Goal: Ask a question: Seek information or help from site administrators or community

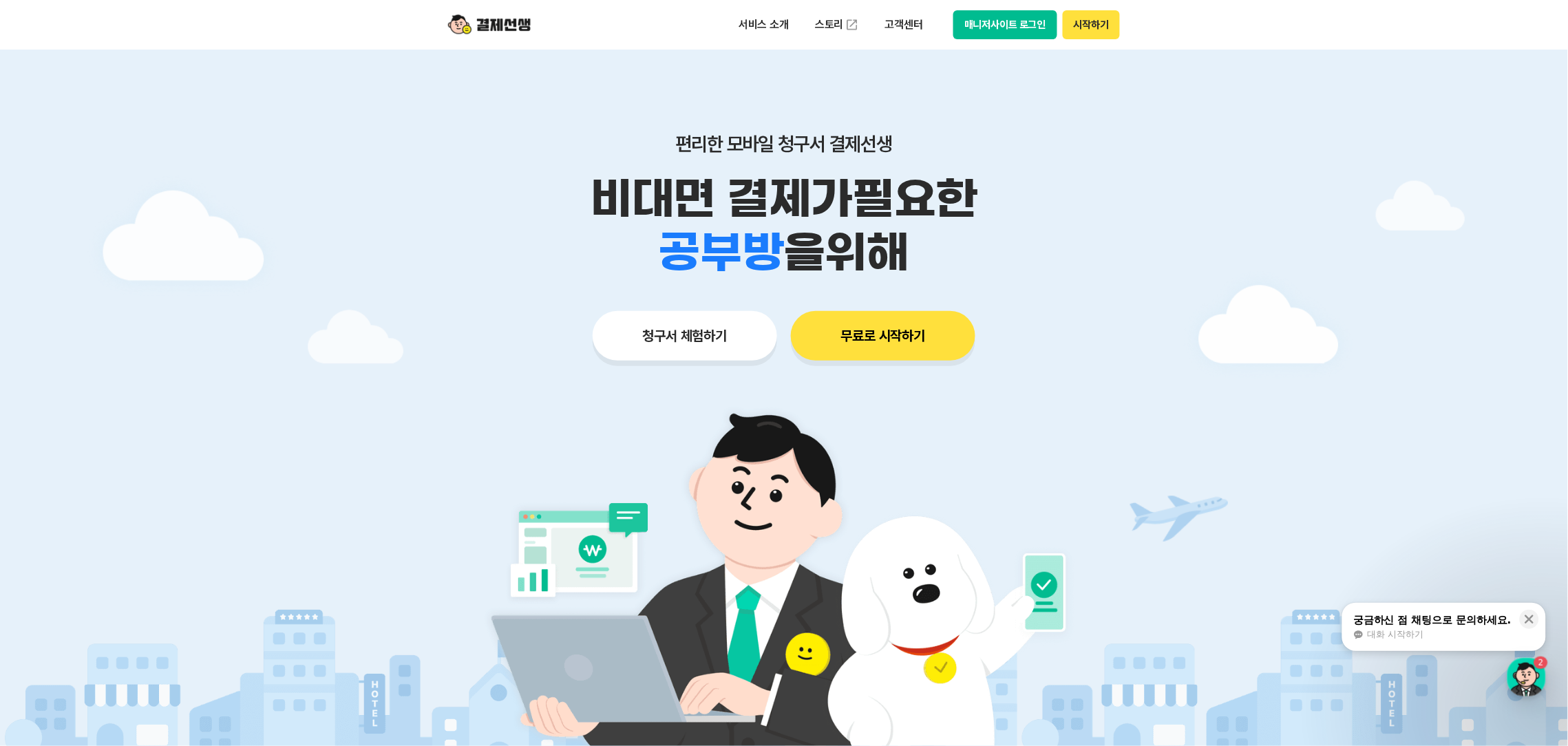
click at [933, 24] on div "서비스 소개 스토리 고객센터 매니저사이트 로그인 시작하기" at bounding box center [923, 24] width 391 height 29
click at [918, 24] on p "고객센터" at bounding box center [904, 24] width 57 height 24
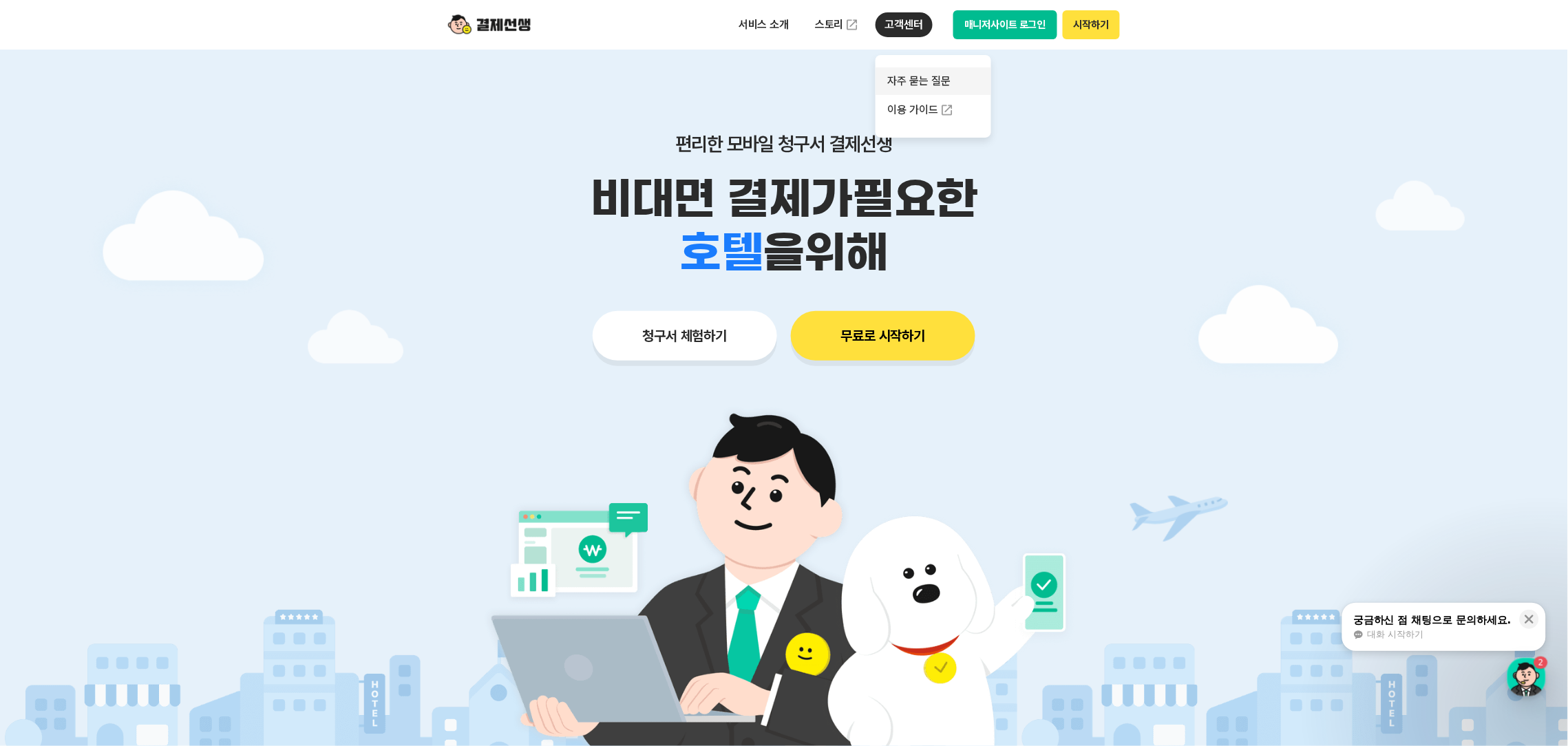
click at [926, 83] on link "자주 묻는 질문" at bounding box center [934, 81] width 116 height 28
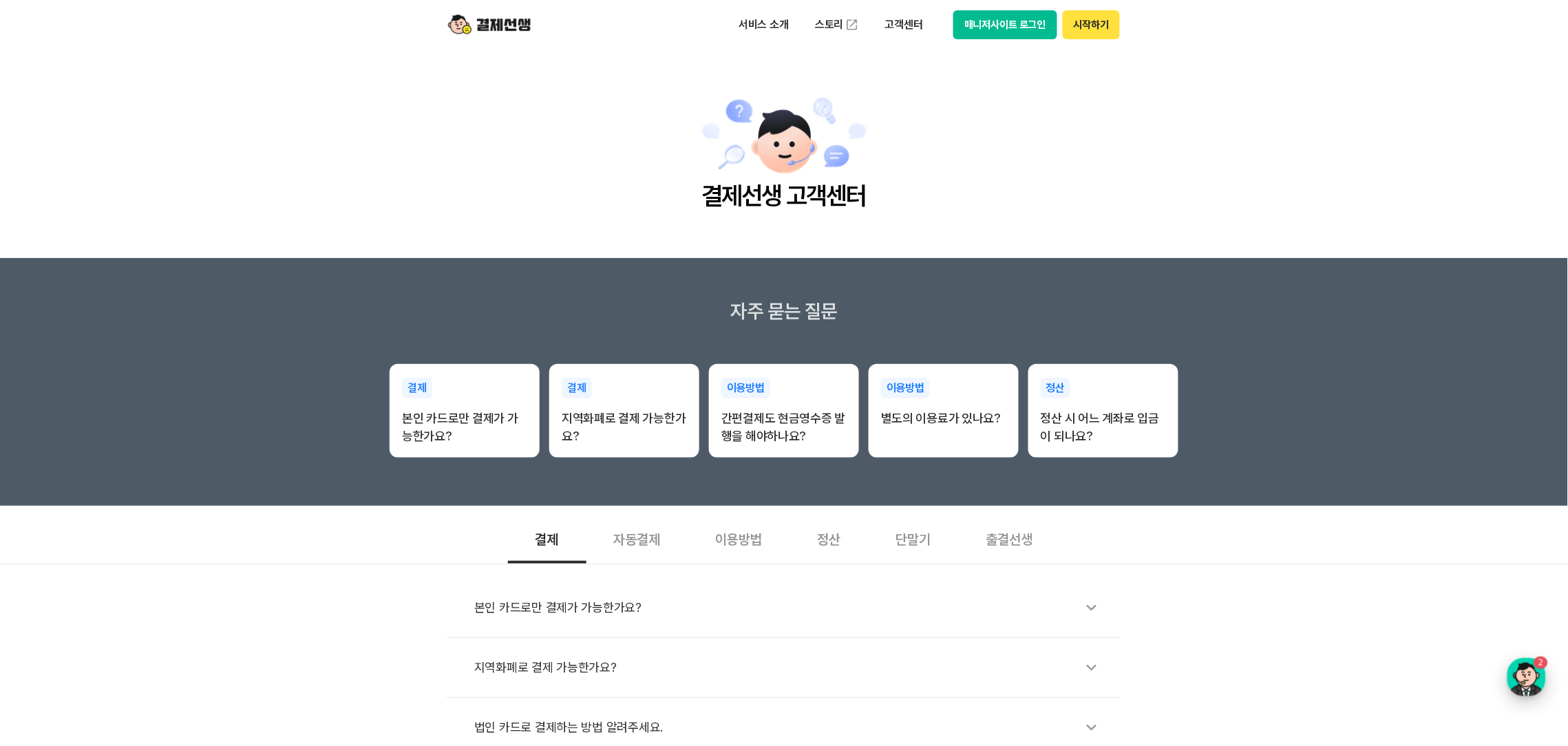
click at [1524, 682] on div "button" at bounding box center [1527, 677] width 39 height 39
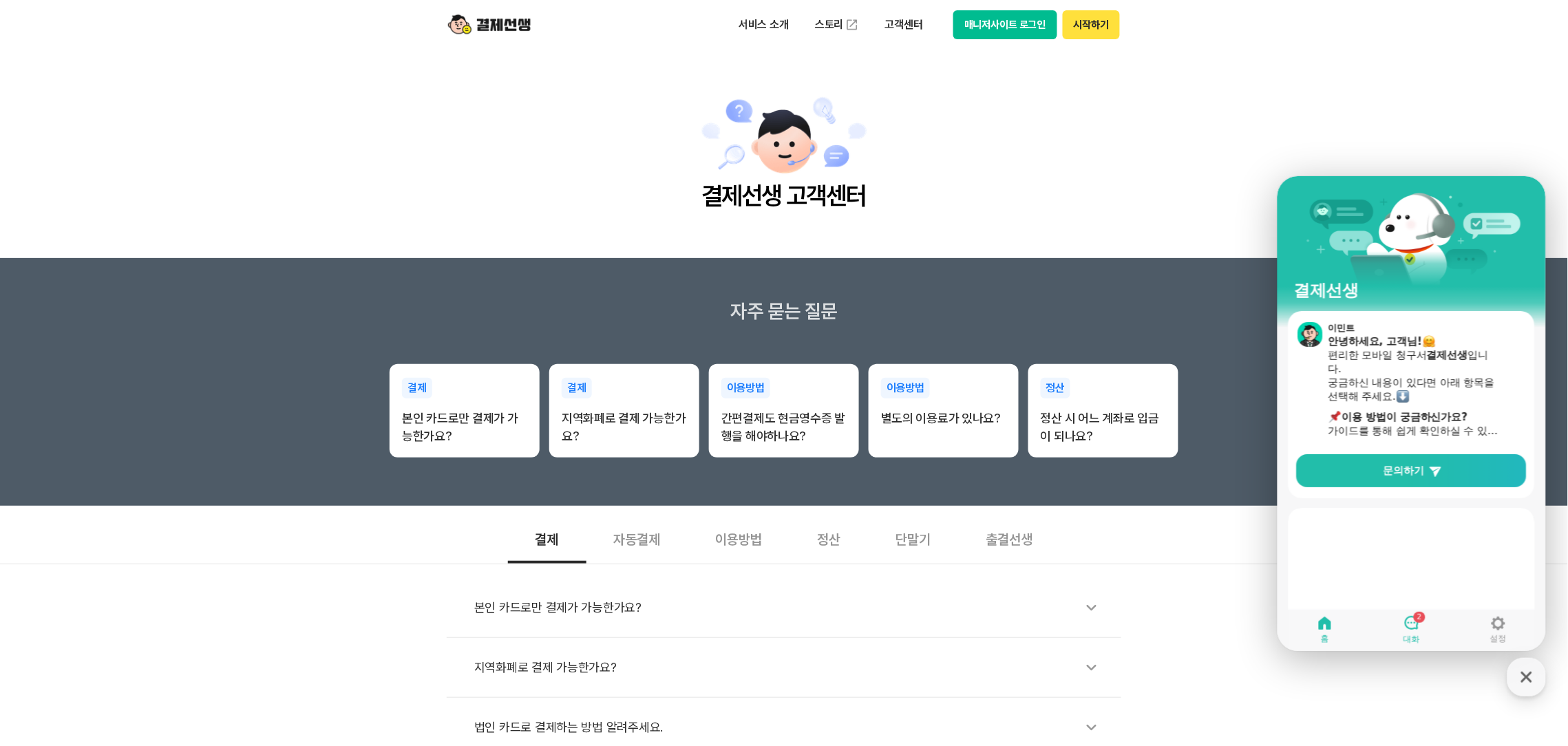
click at [1416, 631] on div "2" at bounding box center [1411, 623] width 17 height 18
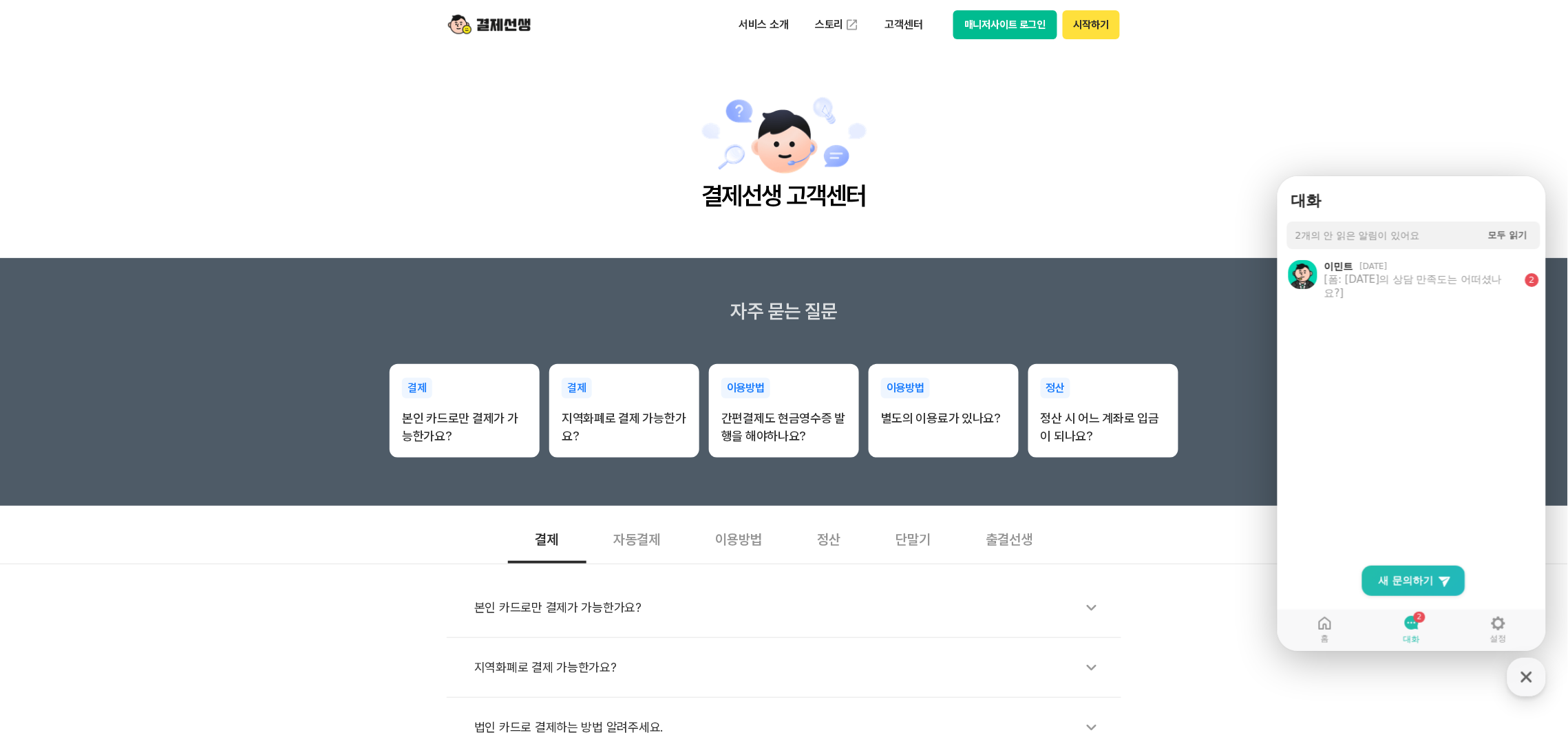
click at [1419, 234] on span "2개의 안 읽은 알림이 있어요" at bounding box center [1357, 234] width 124 height 13
click at [1423, 233] on div "2개의 안 읽은 알림이 있어요 Mark all userchat as read 모두 읽기" at bounding box center [1413, 234] width 253 height 28
click at [1507, 239] on span "모두 읽기" at bounding box center [1507, 234] width 39 height 10
click at [1432, 581] on link "New Chat Button 새 문의하기" at bounding box center [1413, 580] width 103 height 30
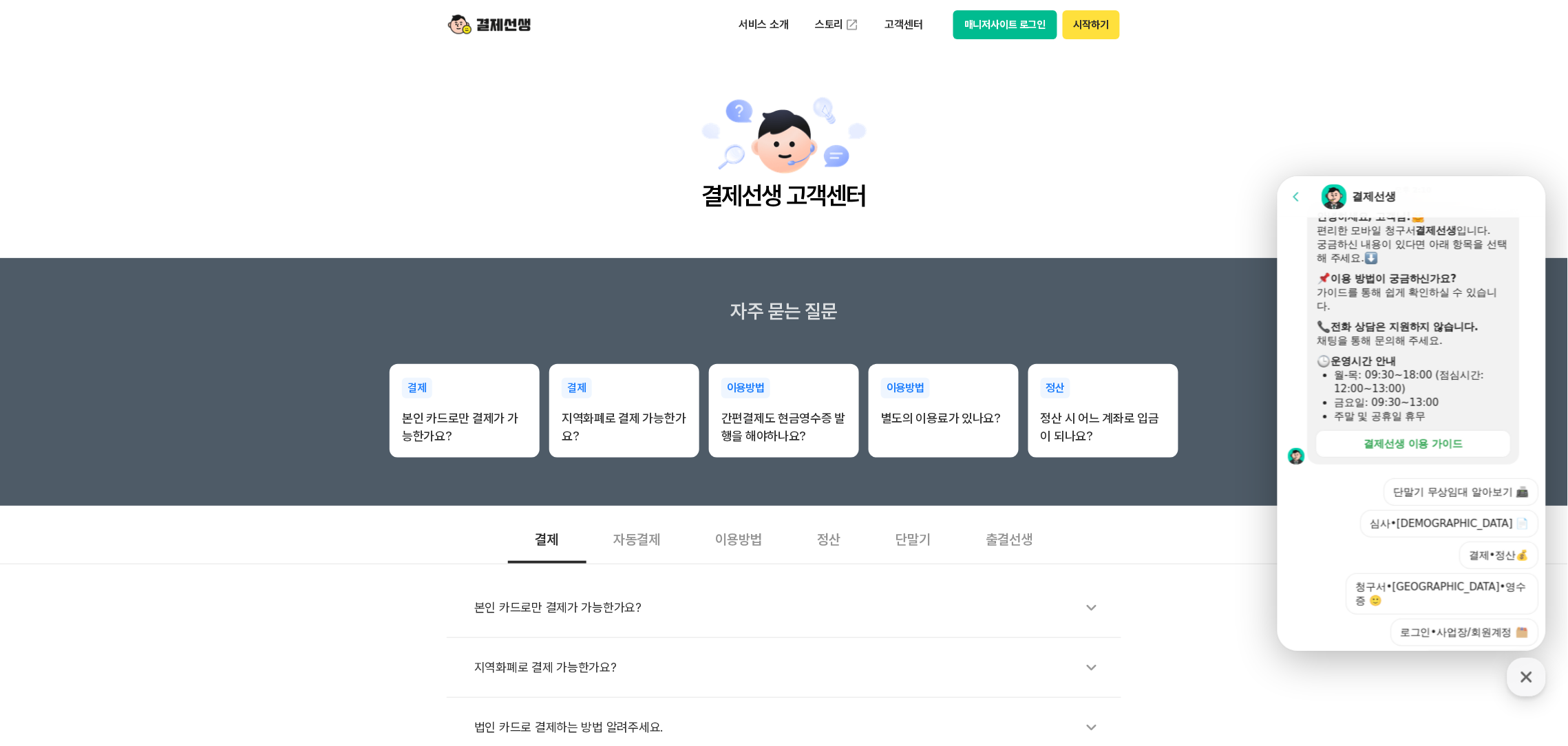
scroll to position [317, 0]
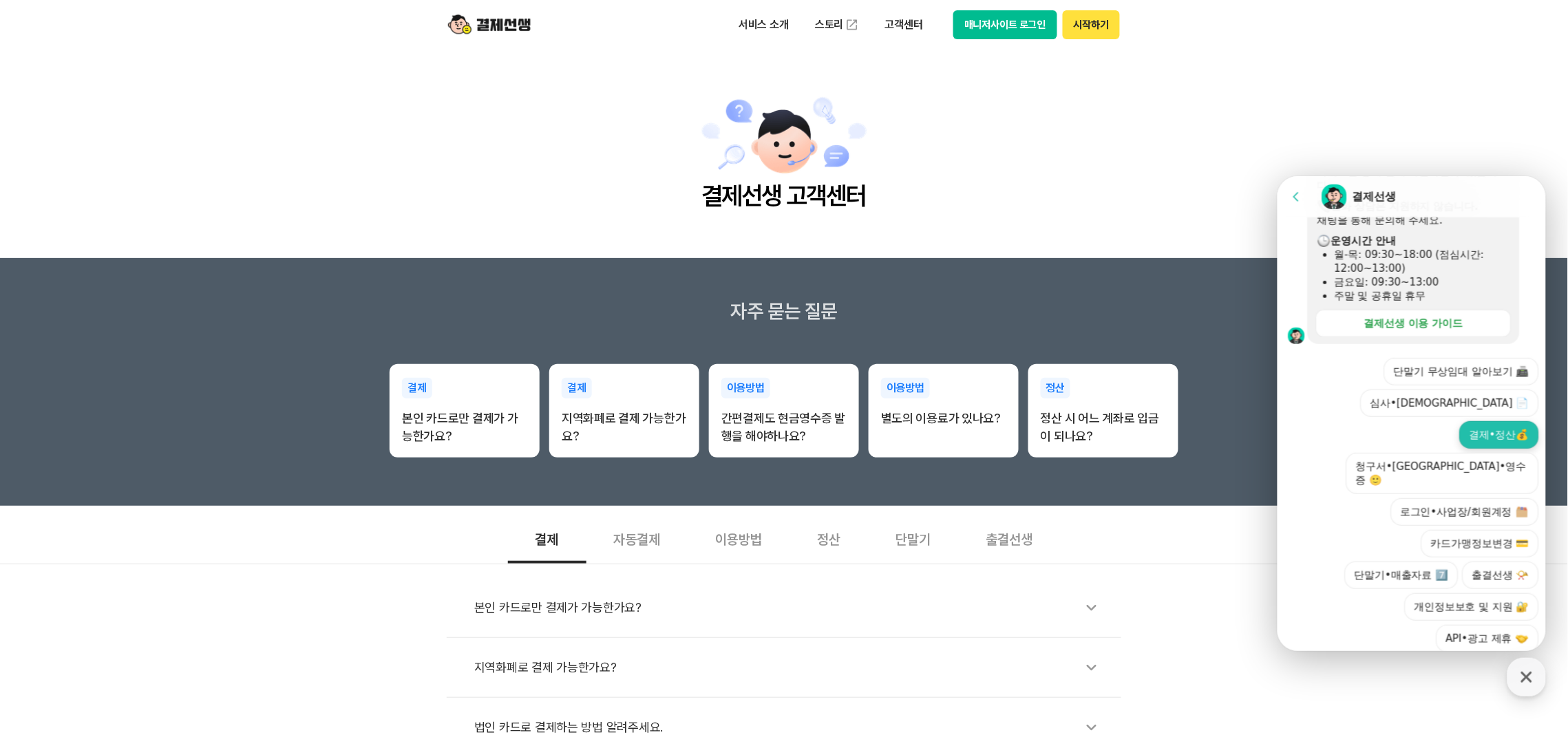
click at [1494, 420] on button "결제•정산💰" at bounding box center [1498, 433] width 79 height 28
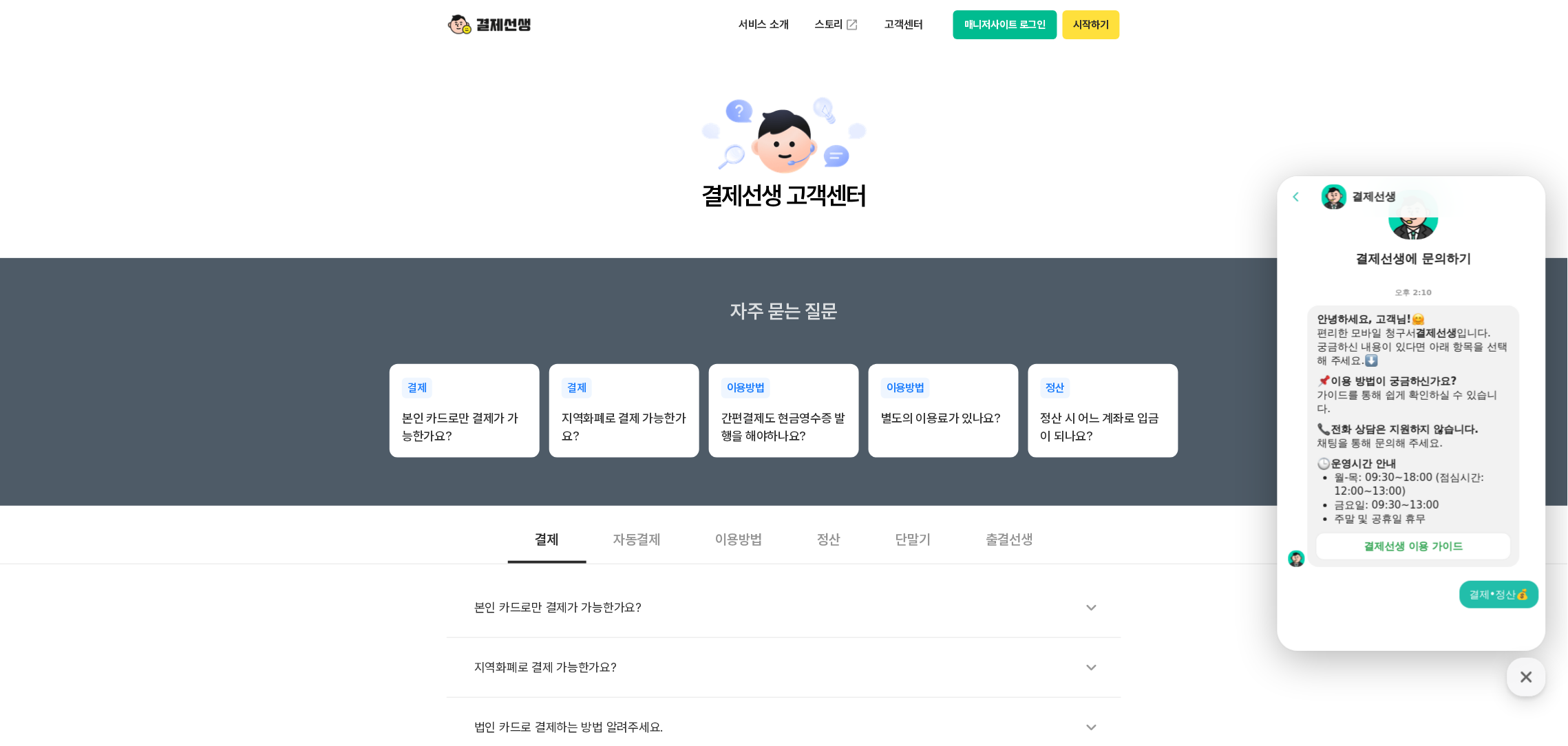
scroll to position [93, 0]
click at [1355, 628] on div at bounding box center [1413, 627] width 272 height 37
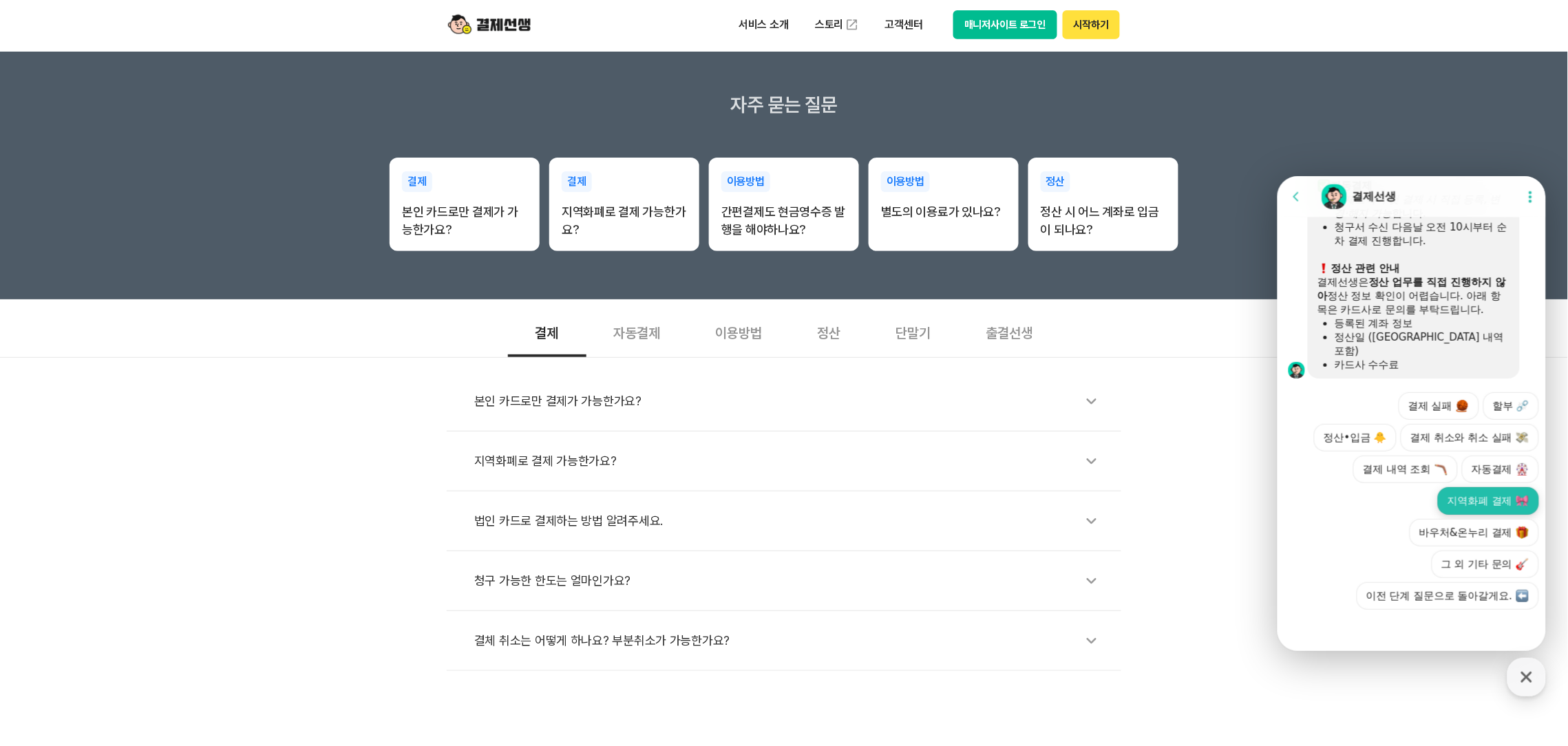
scroll to position [732, 0]
click at [1482, 403] on button "할부 ⛓️‍💥" at bounding box center [1510, 403] width 55 height 28
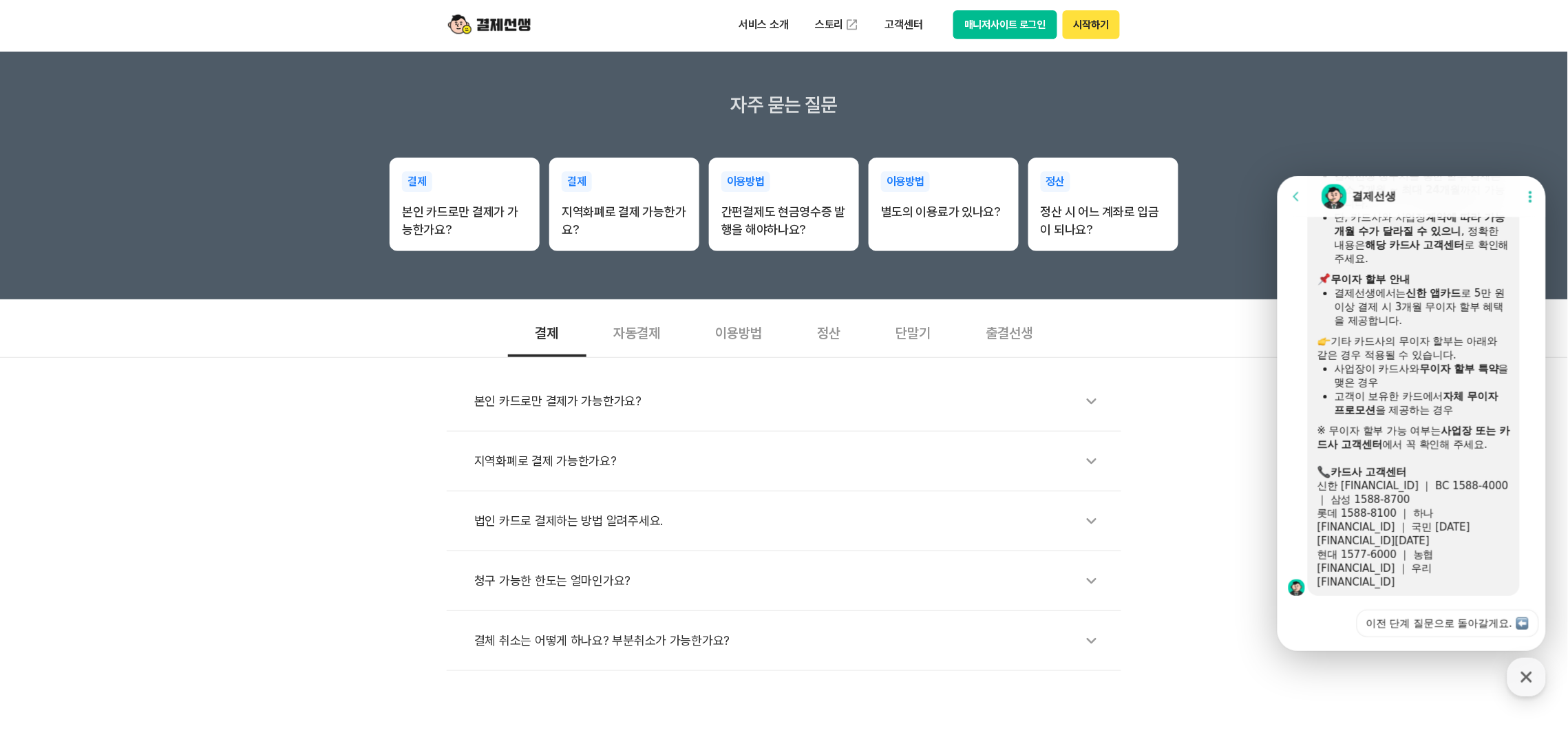
scroll to position [911, 0]
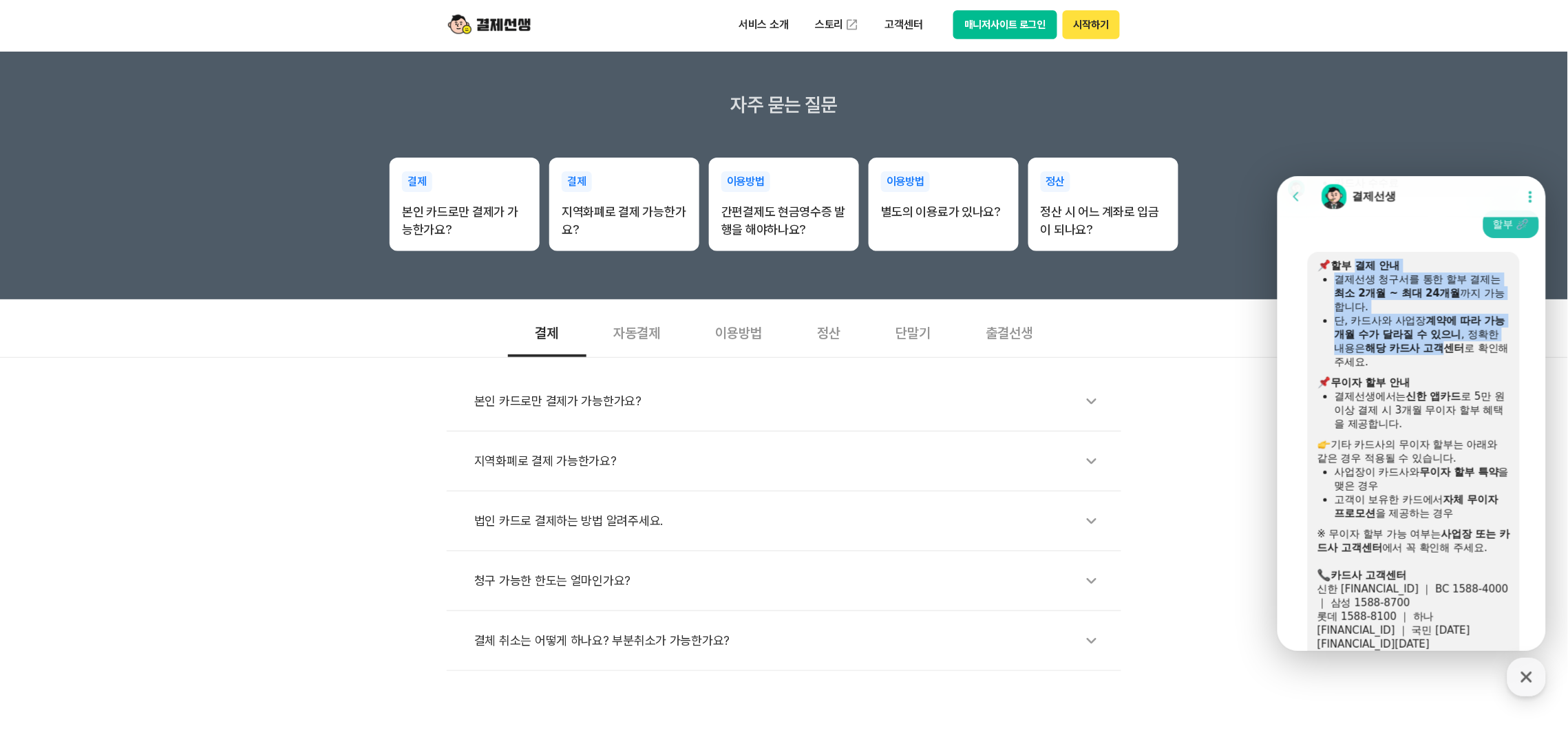
drag, startPoint x: 1355, startPoint y: 260, endPoint x: 1461, endPoint y: 349, distance: 138.4
click at [1461, 349] on div "​ 할부 결제 안내 결제선생 청구서를 통한 할부 결제는 최소 2개월 ~ 최대 24개월 까지 가능합니다. 단, 카드사와 사업장 계약에 따라 가능…" at bounding box center [1413, 475] width 192 height 433
click at [1461, 349] on b "해당 카드사 고객센터" at bounding box center [1414, 347] width 99 height 13
drag, startPoint x: 1455, startPoint y: 360, endPoint x: 1378, endPoint y: 281, distance: 110.3
click at [1378, 281] on ul "결제선생 청구서를 통한 할부 결제는 최소 2개월 ~ 최대 24개월 까지 가능합니다. 단, 카드사와 사업장 계약에 따라 가능 개월 수가 달라질 …" at bounding box center [1413, 320] width 192 height 97
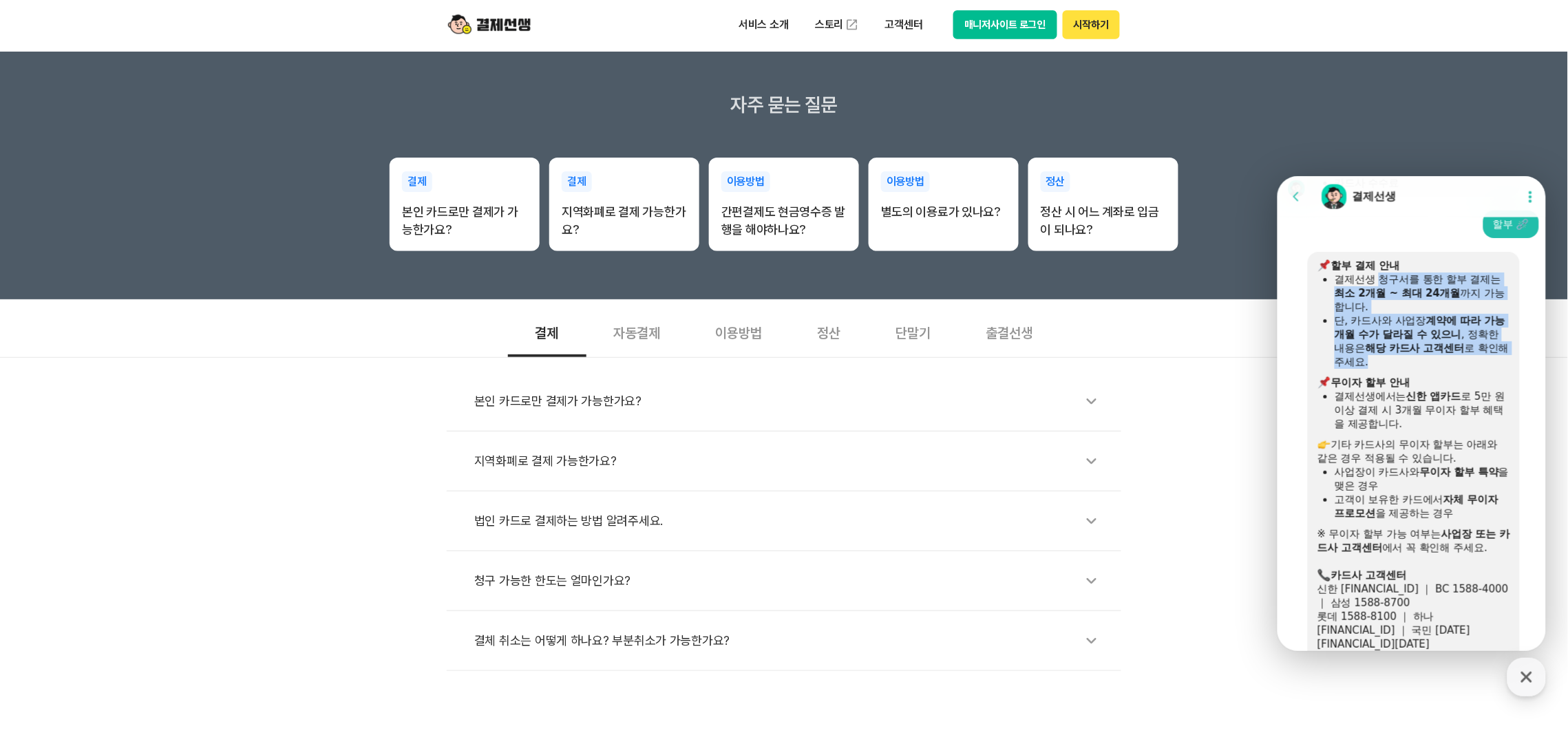
click at [1378, 281] on div "결제선생 청구서를 통한 할부 결제는 최소 2개월 ~ 최대 24개월 까지 가능합니다." at bounding box center [1421, 292] width 176 height 41
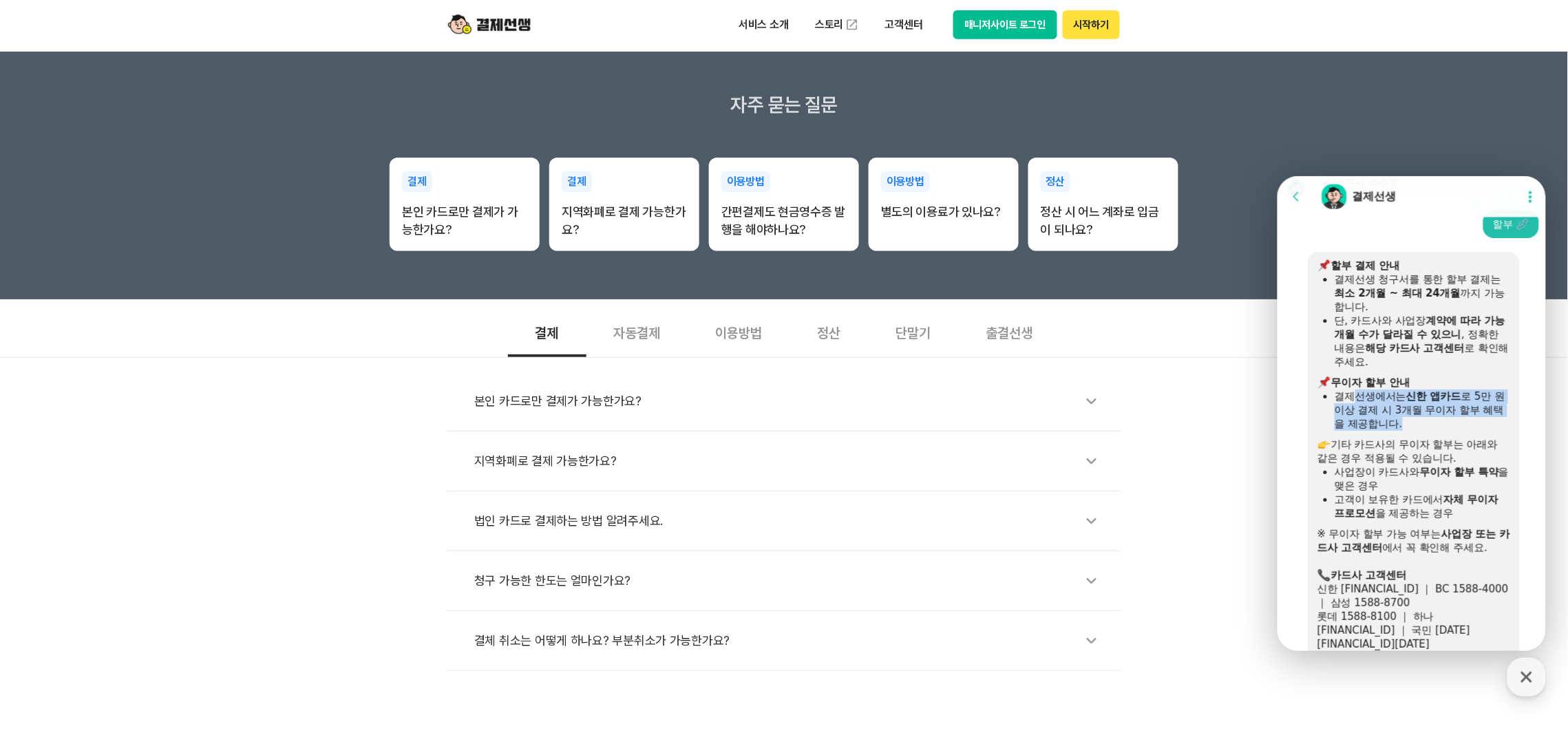
drag, startPoint x: 1352, startPoint y: 386, endPoint x: 1462, endPoint y: 423, distance: 116.1
click at [1462, 423] on div "결제선생에서는 신한 앱카드 로 5만 원 이상 결제 시 3개월 무이자 할부 혜택을 제공합니다." at bounding box center [1421, 409] width 176 height 41
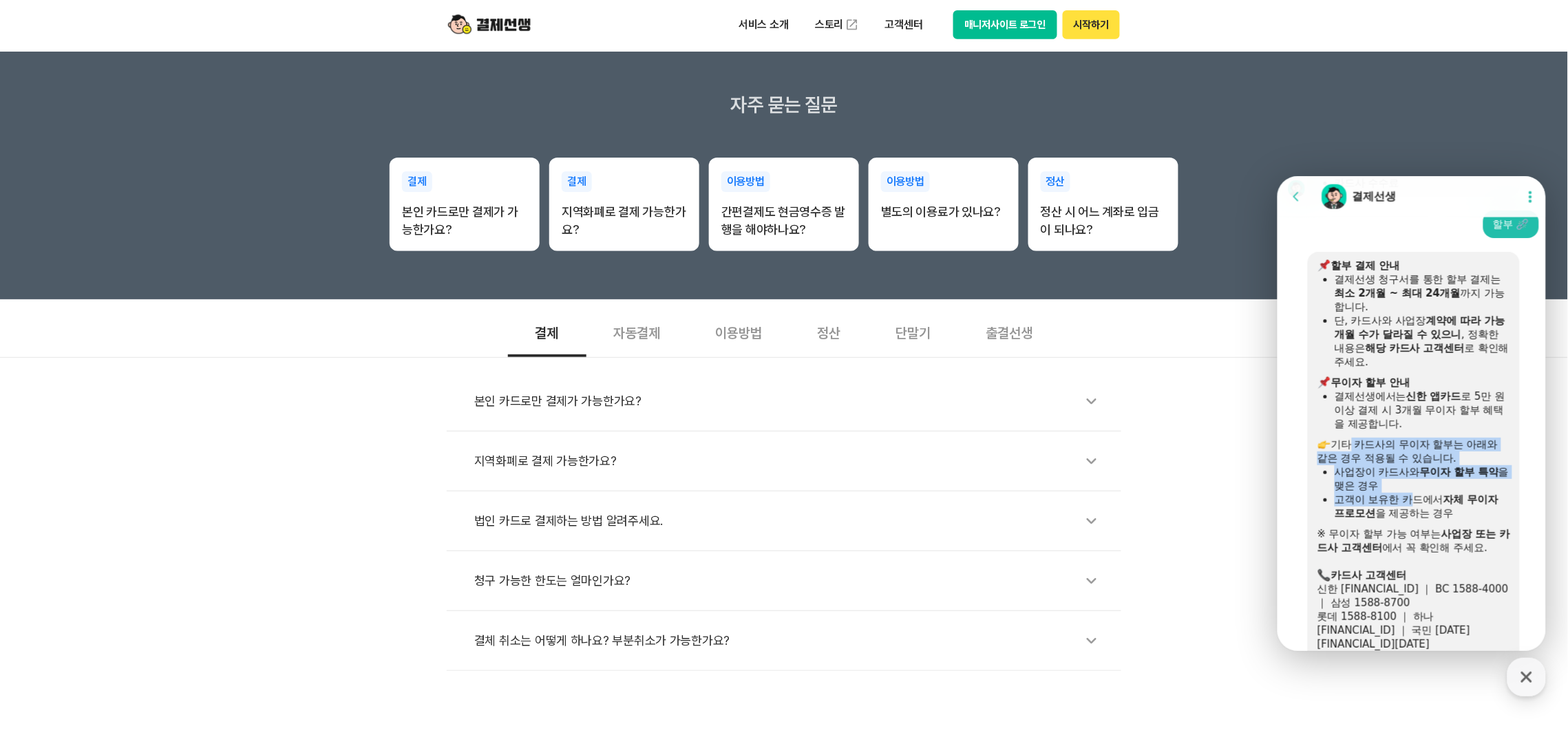
drag, startPoint x: 1348, startPoint y: 447, endPoint x: 1415, endPoint y: 502, distance: 86.7
click at [1415, 502] on div "​ 할부 결제 안내 결제선생 청구서를 통한 할부 결제는 최소 2개월 ~ 최대 24개월 까지 가능합니다. 단, 카드사와 사업장 계약에 따라 가능…" at bounding box center [1413, 475] width 192 height 433
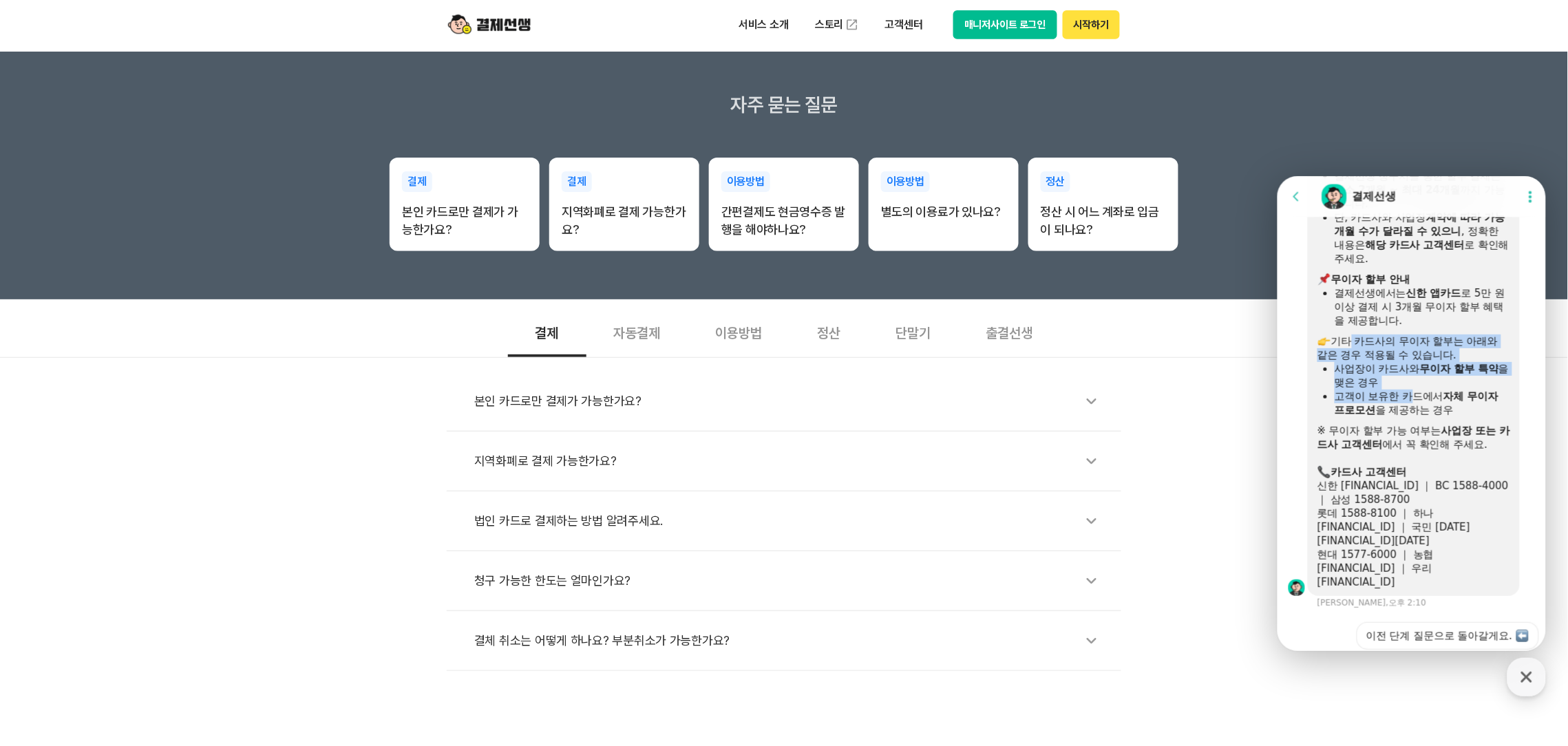
scroll to position [1027, 0]
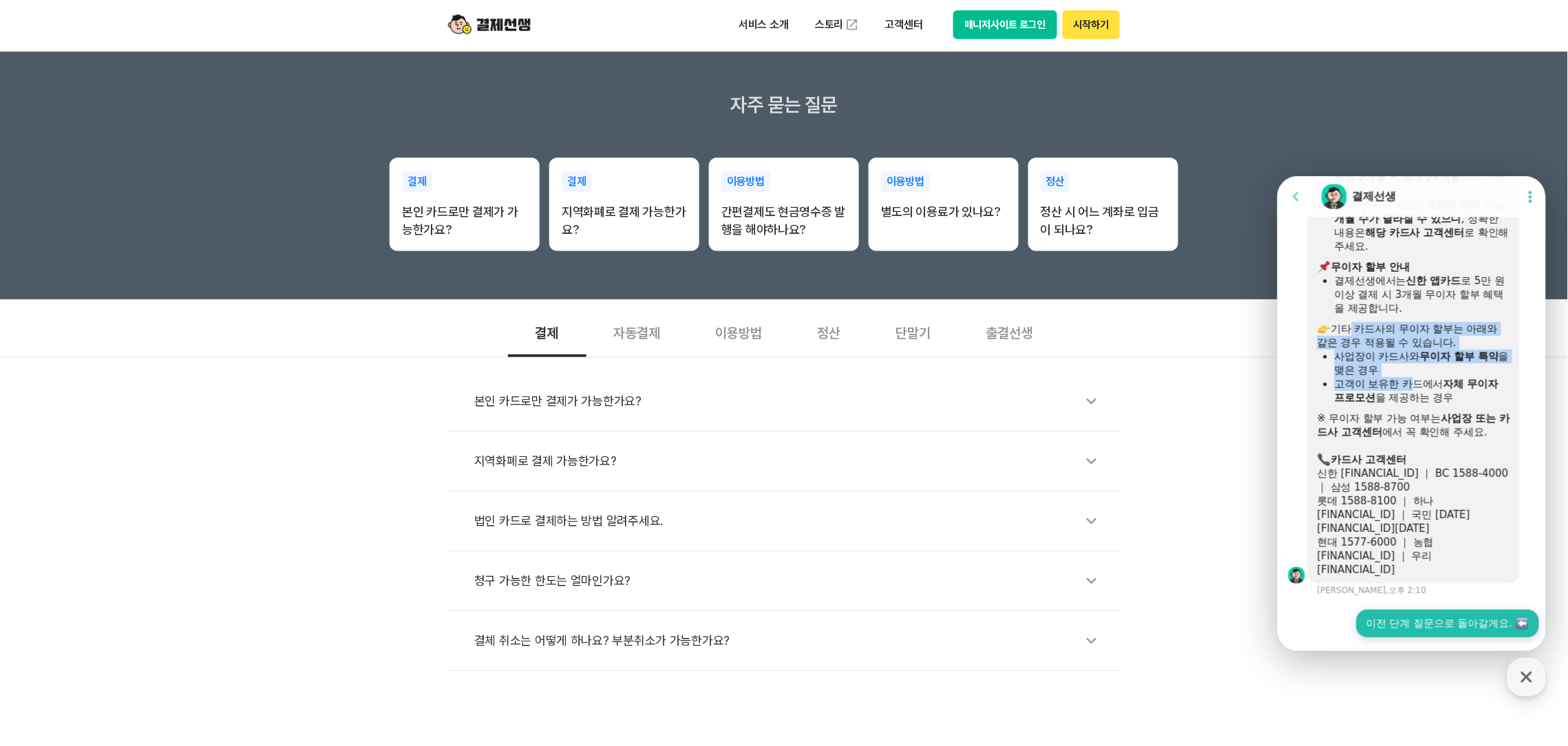
click at [1428, 609] on button "이전 단계 질문으로 돌아갈게요." at bounding box center [1446, 623] width 182 height 28
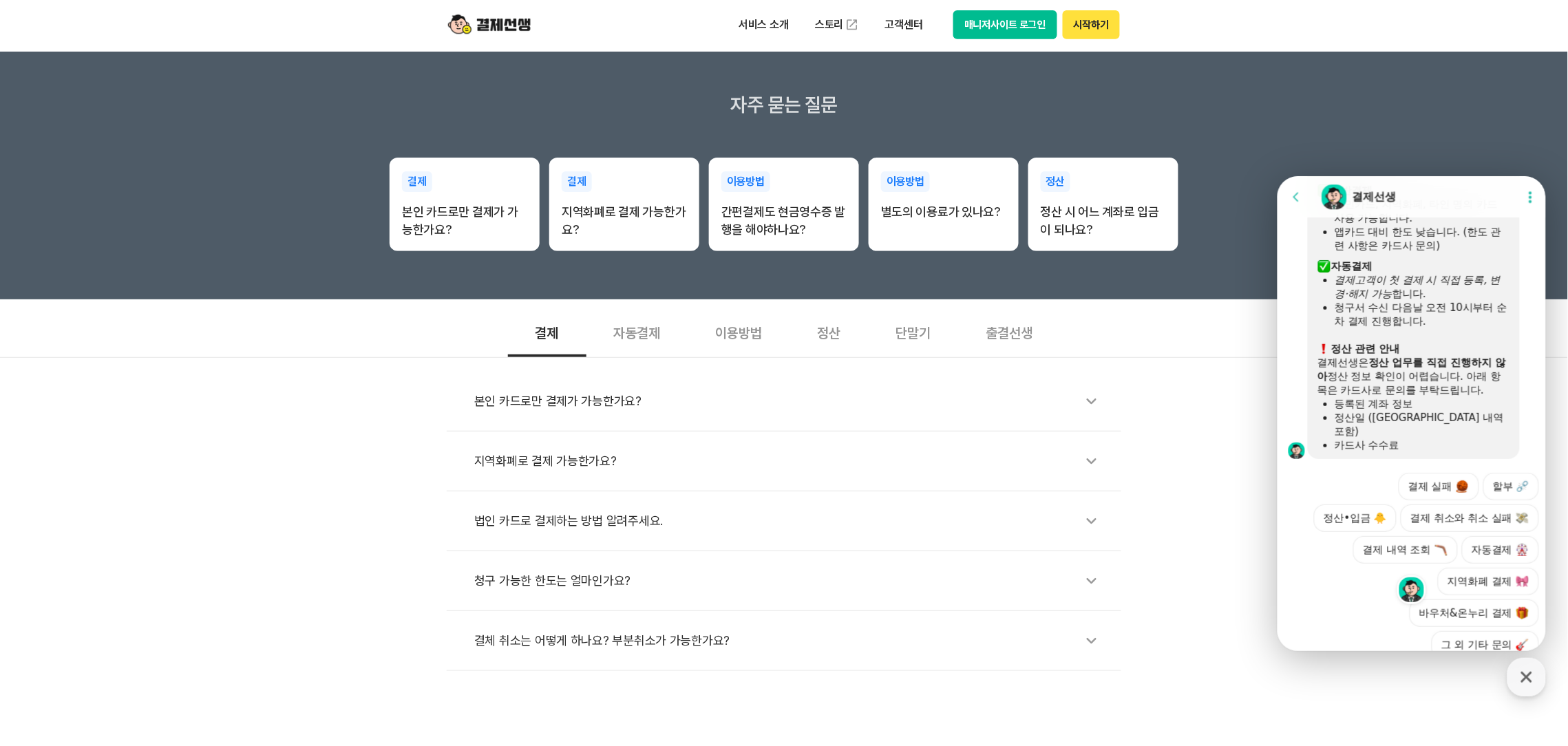
scroll to position [1666, 0]
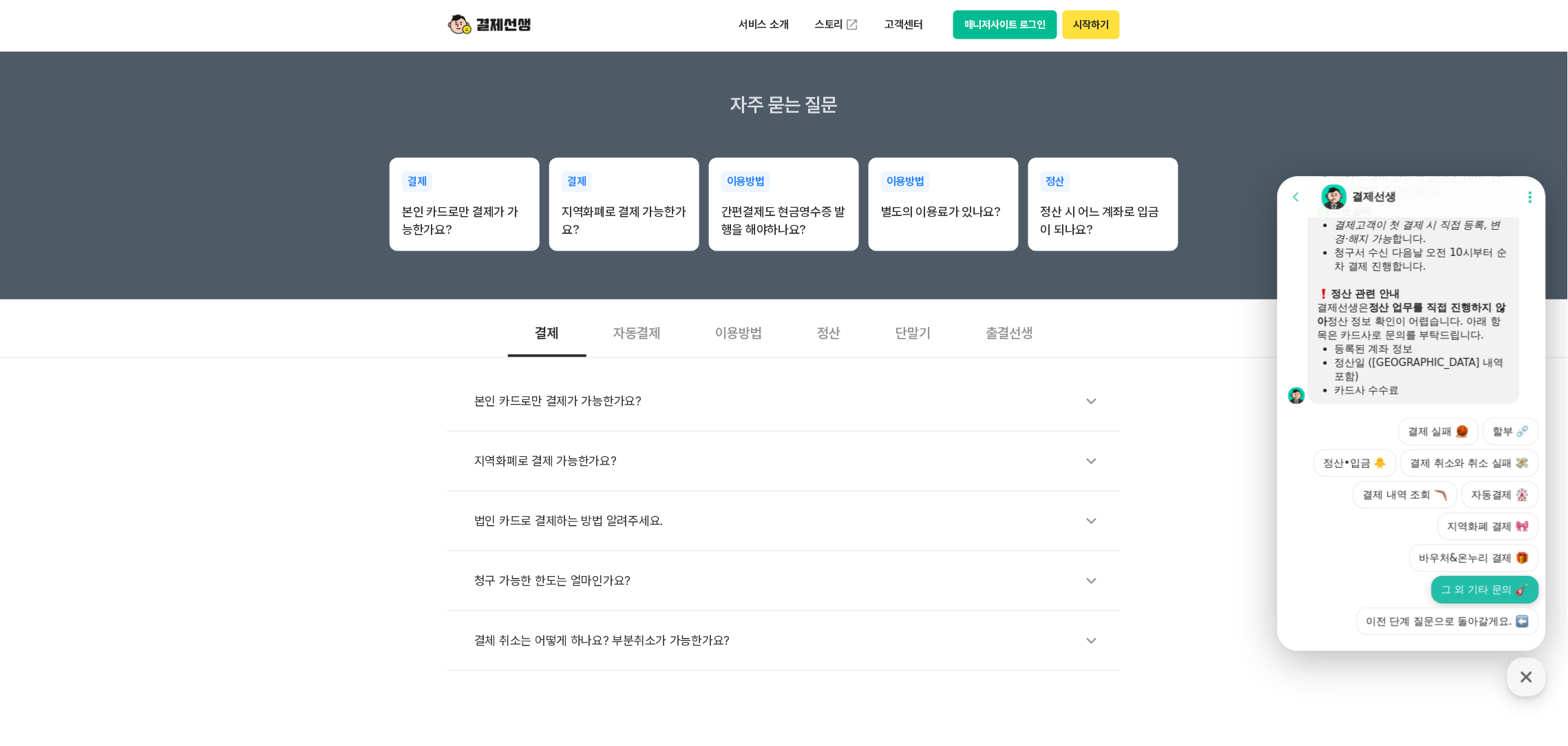
click at [1497, 575] on button "그 외 기타 문의" at bounding box center [1485, 589] width 108 height 28
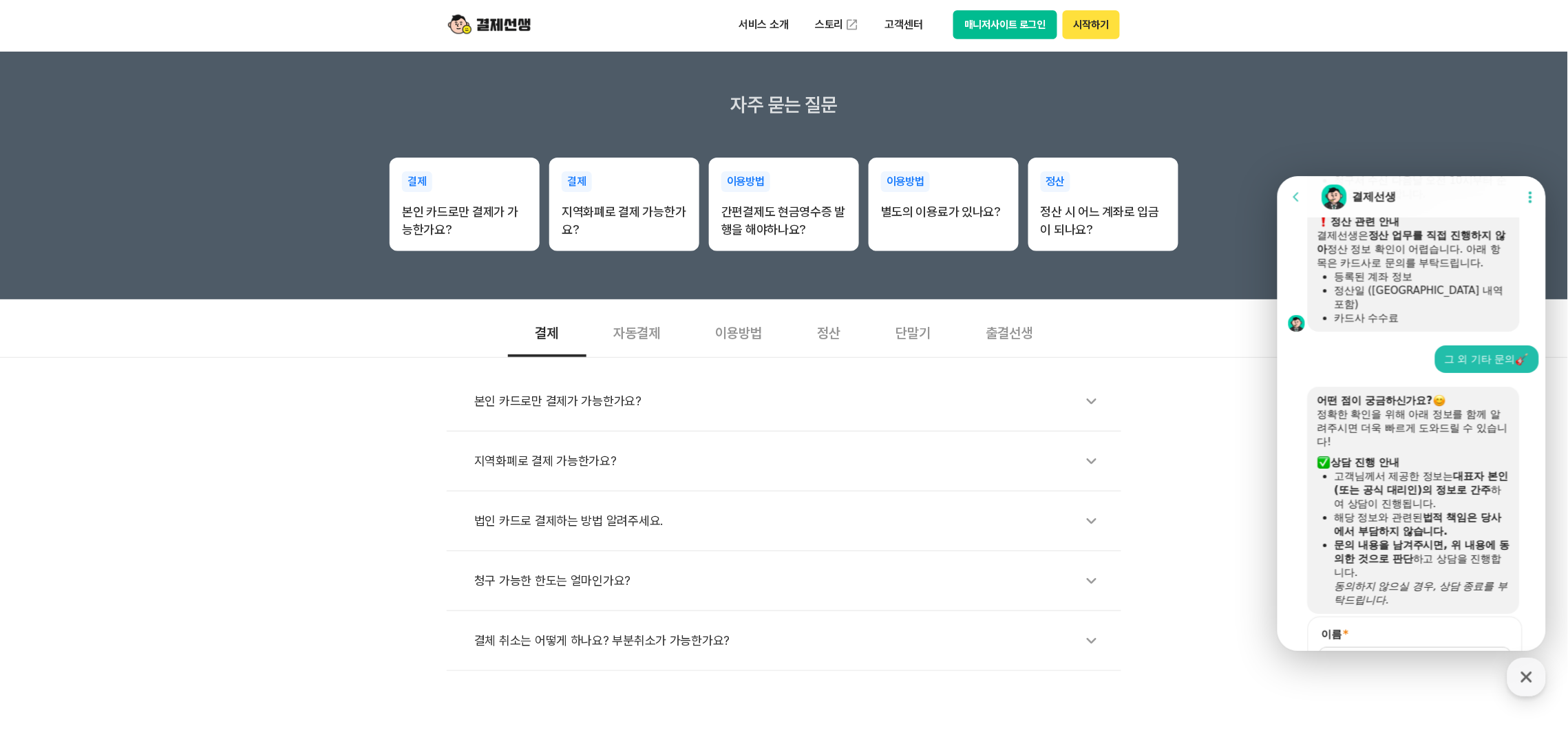
scroll to position [1736, 0]
drag, startPoint x: 1409, startPoint y: 387, endPoint x: 1417, endPoint y: 420, distance: 34.0
click at [1417, 420] on div "어떤 점이 궁금하신가요? 정확한 확인을 위해 아래 정보를 함께 알려주시면 더욱 빠르게 도와드릴 수 있습니다! ​ 상담 진행 안내 고객님께서 제…" at bounding box center [1413, 502] width 192 height 213
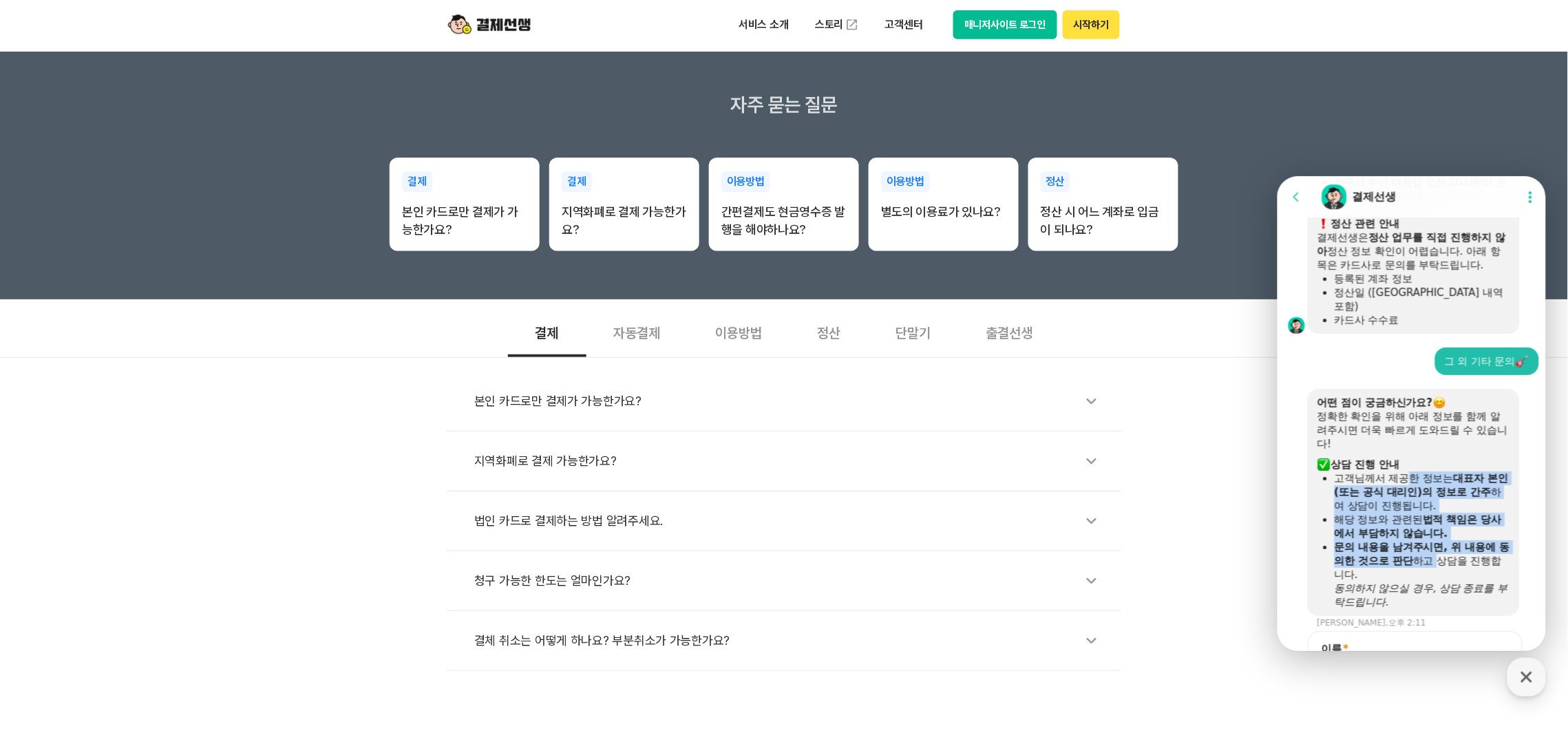
drag, startPoint x: 1409, startPoint y: 447, endPoint x: 1445, endPoint y: 527, distance: 87.7
click at [1445, 527] on ul "고객님께서 제공한 정보는 대표자 본인(또는 공식 대리인)의 정보로 간주 하여 상담이 진행됩니다. 해당 정보와 관련된 법적 책임은 당사에서 부담…" at bounding box center [1413, 539] width 192 height 138
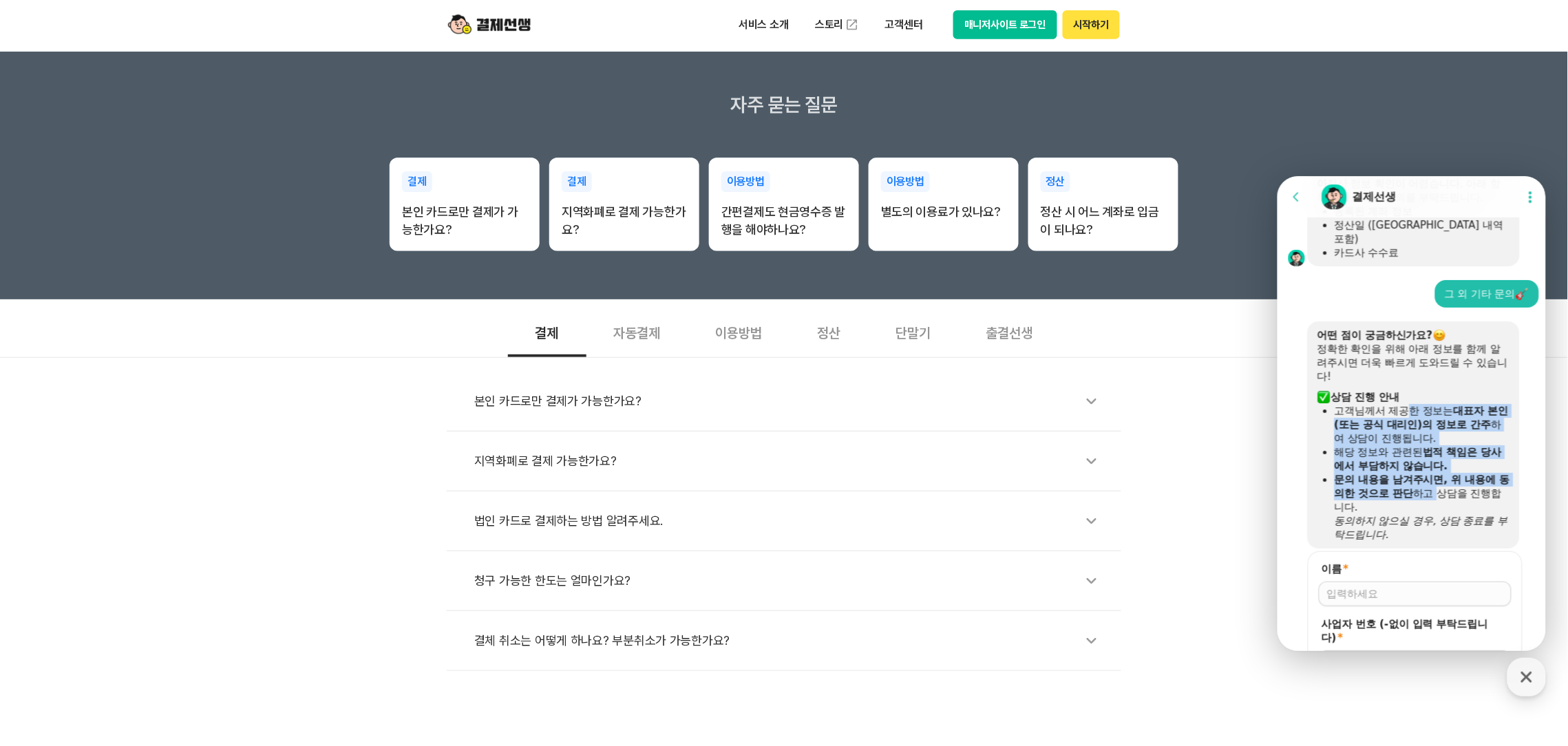
scroll to position [1839, 0]
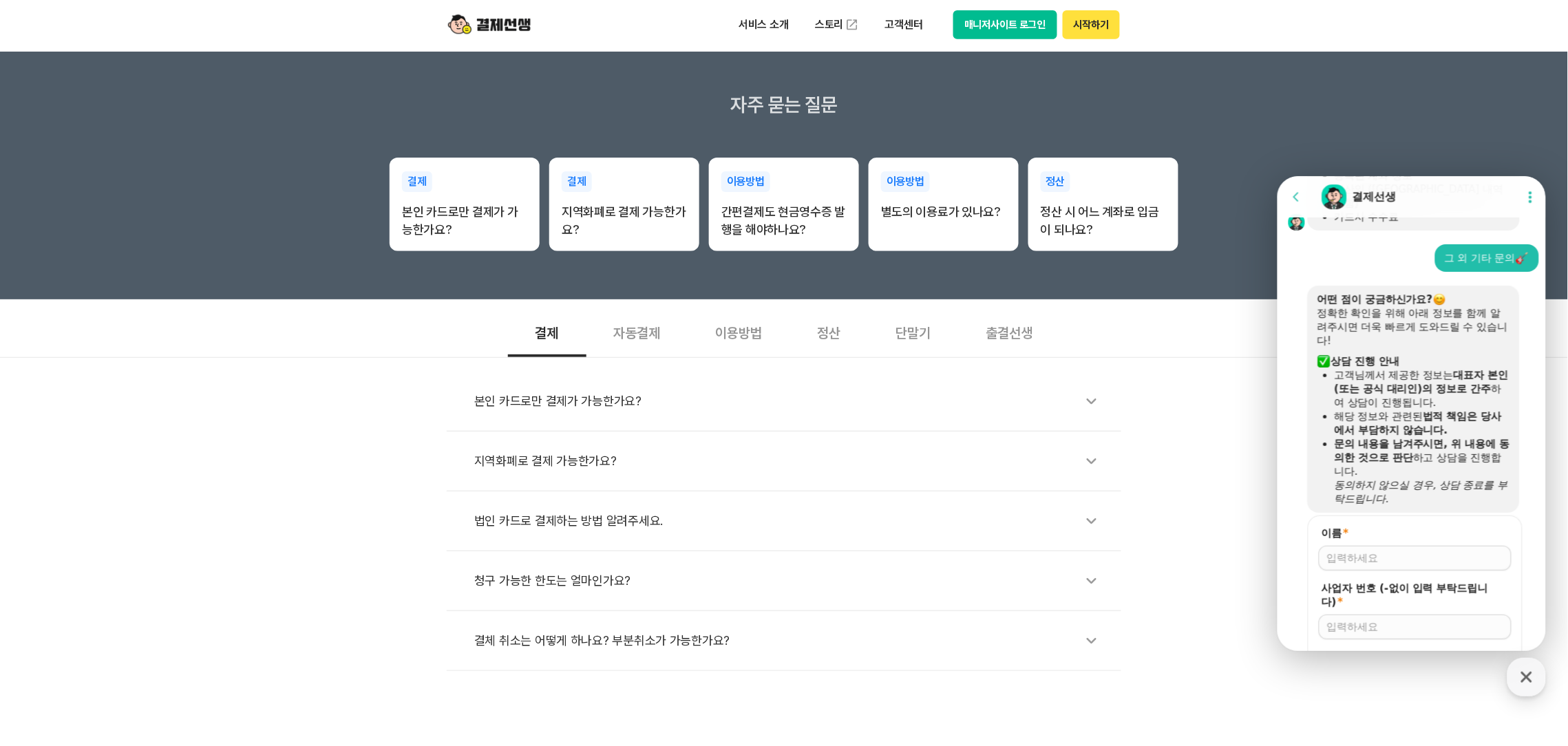
click at [1421, 478] on icon "동의하지 않으실 경우, 상담 종료를 부탁드립니다." at bounding box center [1420, 491] width 173 height 26
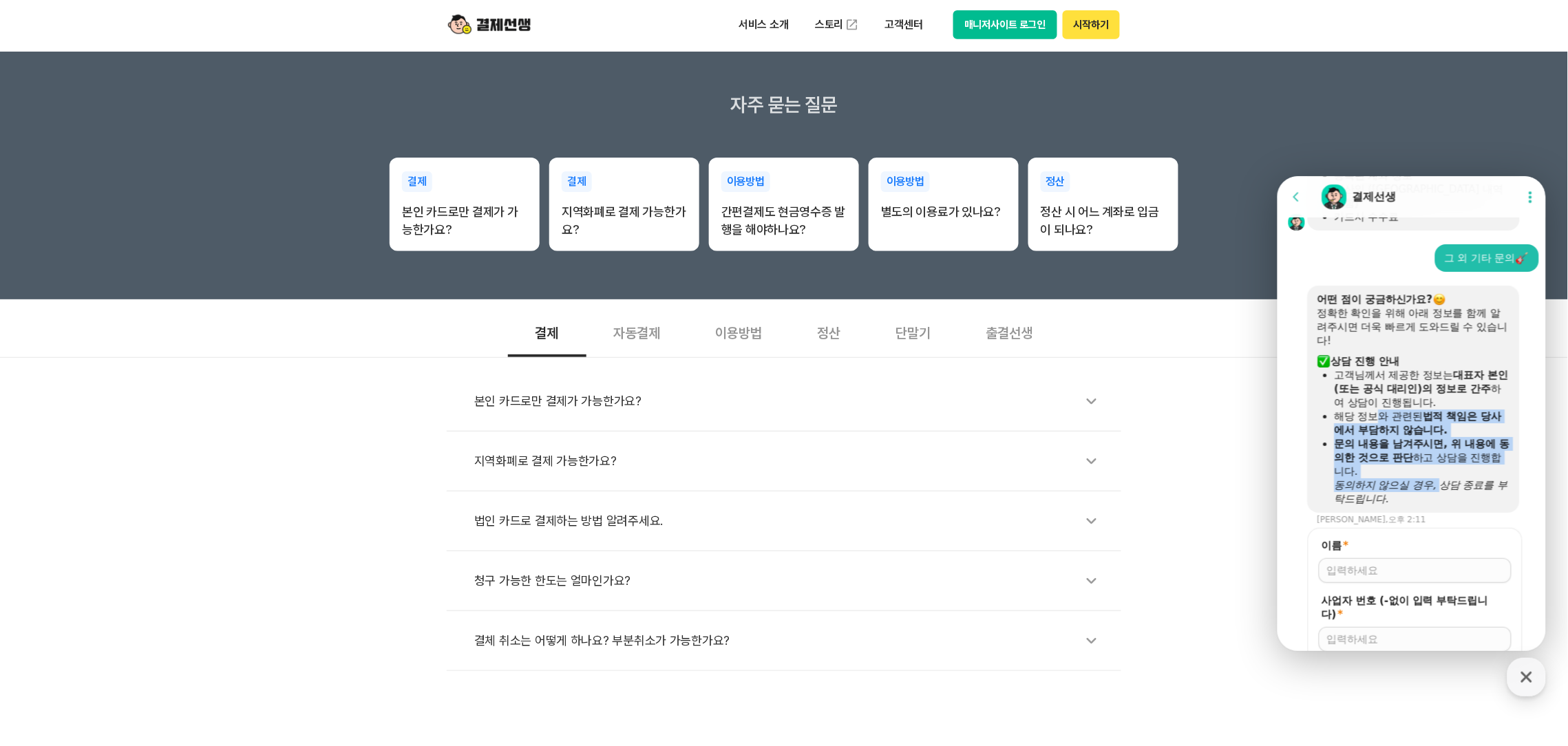
drag, startPoint x: 1379, startPoint y: 390, endPoint x: 1439, endPoint y: 461, distance: 93.0
click at [1439, 461] on ul "고객님께서 제공한 정보는 대표자 본인(또는 공식 대리인)의 정보로 간주 하여 상담이 진행됩니다. 해당 정보와 관련된 법적 책임은 당사에서 부담…" at bounding box center [1413, 436] width 192 height 138
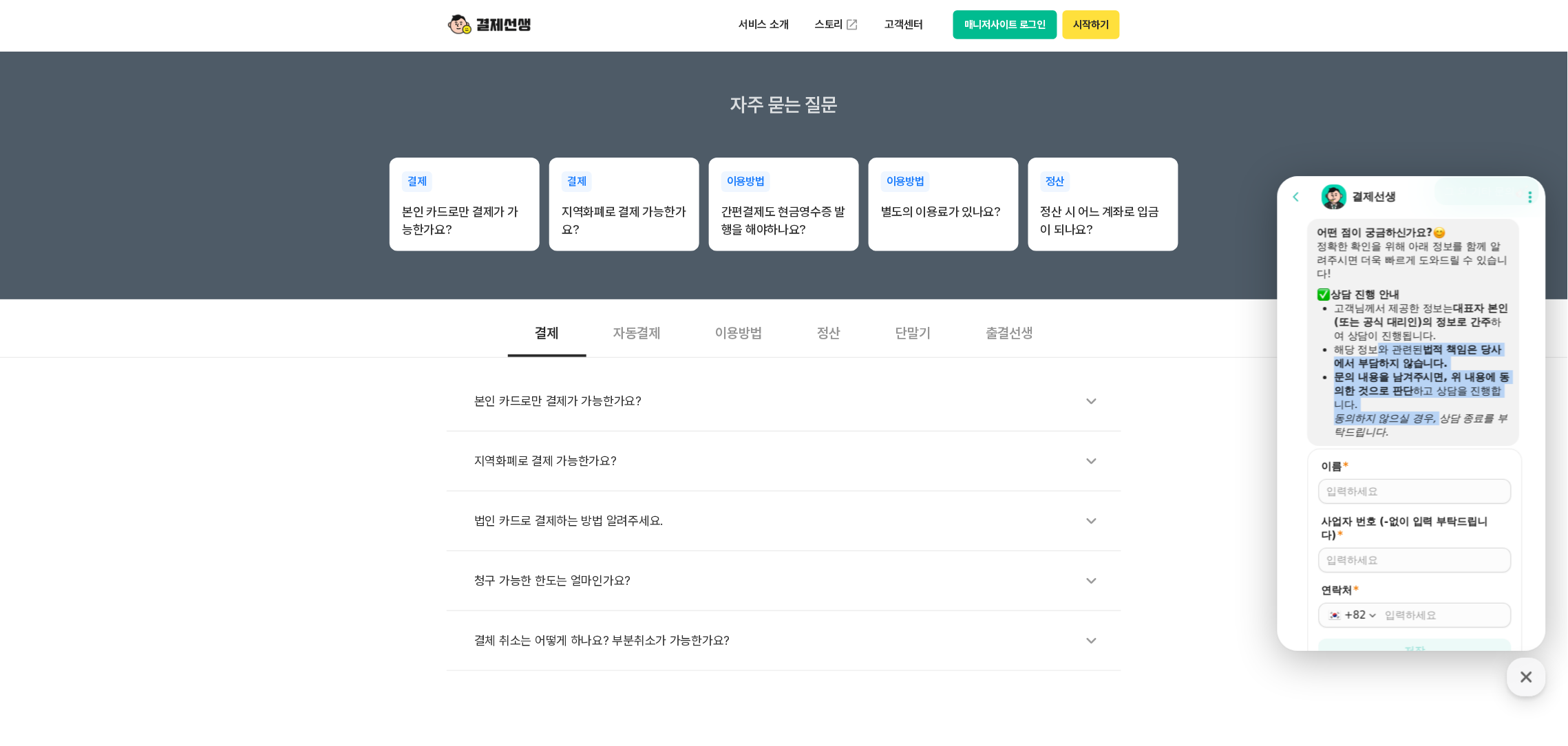
scroll to position [1942, 0]
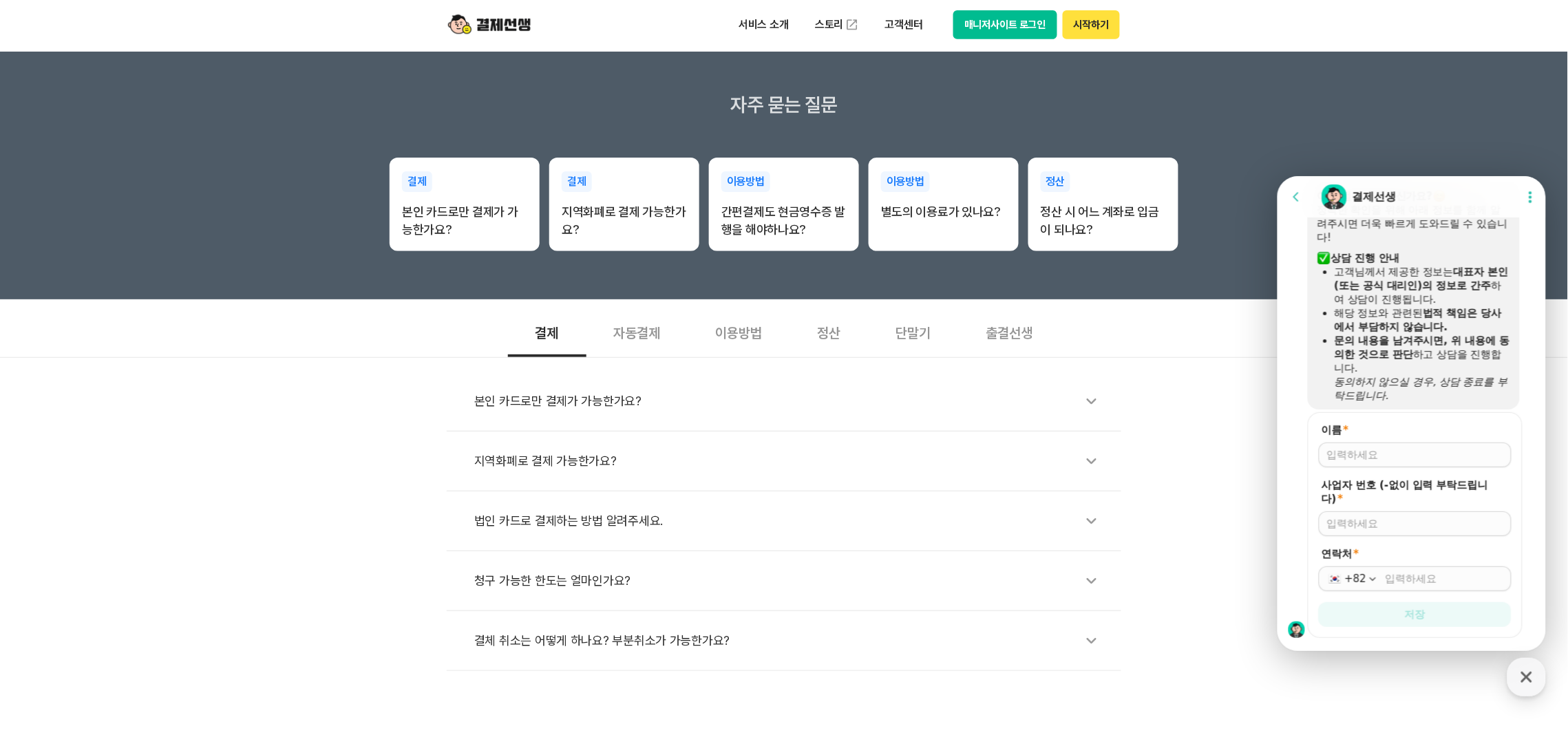
click at [1462, 447] on input "이름 *" at bounding box center [1414, 454] width 176 height 13
type input "와이[PERSON_NAME]영어[PERSON_NAME]"
click at [1440, 516] on input "사업자 번호 (-없이 입력 부탁드립니다) *" at bounding box center [1414, 523] width 176 height 13
type input "[PHONE_NUMBER]"
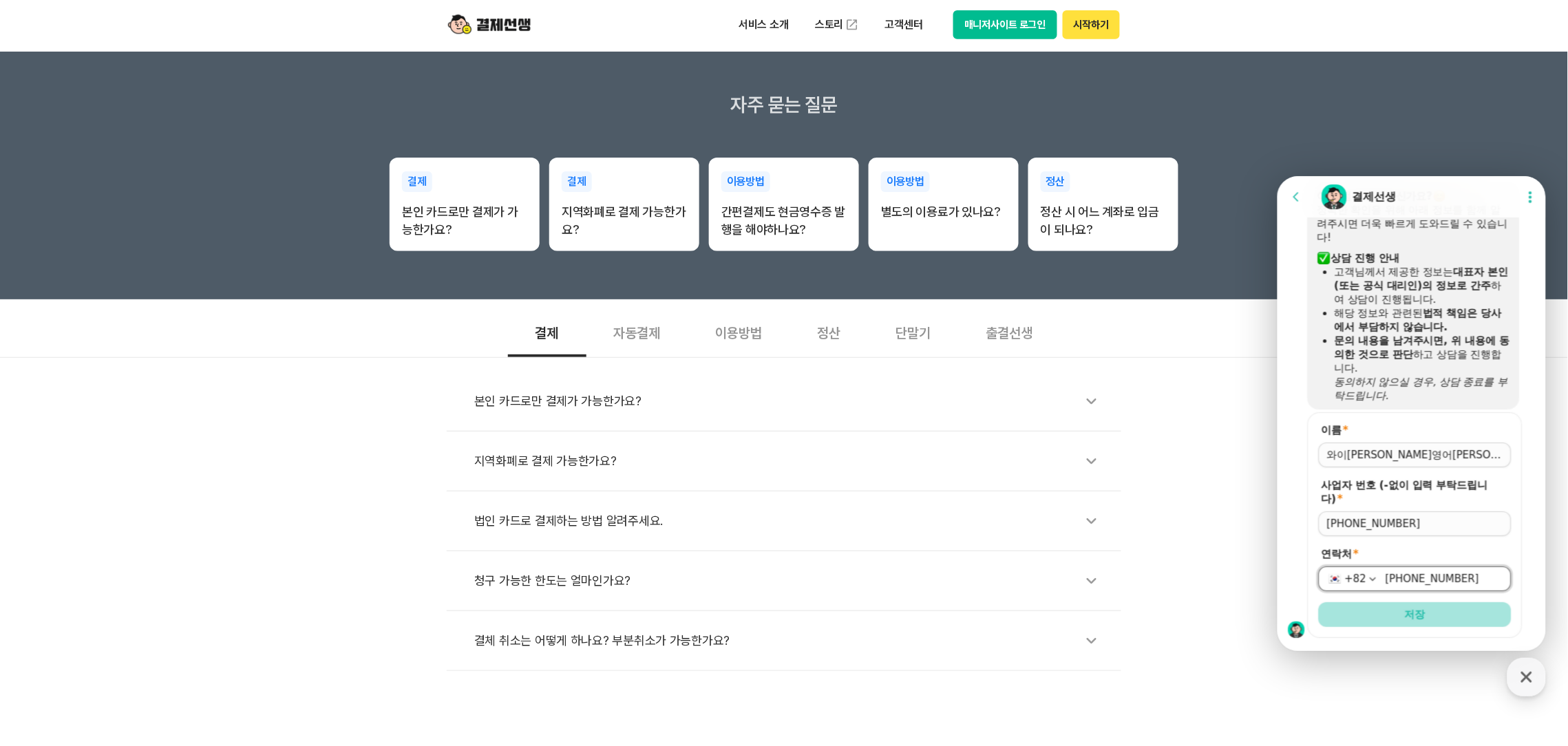
click at [1450, 602] on button "저장" at bounding box center [1413, 613] width 192 height 24
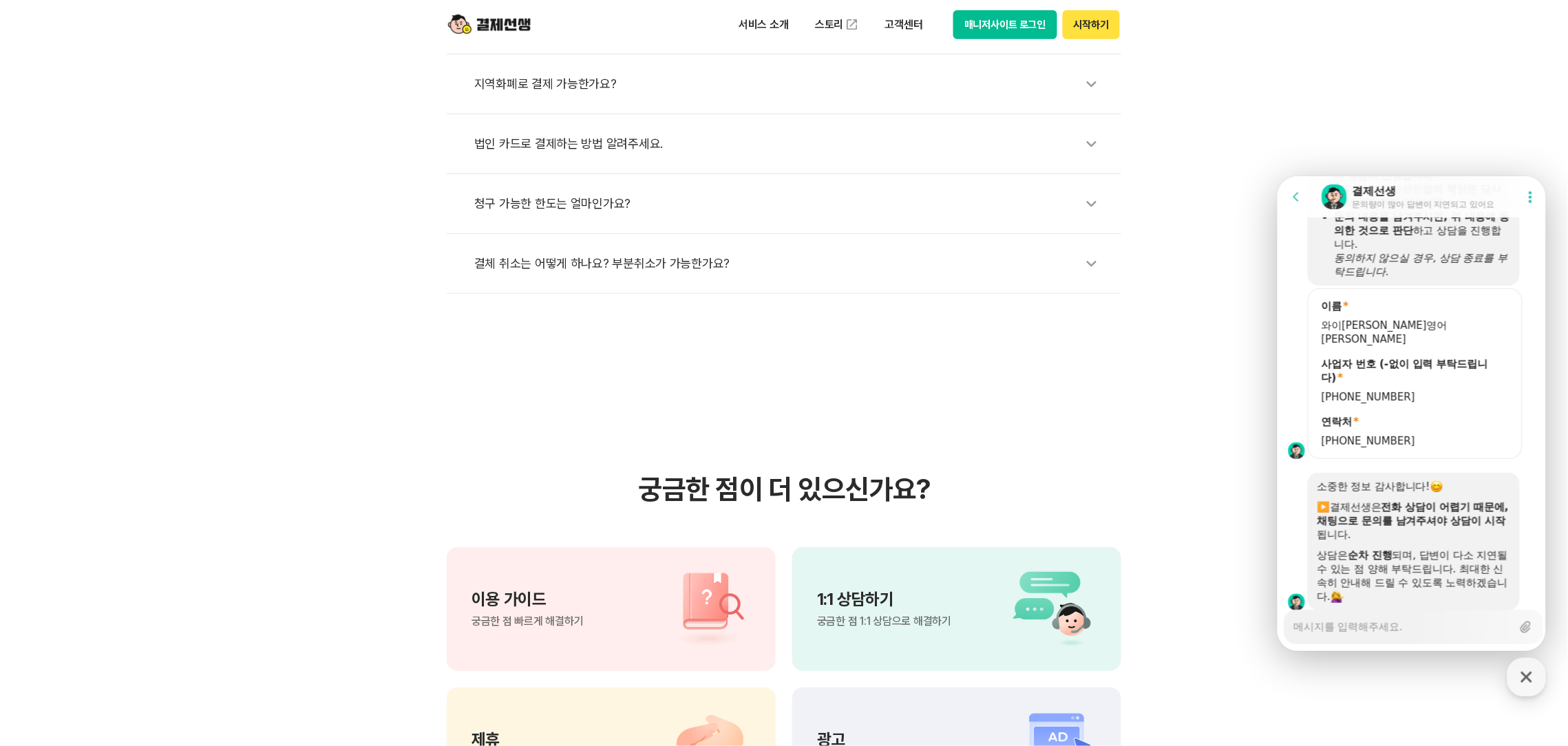
scroll to position [618, 0]
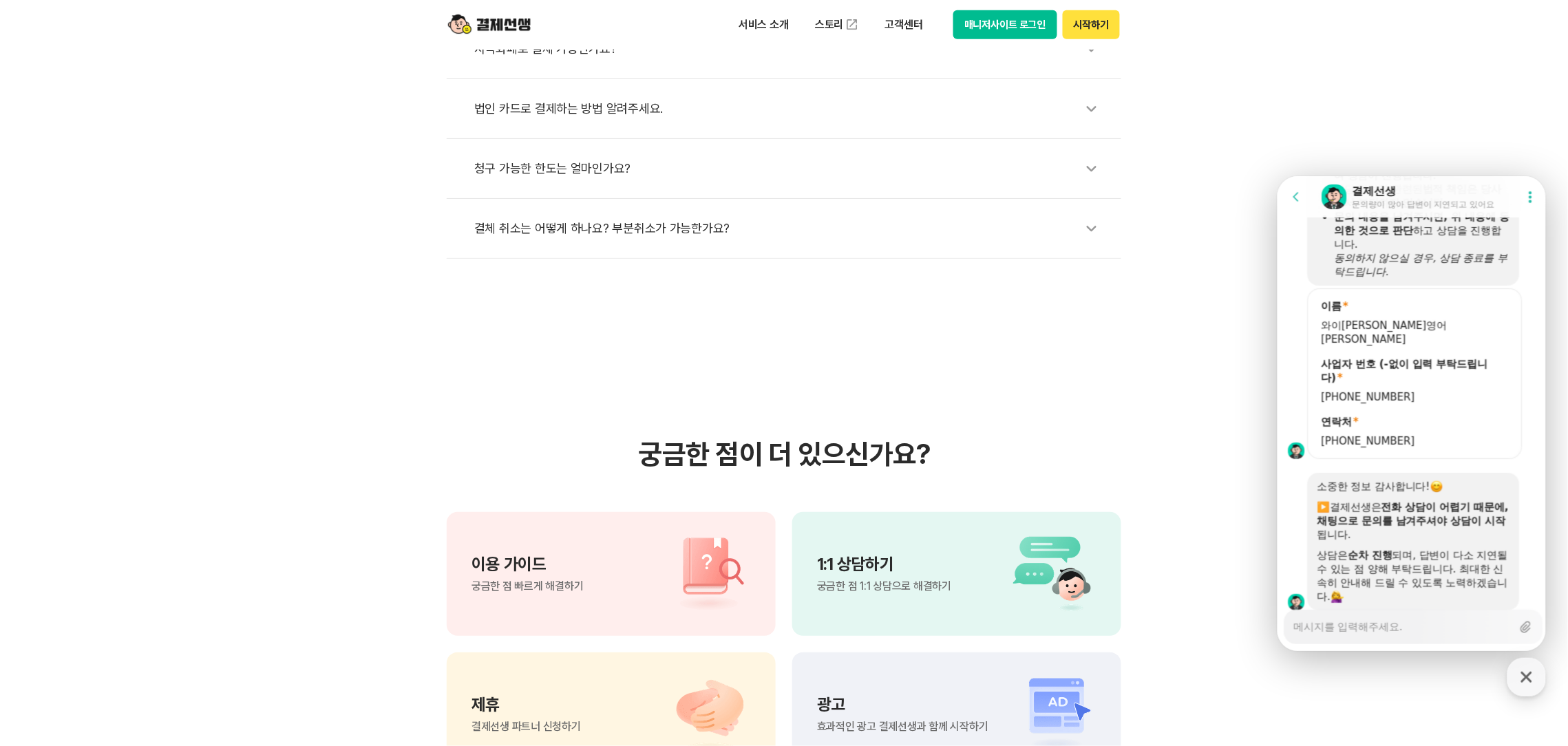
click at [1428, 633] on textarea "Messenger Input Textarea" at bounding box center [1402, 622] width 218 height 24
type textarea "x"
type textarea "f"
type textarea "x"
type textarea "ff"
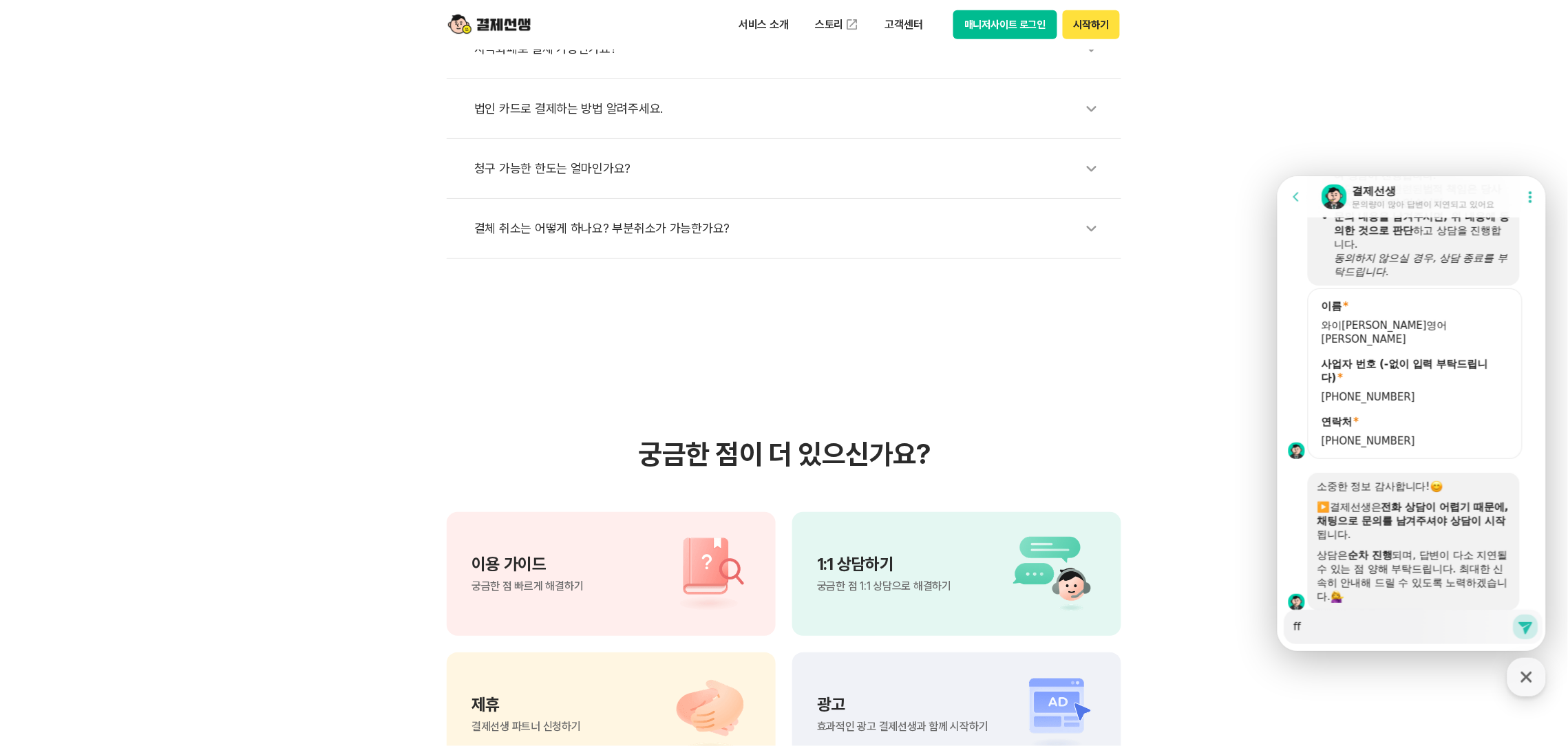
type textarea "x"
type textarea "fff"
type textarea "x"
type textarea "ff"
type textarea "x"
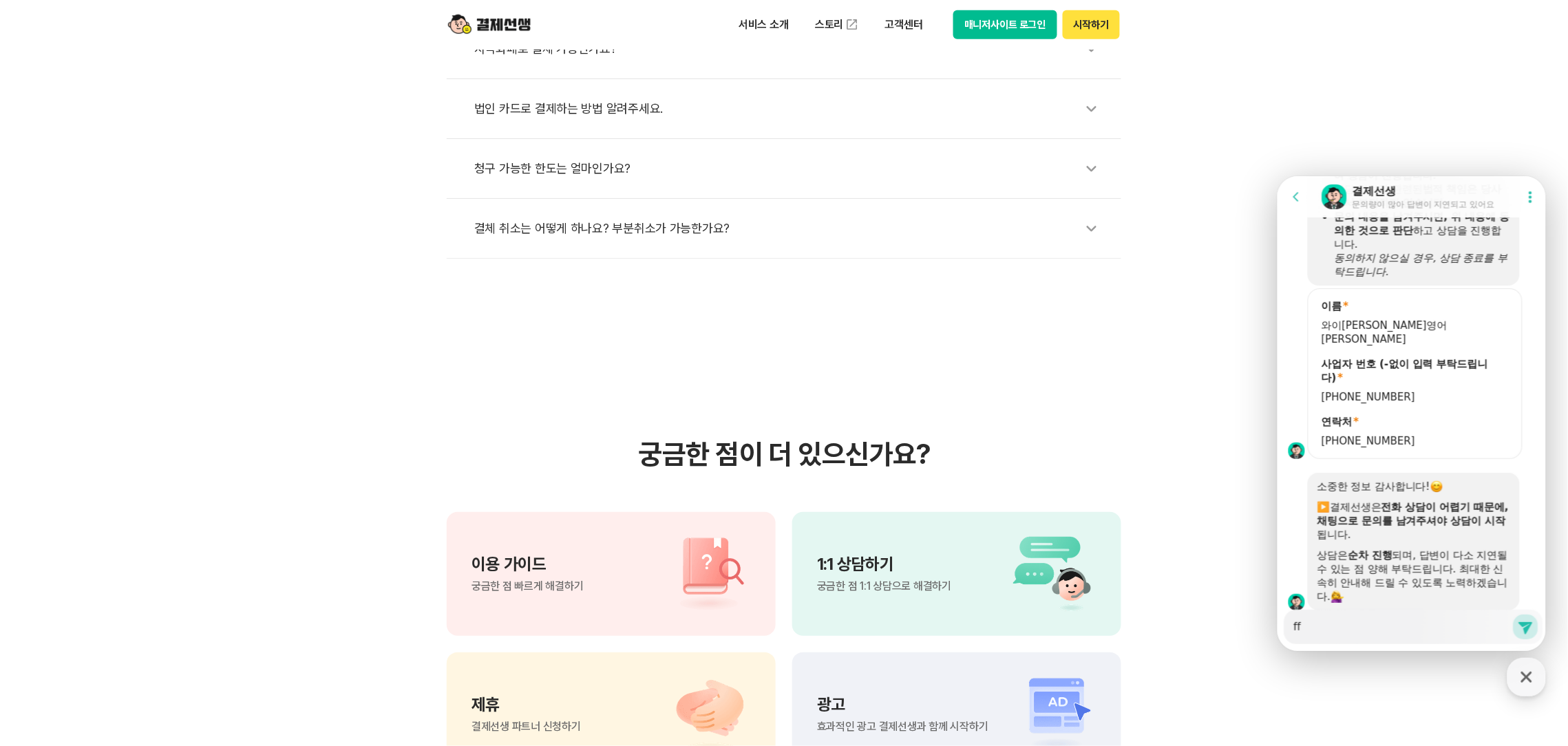
type textarea "f"
type textarea "x"
type textarea "ㄹ"
type textarea "x"
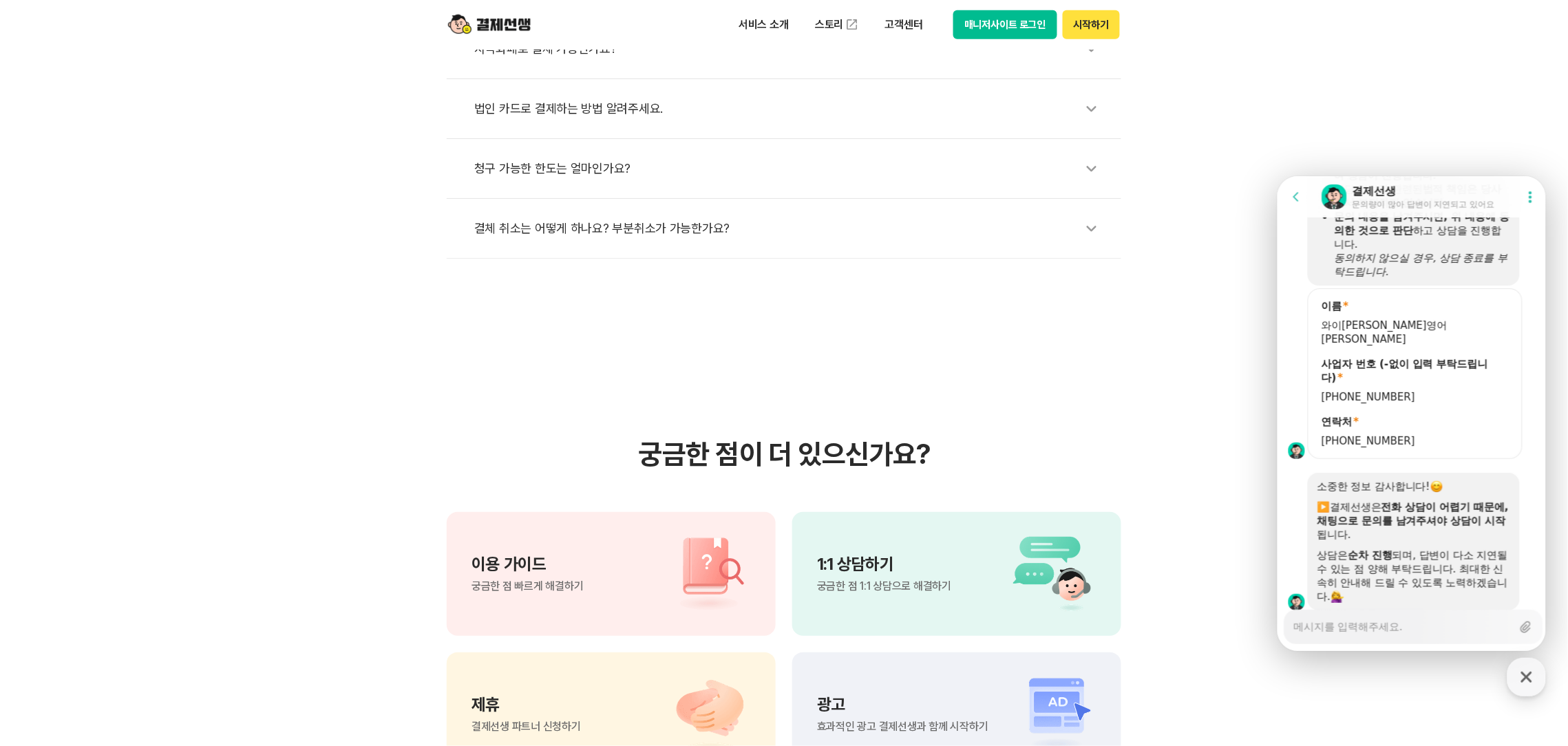
type textarea "x"
type textarea "ㅇ"
type textarea "x"
type textarea "아"
type textarea "x"
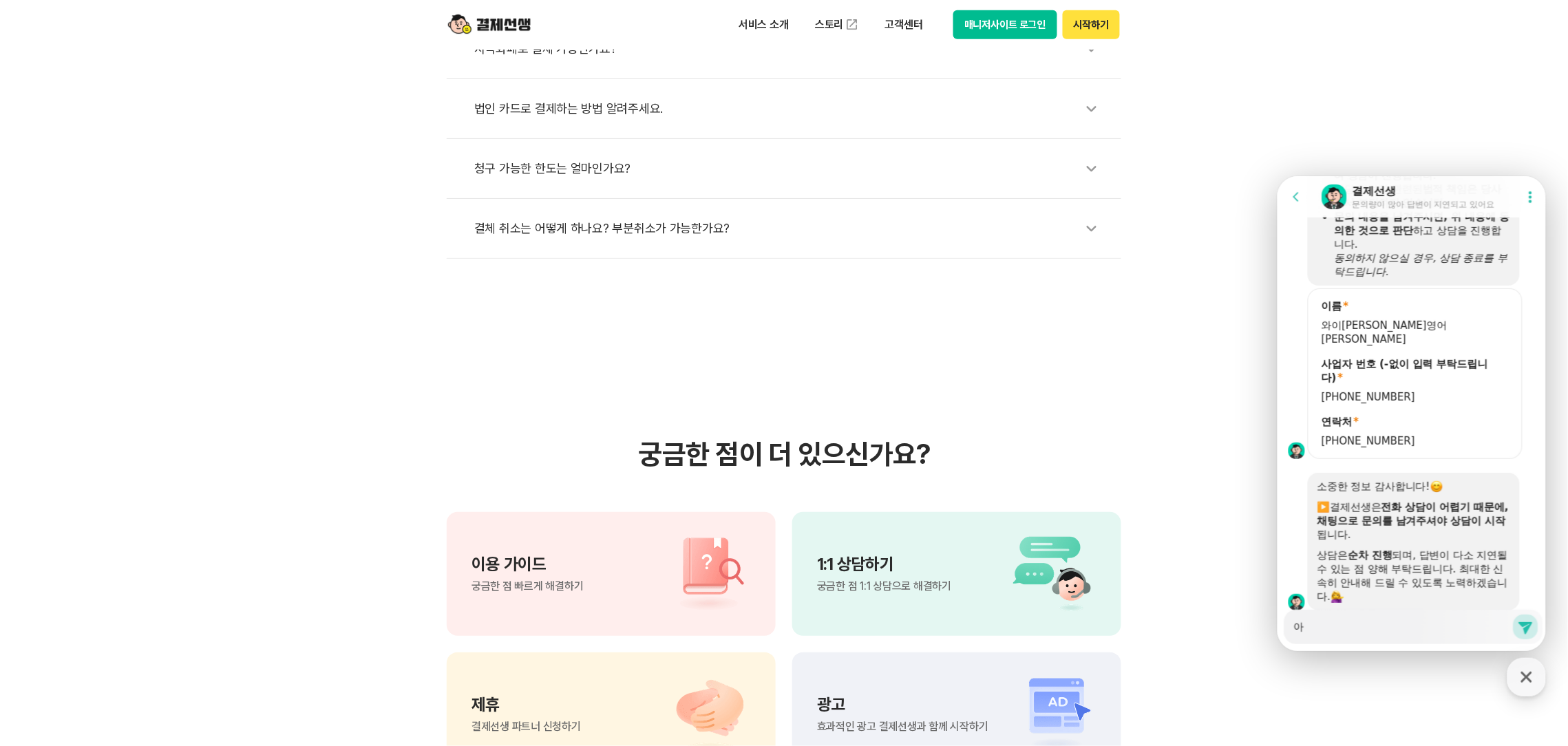
type textarea "안"
type textarea "x"
type textarea "안ㄴ"
type textarea "x"
type textarea "안녀"
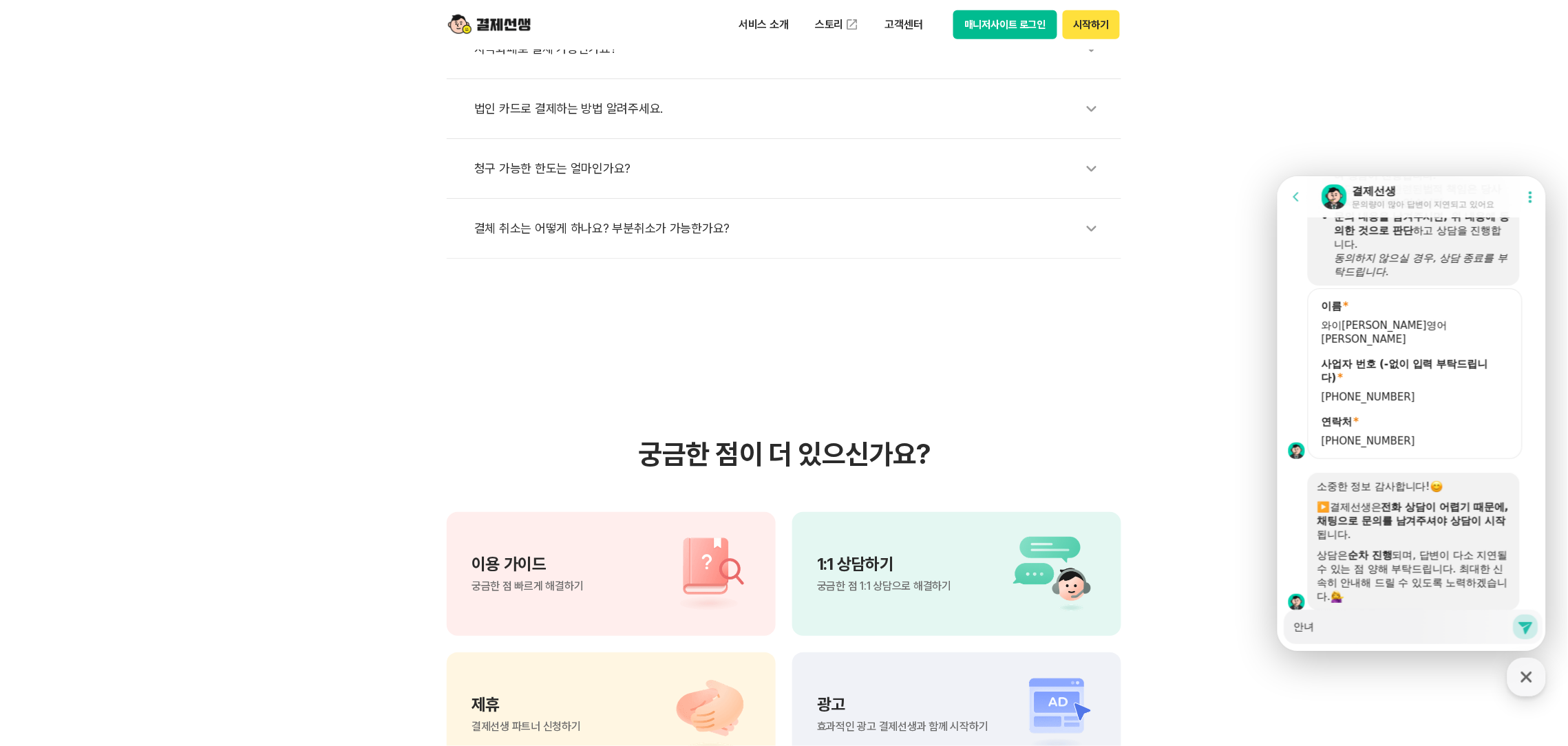
type textarea "x"
type textarea "안녕"
type textarea "x"
type textarea "안녕ㅎ"
type textarea "x"
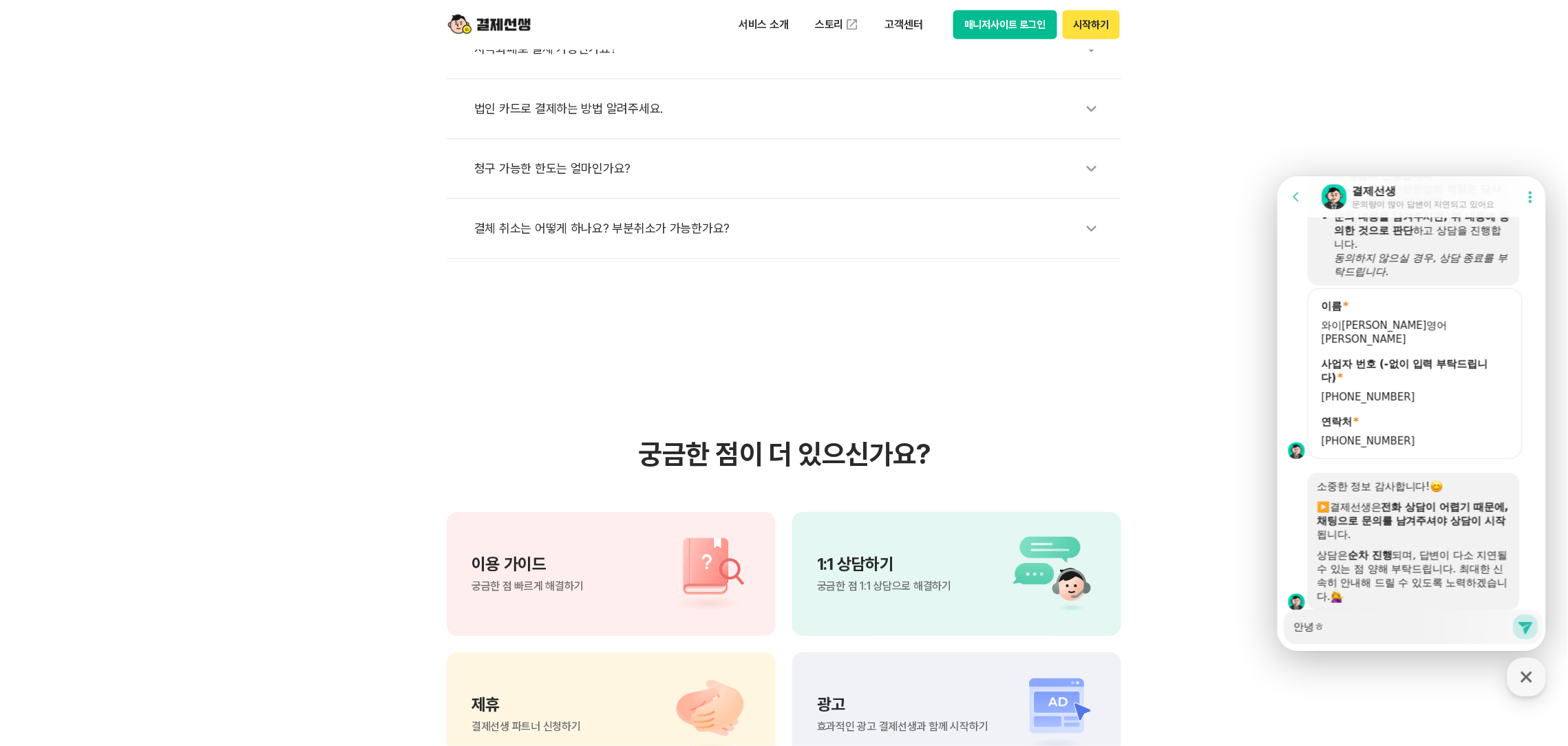
type textarea "안녕하"
type textarea "x"
type textarea "안녕핫"
type textarea "x"
type textarea "안녕하세"
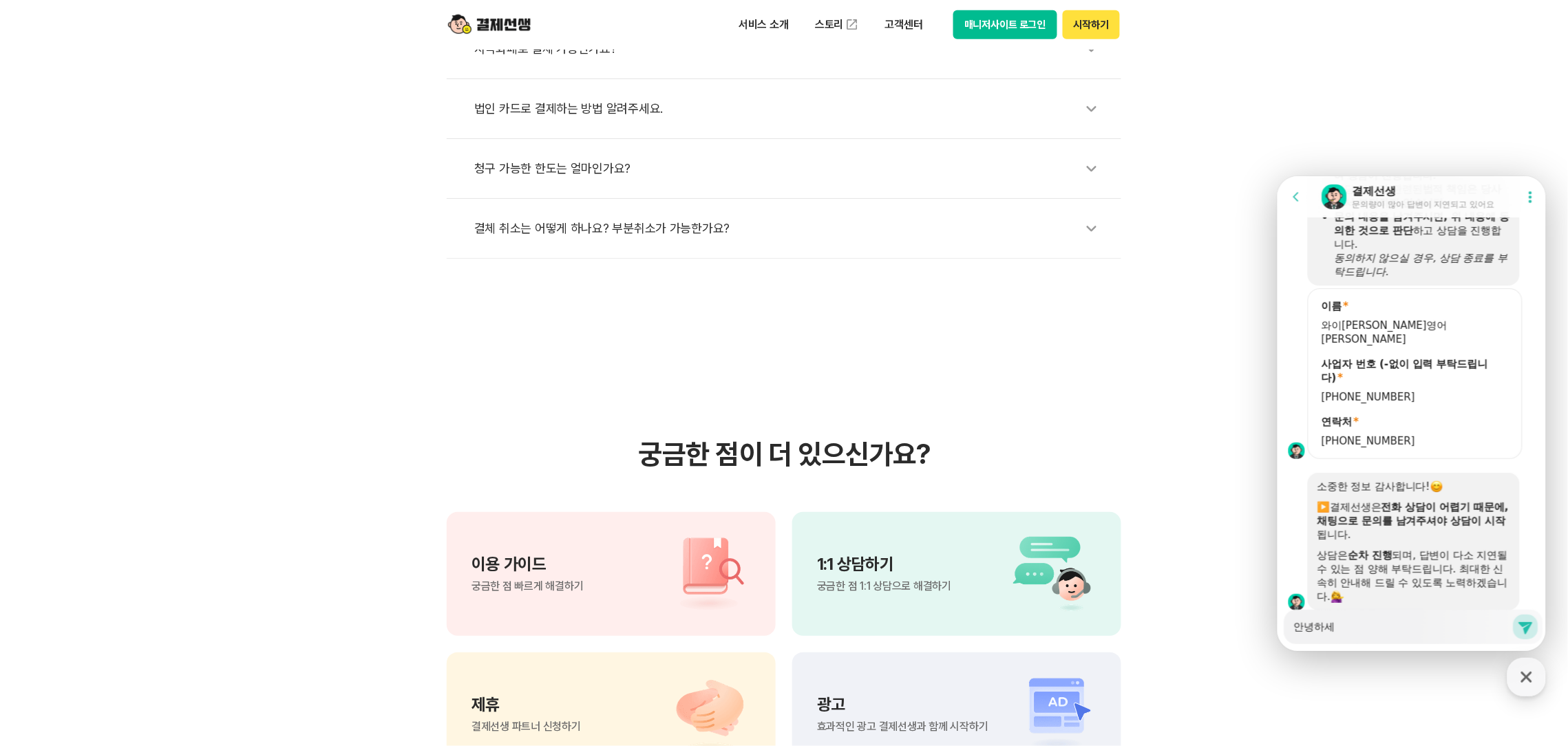
type textarea "x"
type textarea "안녕하셍"
type textarea "x"
type textarea "안녕하세요"
type textarea "x"
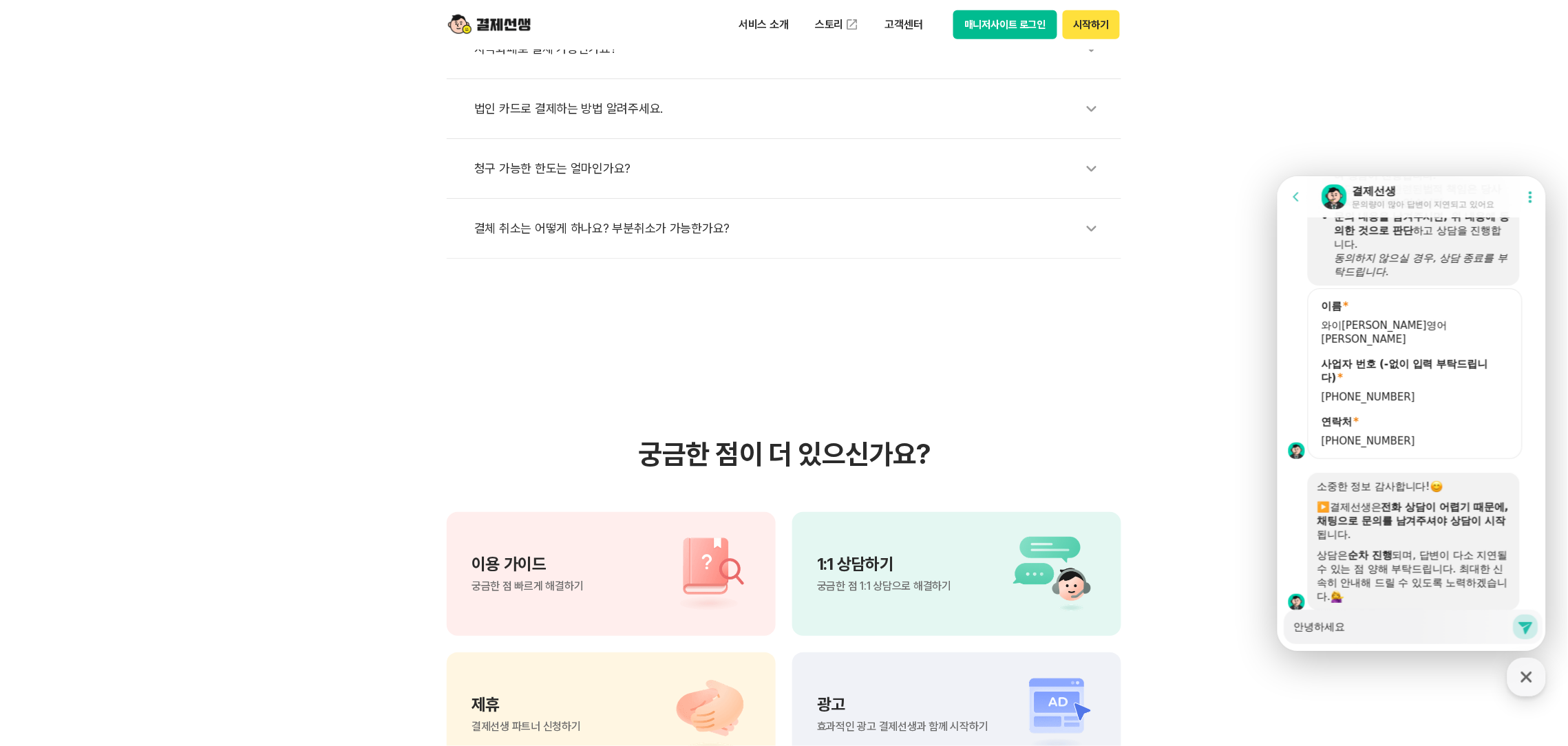
type textarea "안녕하세요."
type textarea "x"
type textarea "안녕하세요."
type textarea "x"
type textarea "안녕하세요. ㅎ"
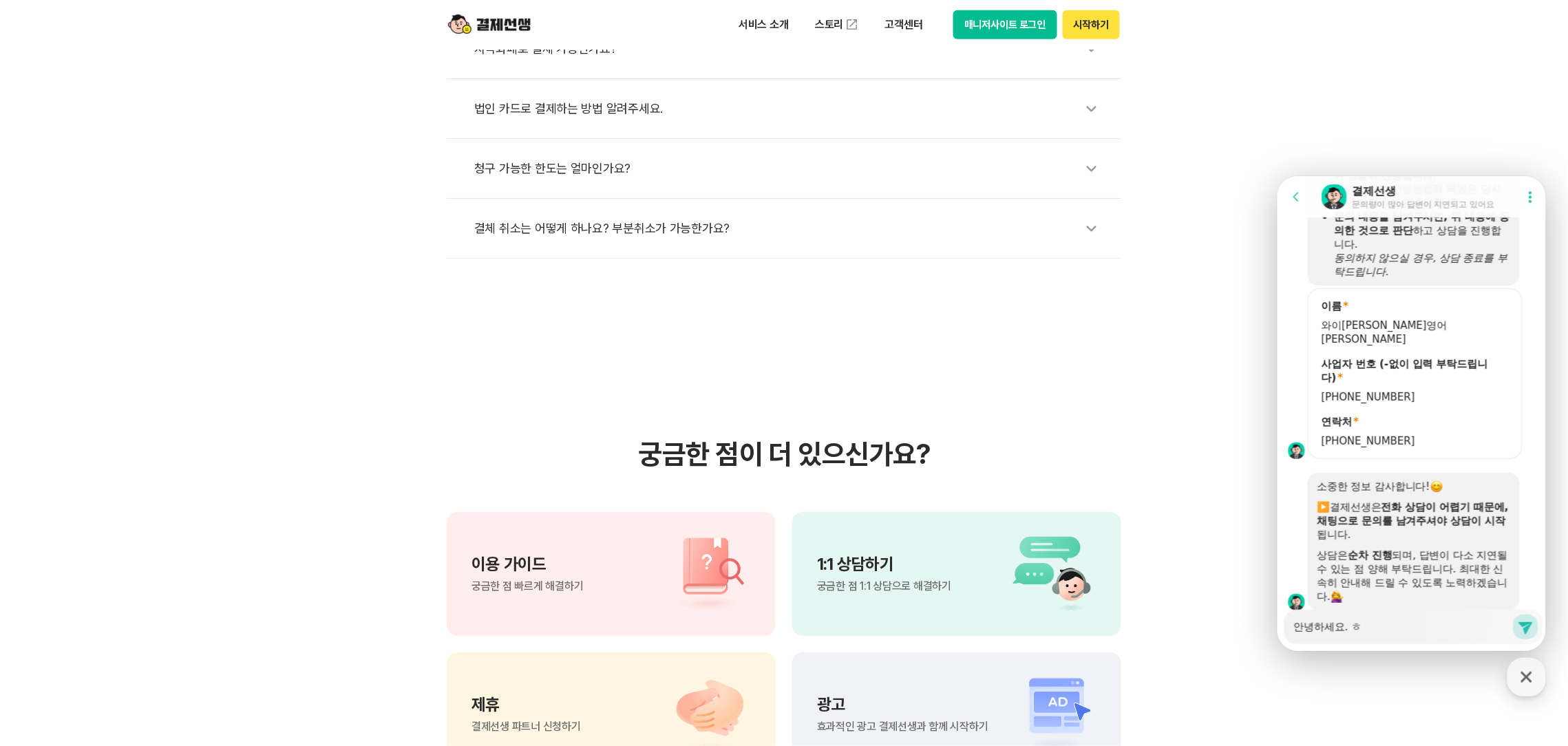
type textarea "x"
type textarea "안녕하세요. 하"
type textarea "x"
type textarea "안녕하세요. 학ㅂ"
type textarea "x"
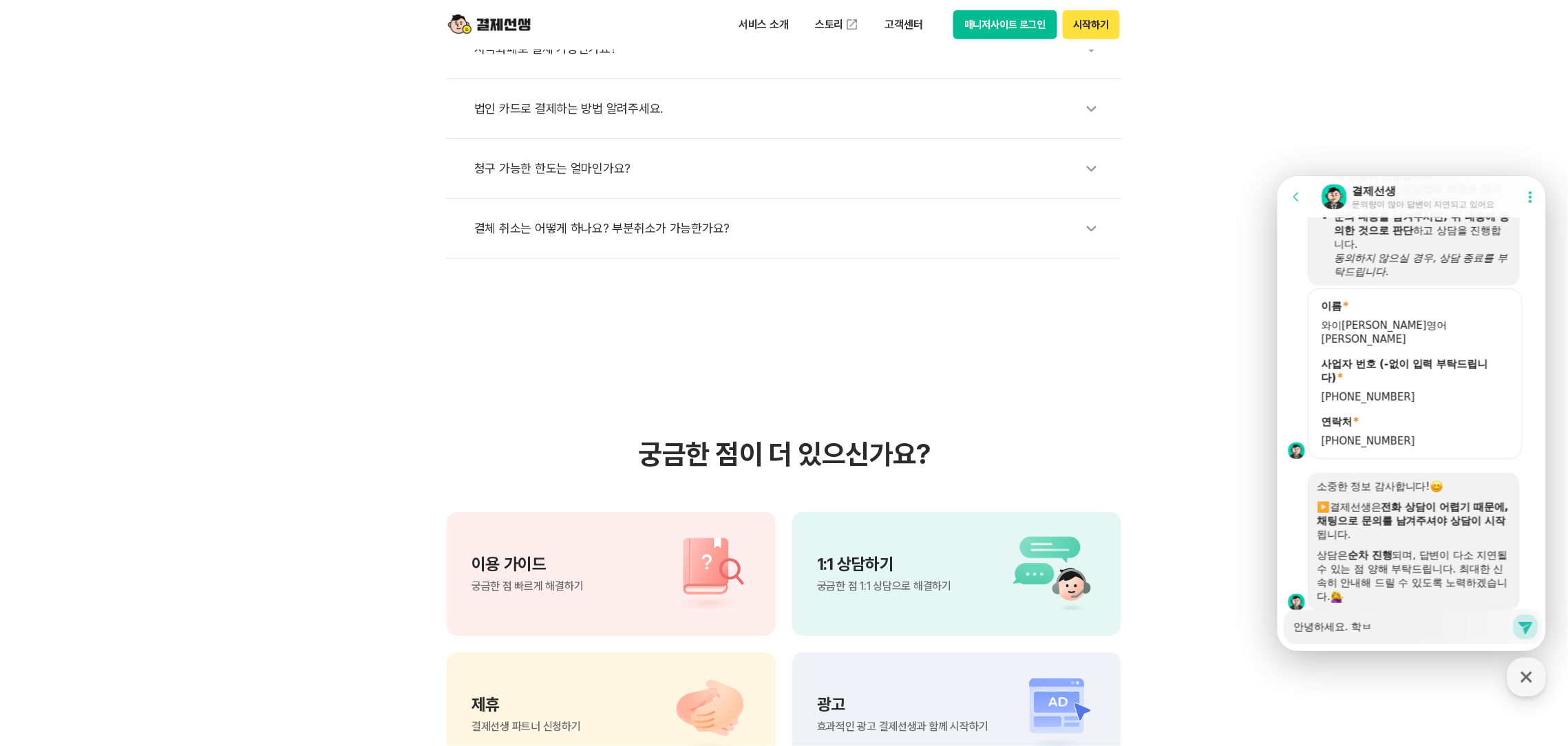
type textarea "안녕하세요. 학"
type textarea "x"
type textarea "안녕하세요."
type textarea "x"
type textarea "안녕하세요. ㅊ"
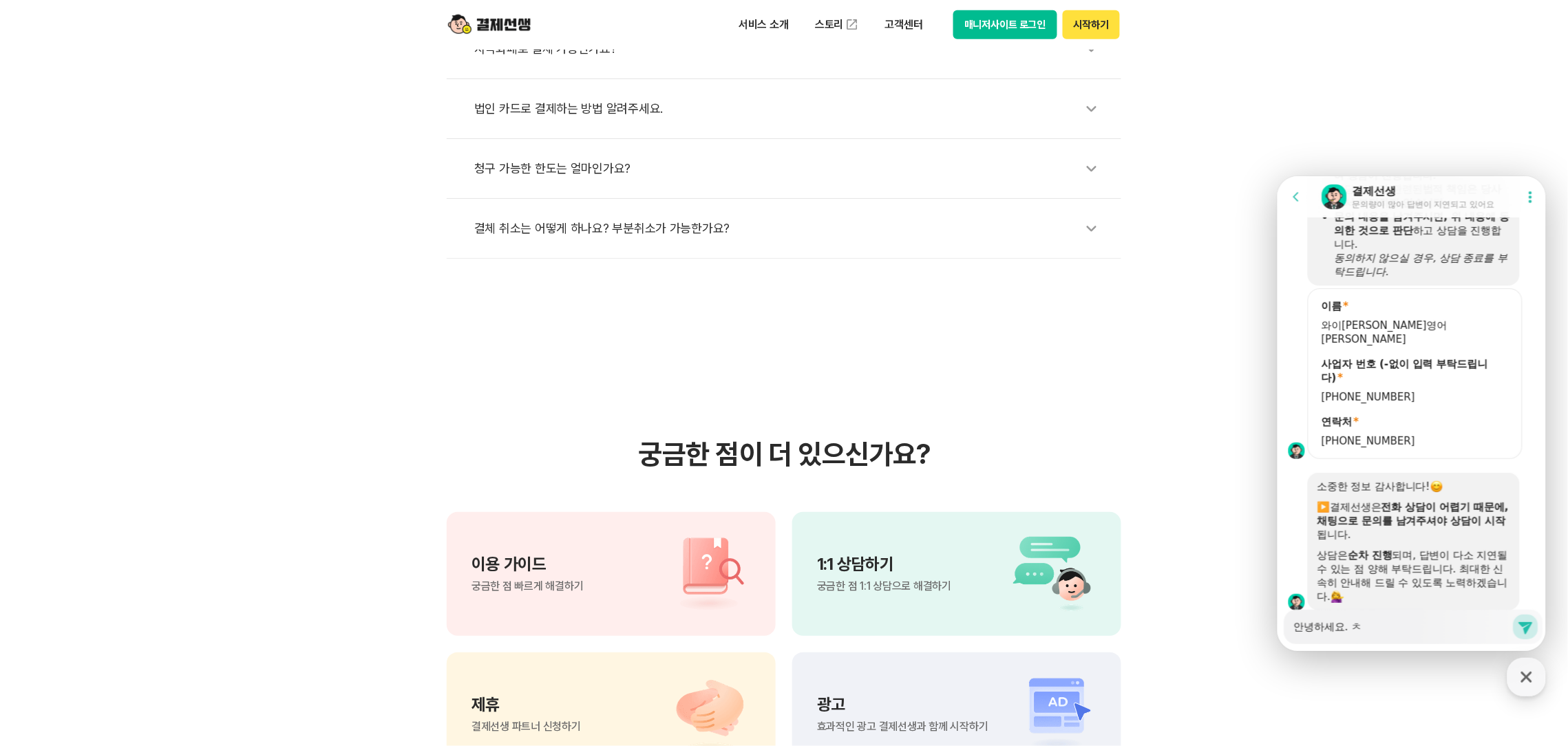
type textarea "x"
type textarea "안녕하세요. 처"
type textarea "x"
type textarea "안녕하세요. 청"
type textarea "x"
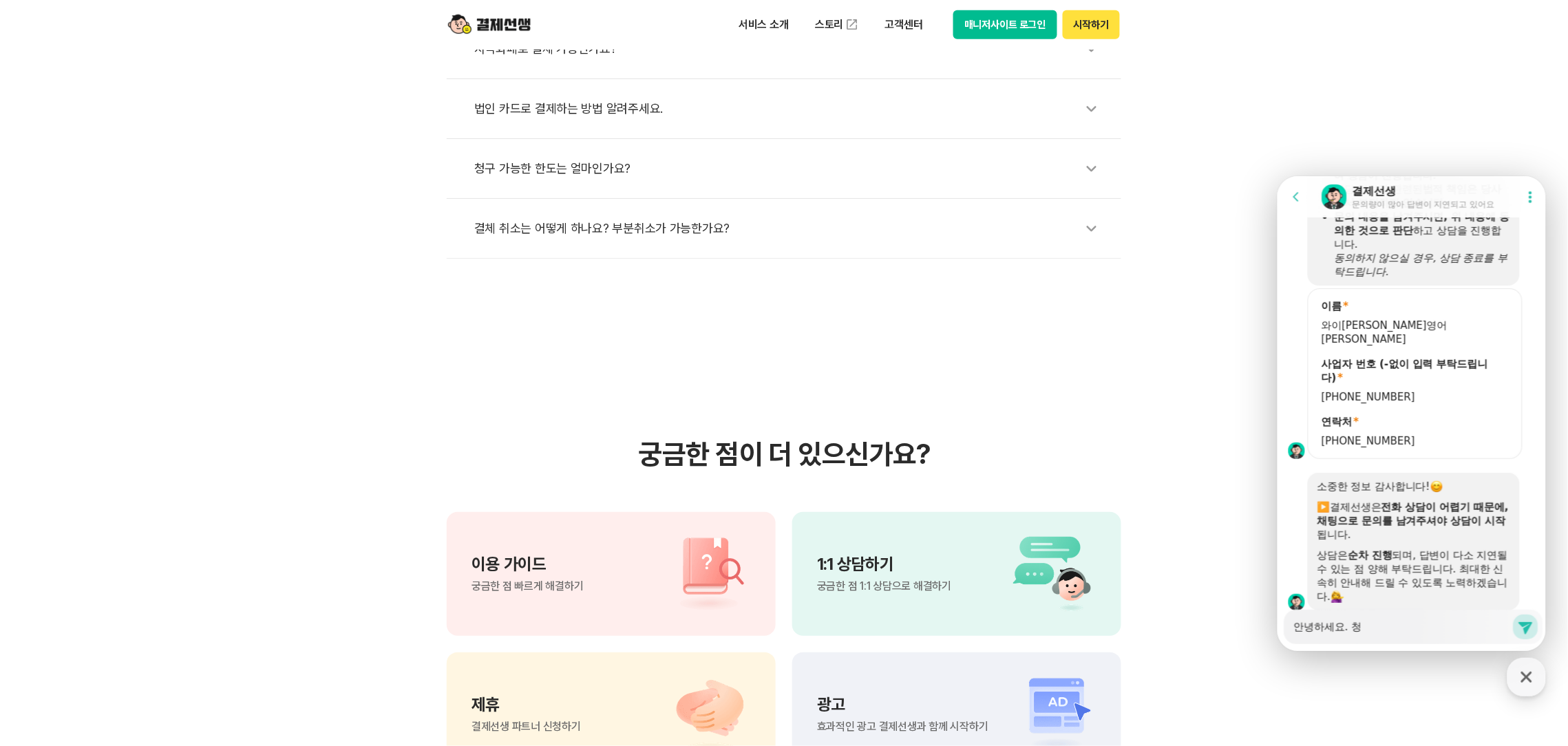
type textarea "안녕하세요. 청ㄱ"
type textarea "x"
type textarea "안녕하세요. [GEOGRAPHIC_DATA]"
type textarea "x"
type textarea "안녕하세요. 청굿"
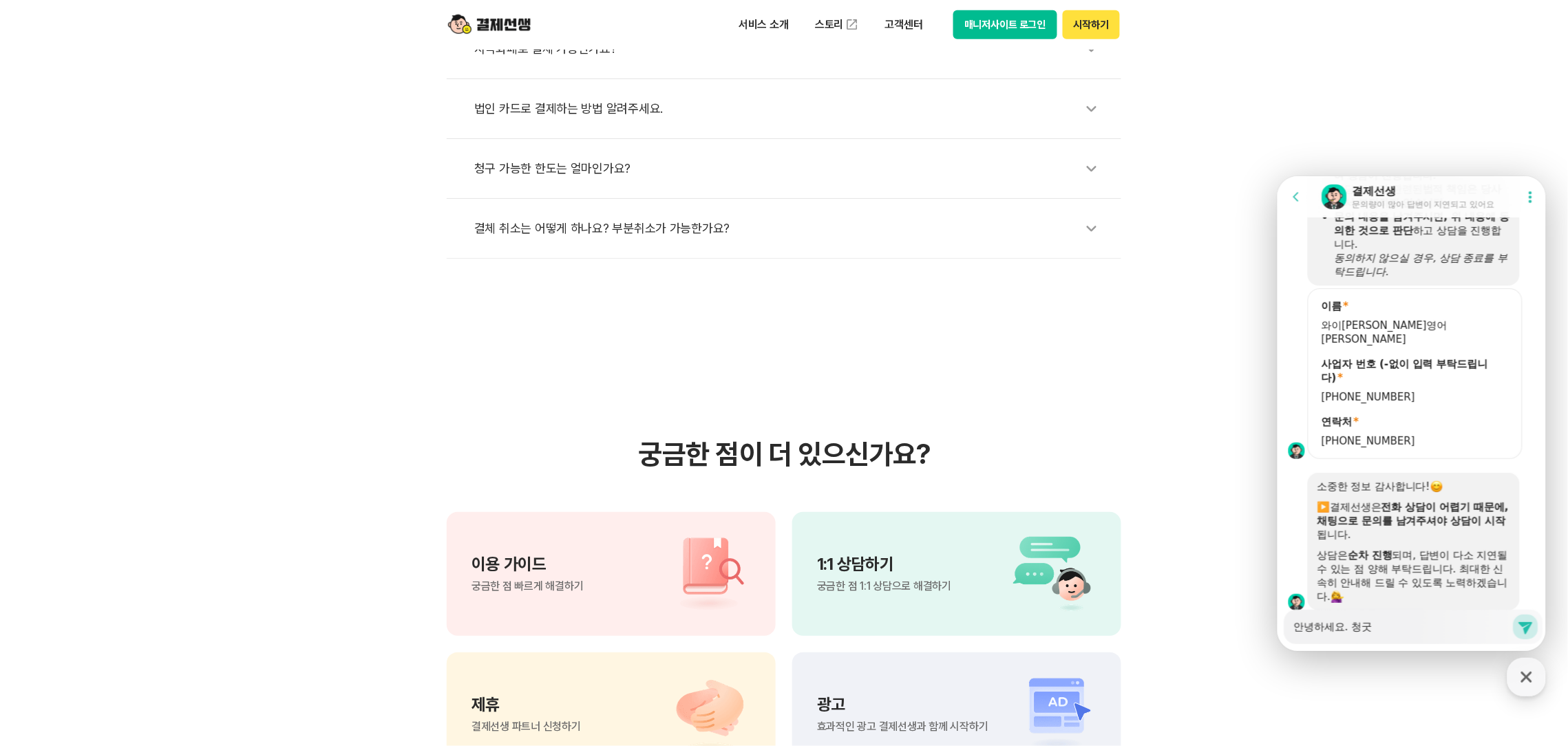
type textarea "x"
type textarea "안녕하세요. [GEOGRAPHIC_DATA]"
type textarea "x"
type textarea "안녕하세요. 청구설"
type textarea "x"
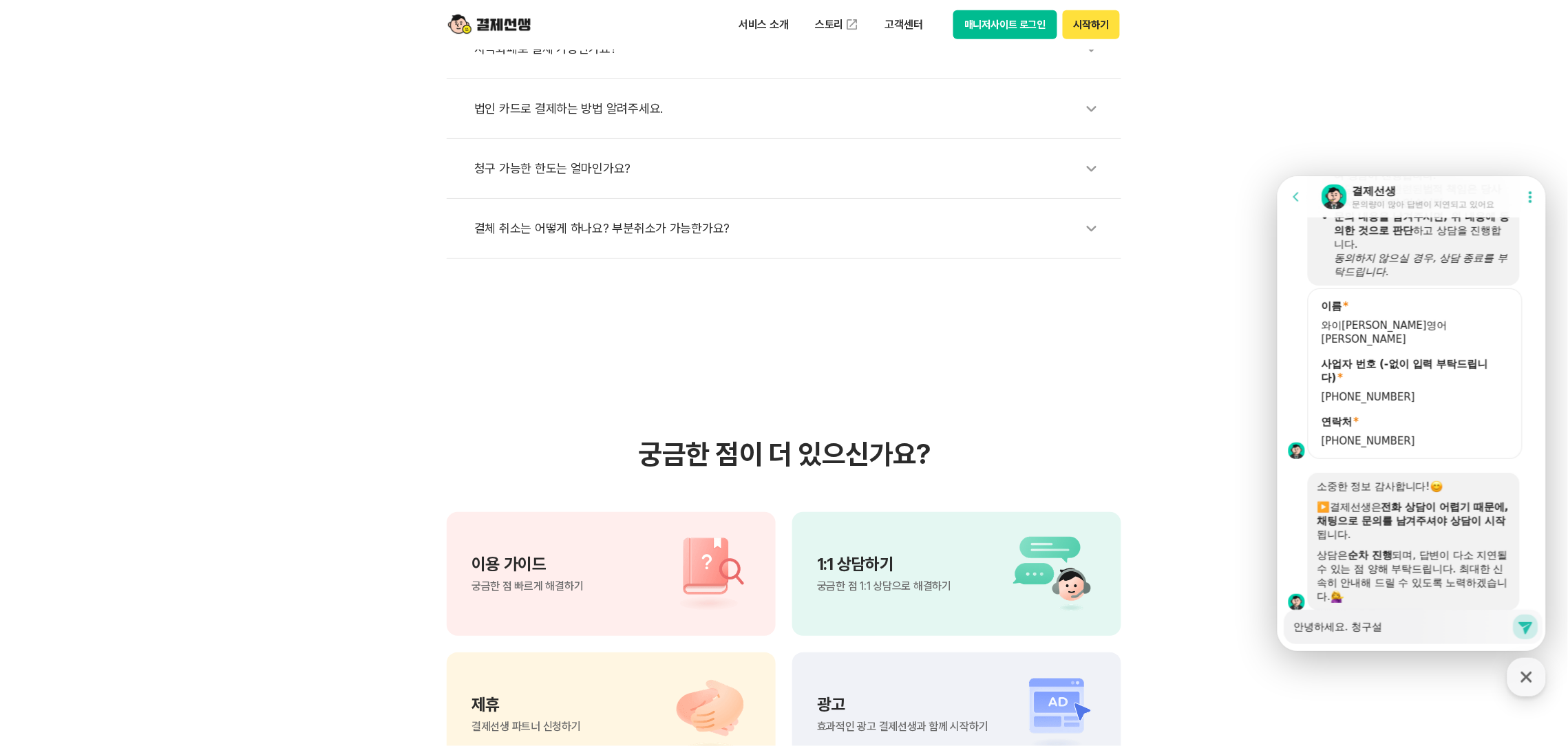
type textarea "안녕하세요. [GEOGRAPHIC_DATA]"
type textarea "x"
type textarea "안녕하세요. 청구서ㄹ"
type textarea "x"
type textarea "안녕하세요. [GEOGRAPHIC_DATA]"
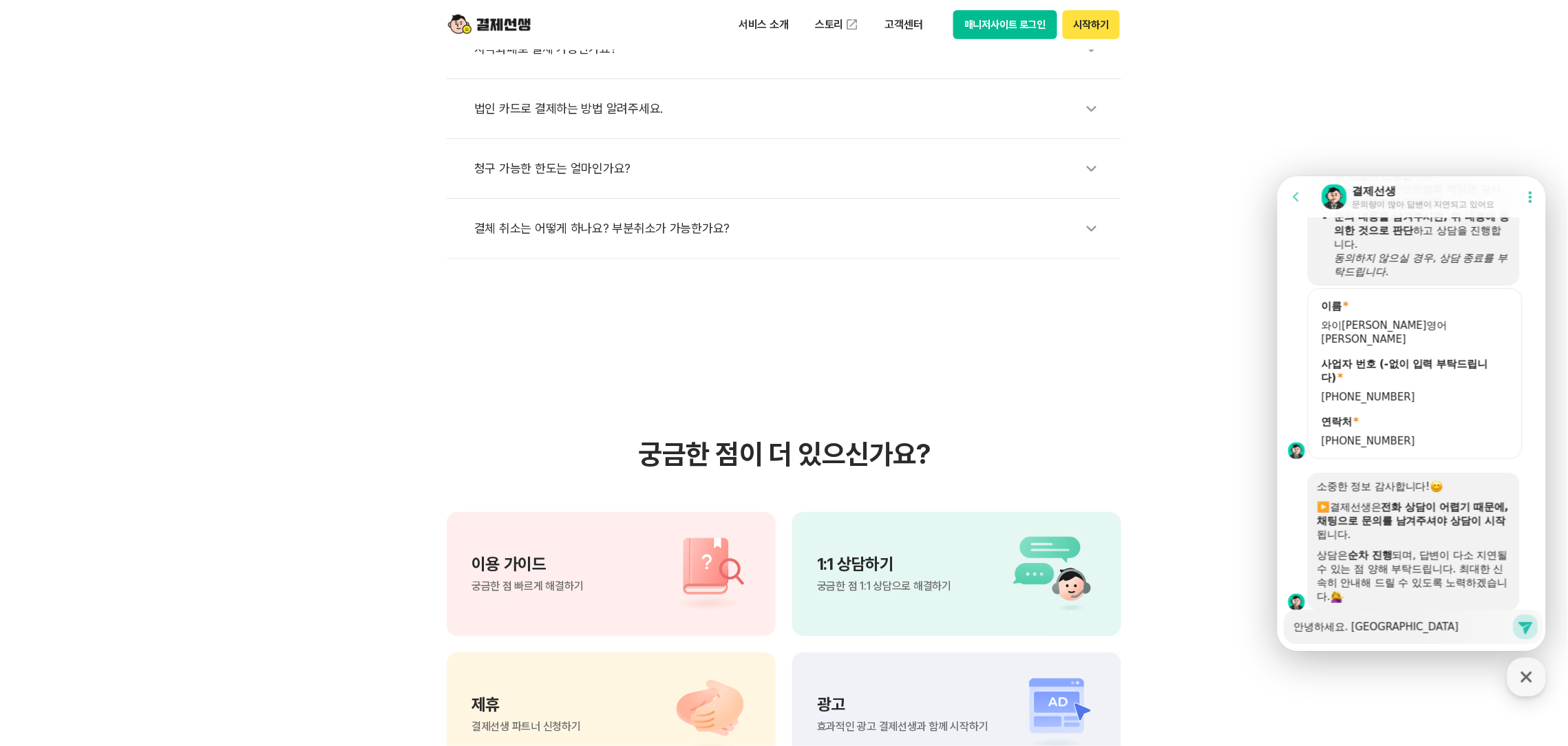
type textarea "x"
type textarea "안녕하세요. 청구서ㄹ"
type textarea "x"
type textarea "안녕하세요. [GEOGRAPHIC_DATA]"
type textarea "x"
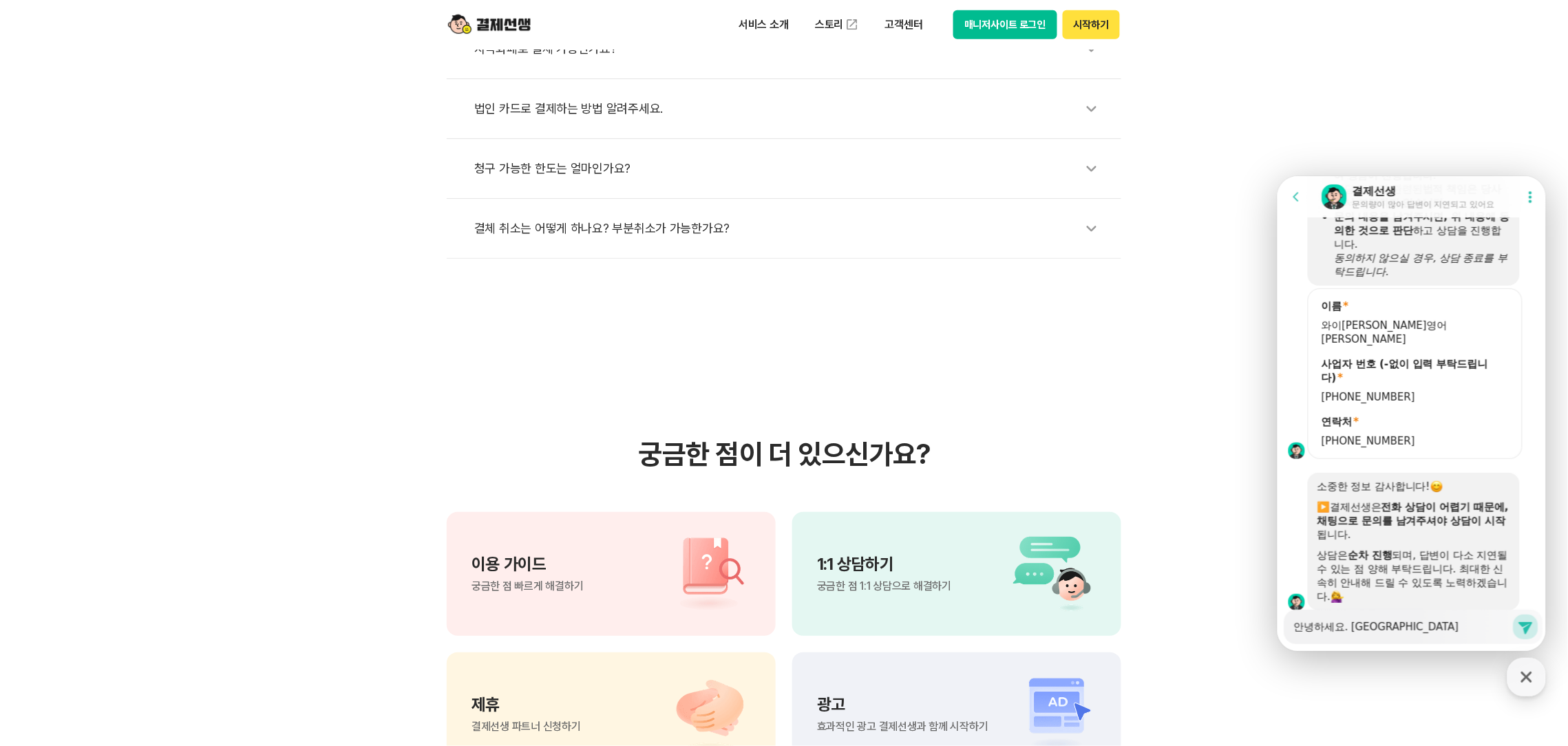
type textarea "안녕하세요. 청구서를"
type textarea "x"
type textarea "안녕하세요. 청구서를"
type textarea "x"
type textarea "안녕하세요. 청구서를 ㅂ"
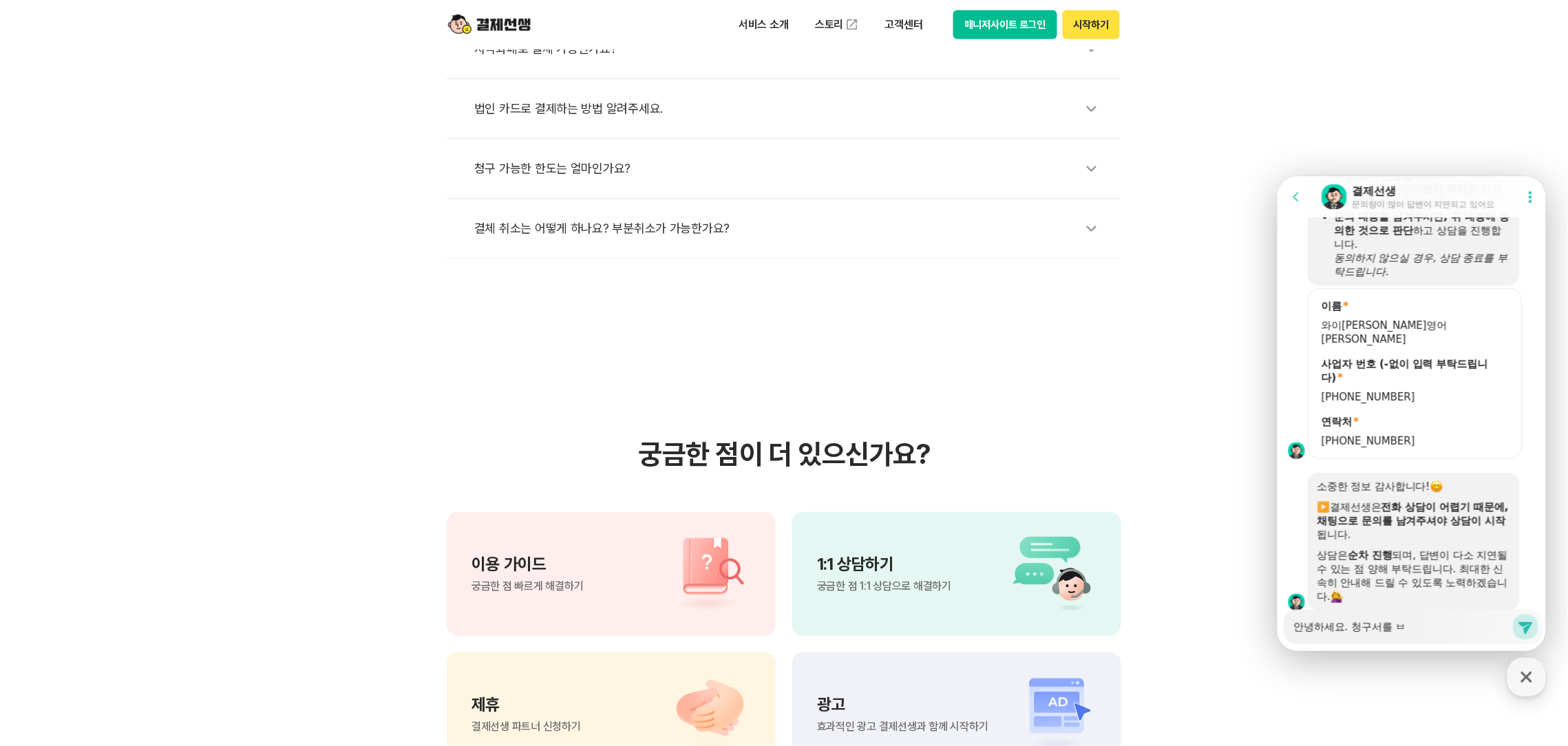
type textarea "x"
type textarea "안녕하세요. 청구서를 바"
type textarea "x"
type textarea "안녕하세요. 청구서를 발"
type textarea "x"
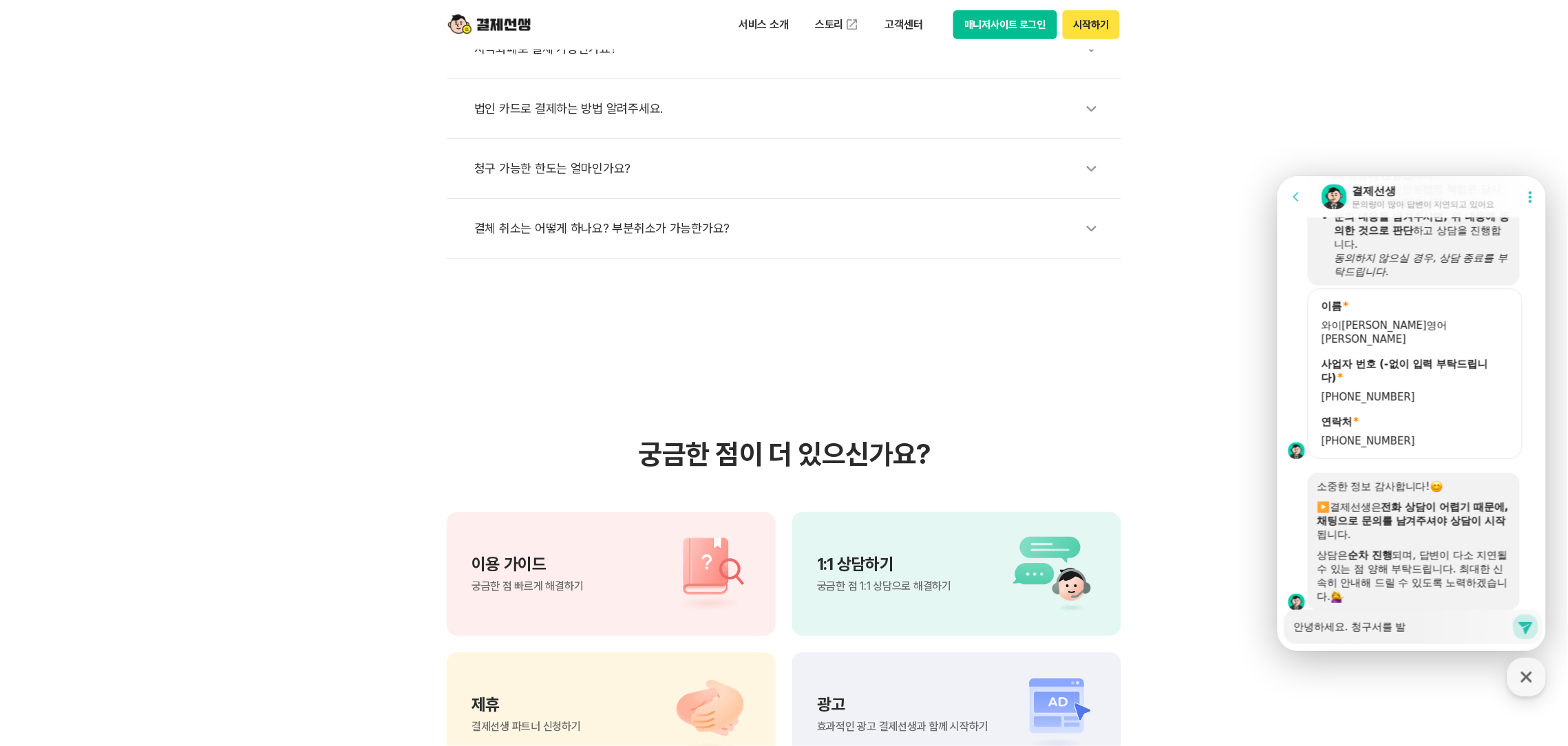
type textarea "안녕하세요. 청구서를 밠"
type textarea "x"
type textarea "안녕하세요. 청구서를 발소"
type textarea "x"
type textarea "안녕하세요. 청구서를 발송"
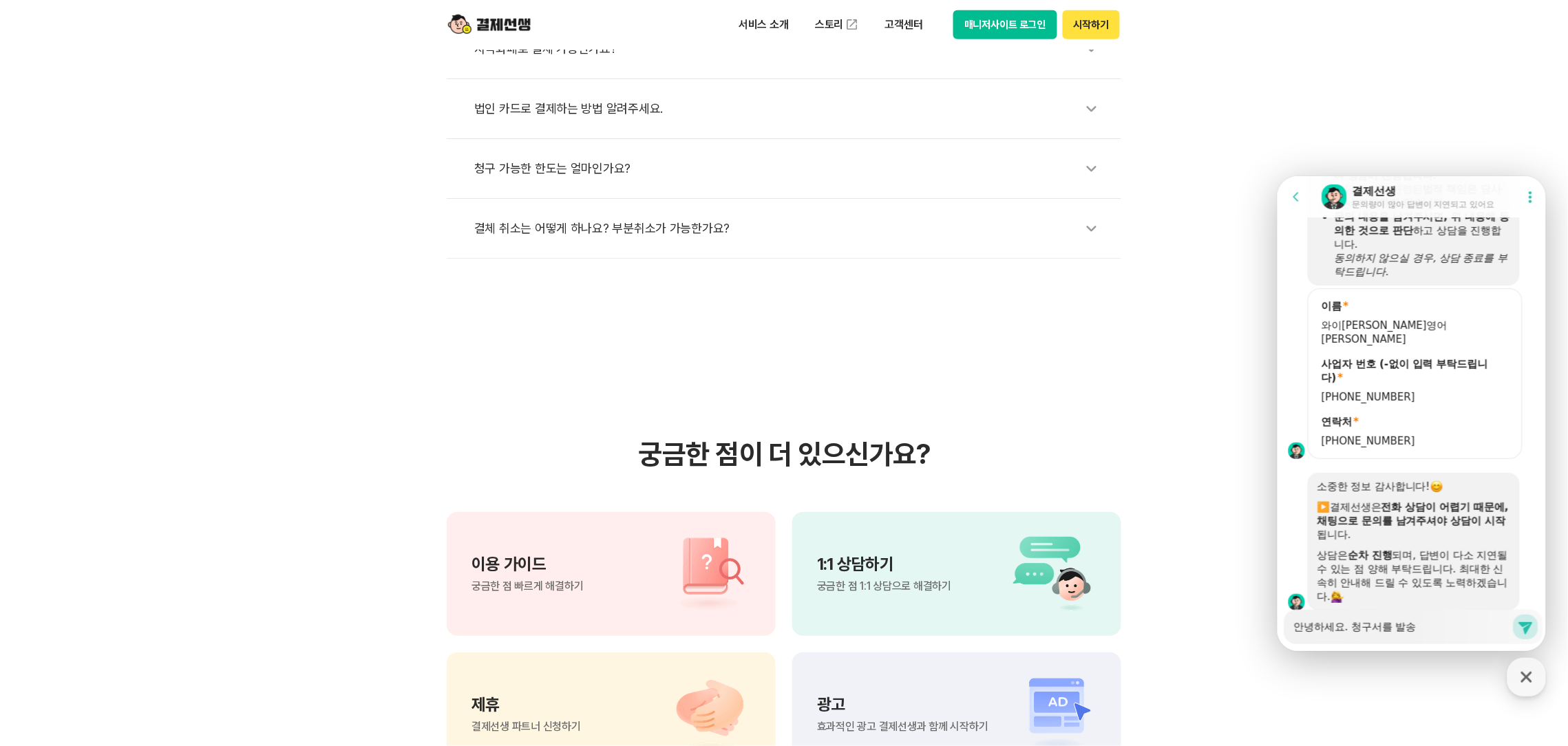
type textarea "x"
type textarea "안녕하세요. 청구서를 발송ㅎ"
type textarea "x"
type textarea "안녕하세요. 청구서를 발송해"
type textarea "x"
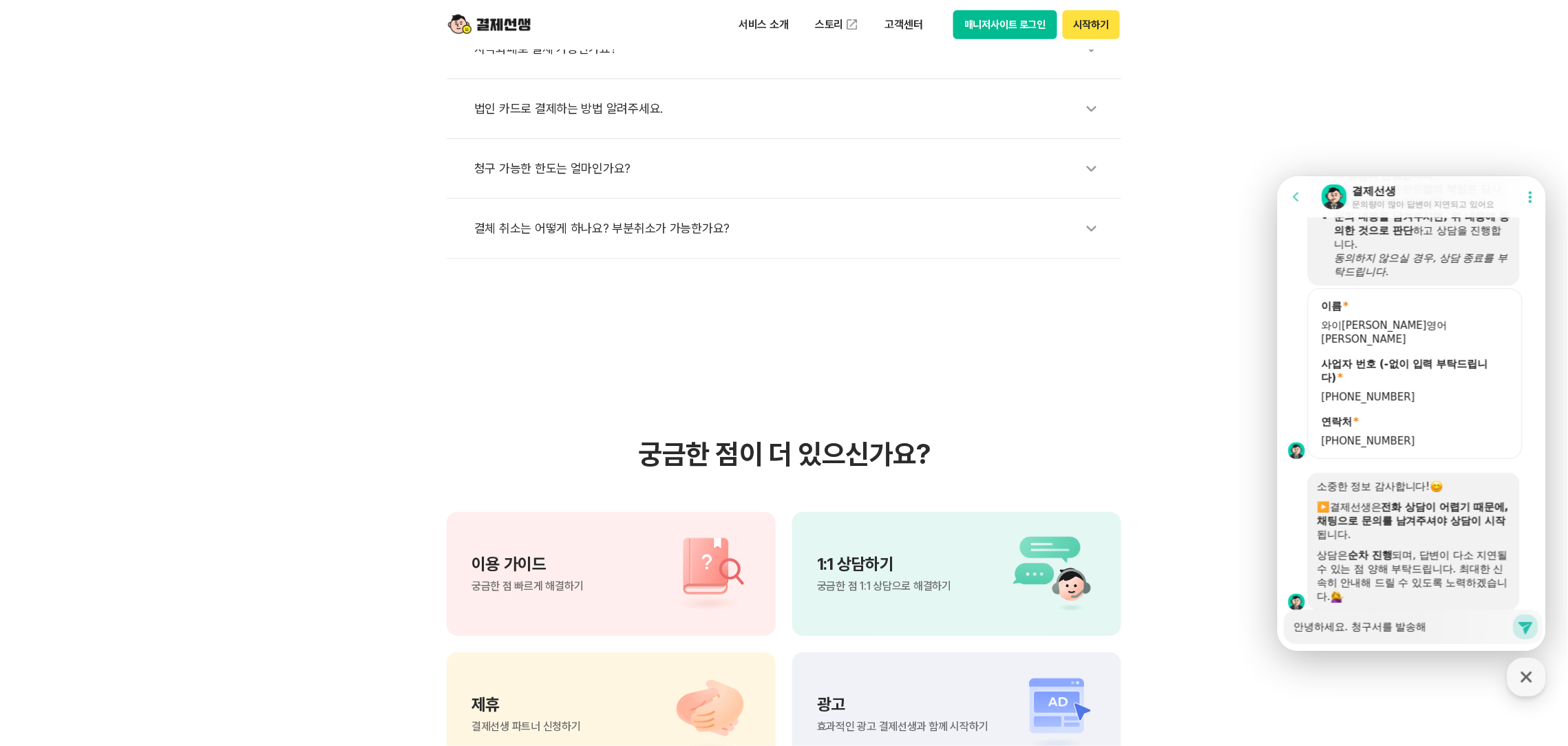
type textarea "안녕하세요. 청구서를 발송했"
type textarea "x"
type textarea "안녕하세요. 청구서를 발송했ㄱ"
type textarea "x"
type textarea "안녕하세요. 청구서를 발송했고"
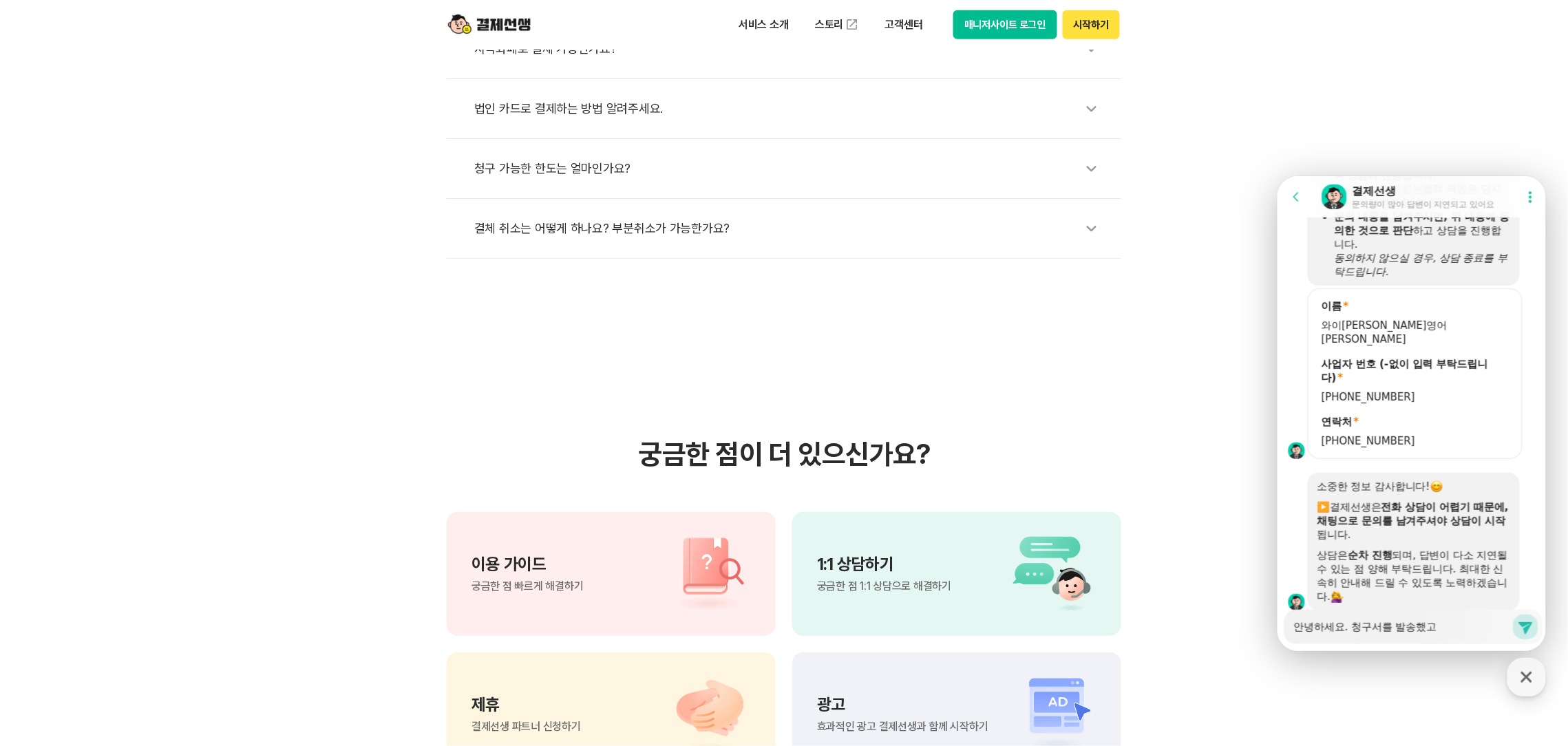
type textarea "x"
type textarea "안녕하세요. 청구서를 발송했고"
type textarea "x"
type textarea "안녕하세요. 청구서를 발송했고 ㅎ"
type textarea "x"
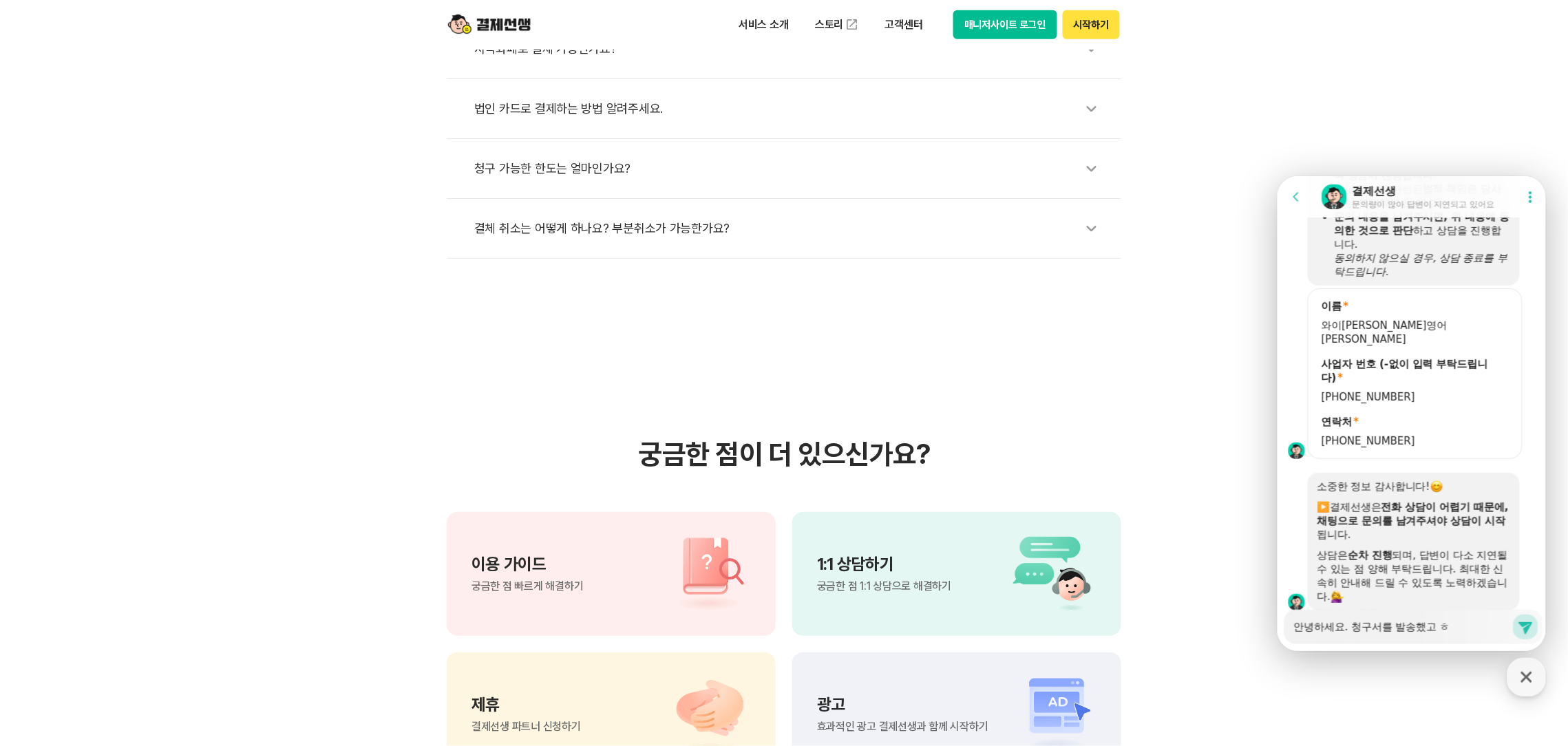
type textarea "안녕하세요. 청구서를 발송했고 하"
type textarea "x"
type textarea "안녕하세요. 청구서를 발송했고 학ㅂ"
type textarea "x"
type textarea "안녕하세요. 청구서를 발송했고 학부"
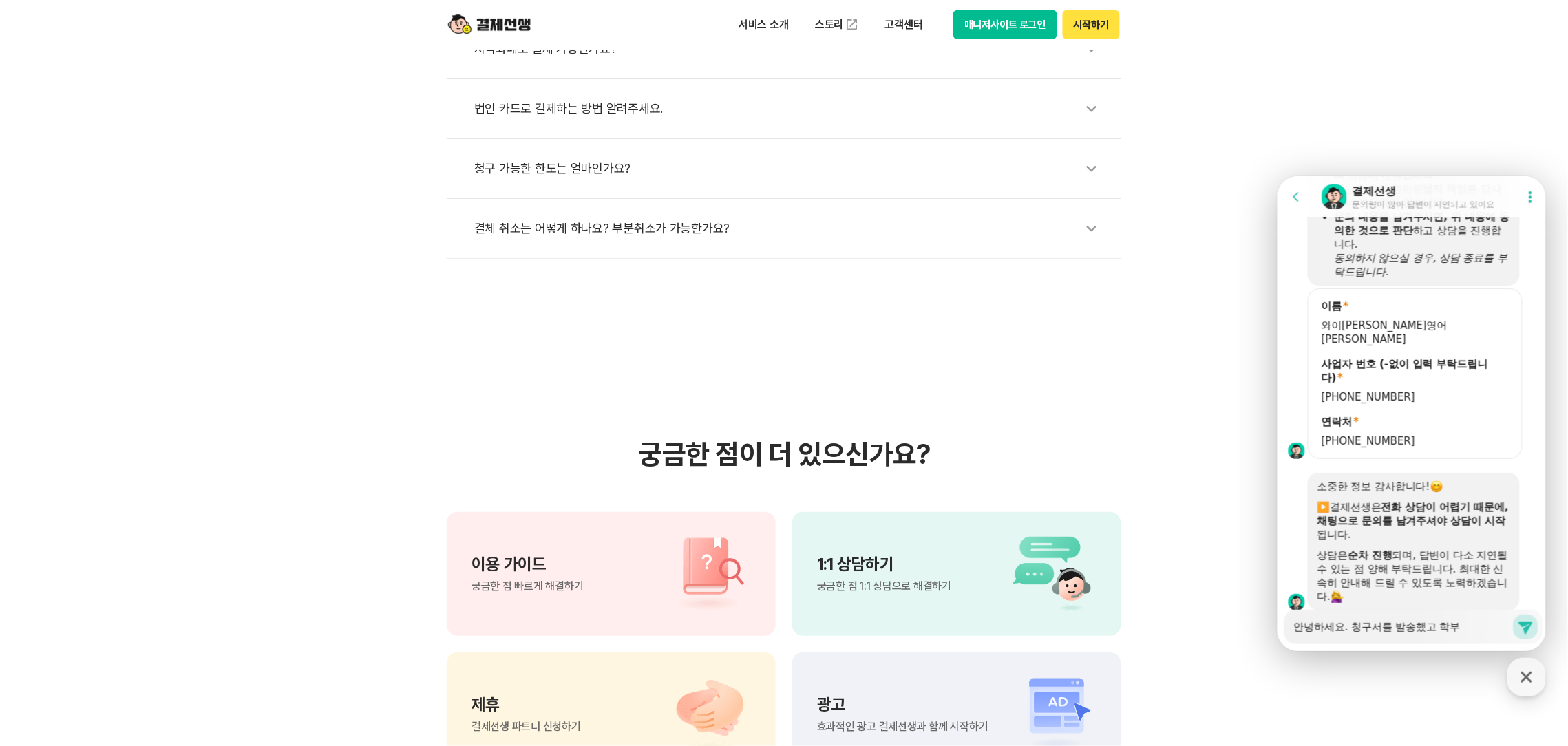
type textarea "x"
type textarea "안녕하세요. 청구서를 발송했고 학붐"
type textarea "x"
type textarea "안녕하세요. 청구서를 발송했고 학부모"
type textarea "x"
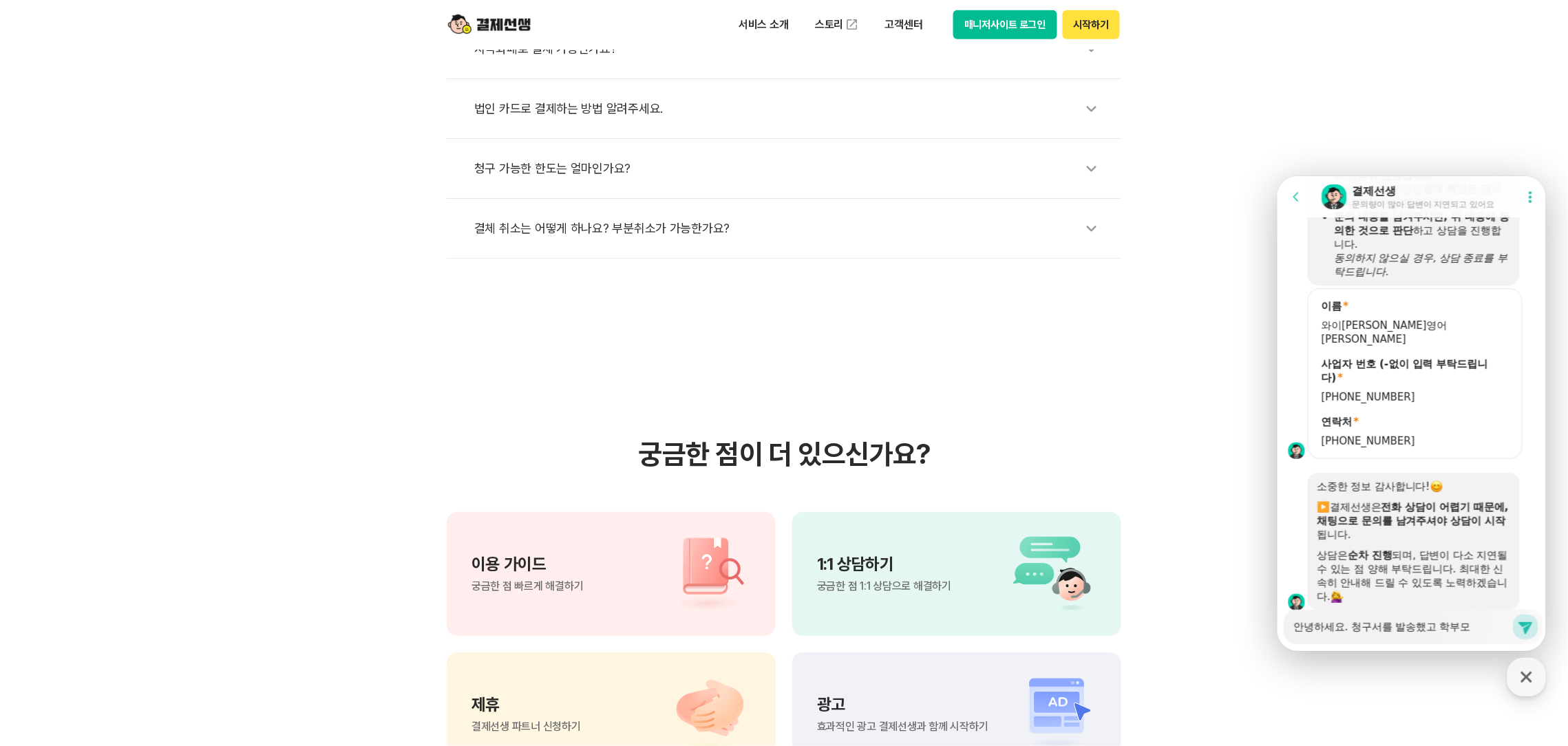
type textarea "안녕하세요. 청구서를 발송했고 학부몬"
type textarea "x"
type textarea "안녕하세요. 청구서를 발송했고 학부모님"
type textarea "x"
type textarea "안녕하세요. 청구서를 발송했고 학부모님ㅉ"
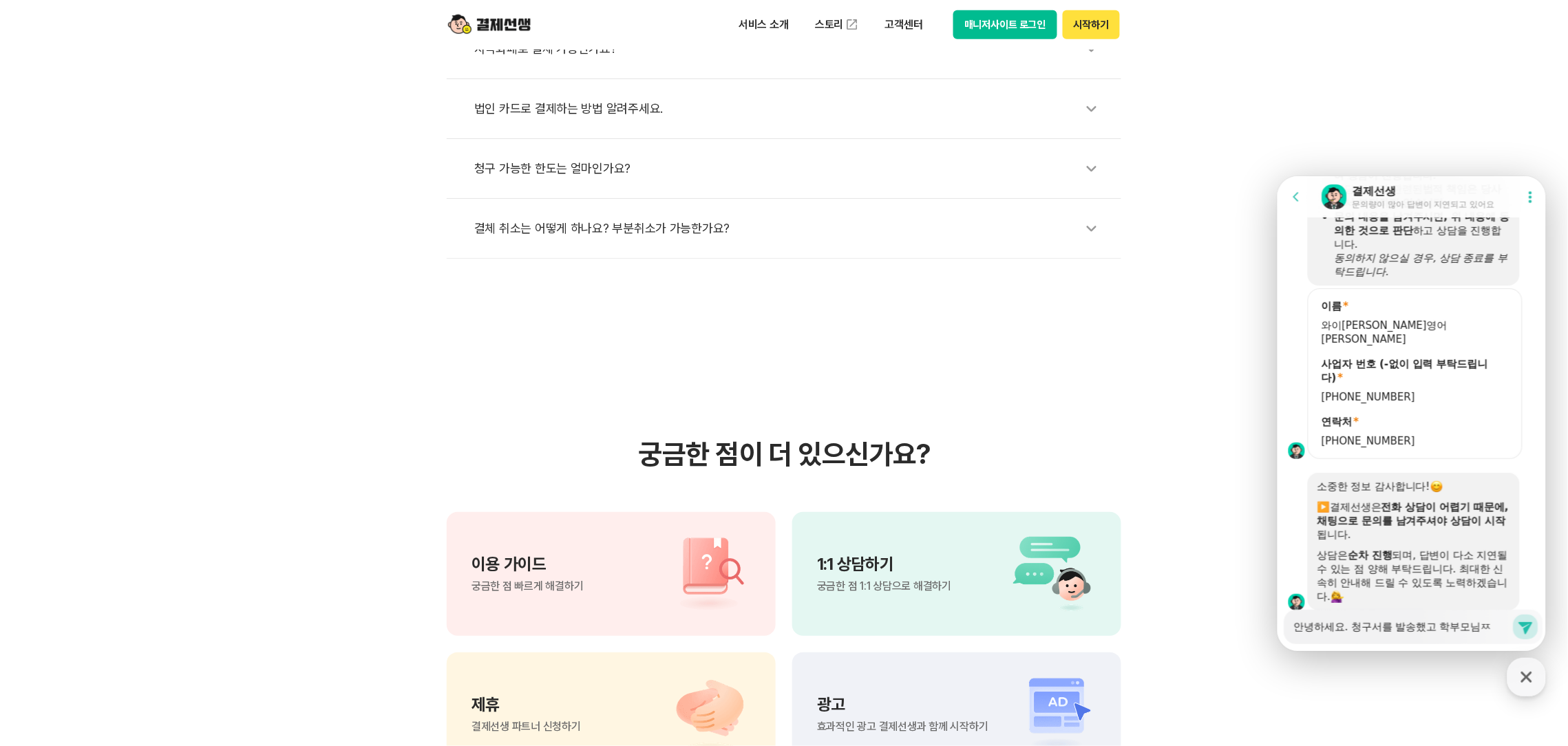
type textarea "x"
type textarea "안녕하세요. 청구서를 발송했고 학부모님쪼"
type textarea "x"
type textarea "안녕하세요. 청구서를 발송했고 학부모님쪽"
type textarea "x"
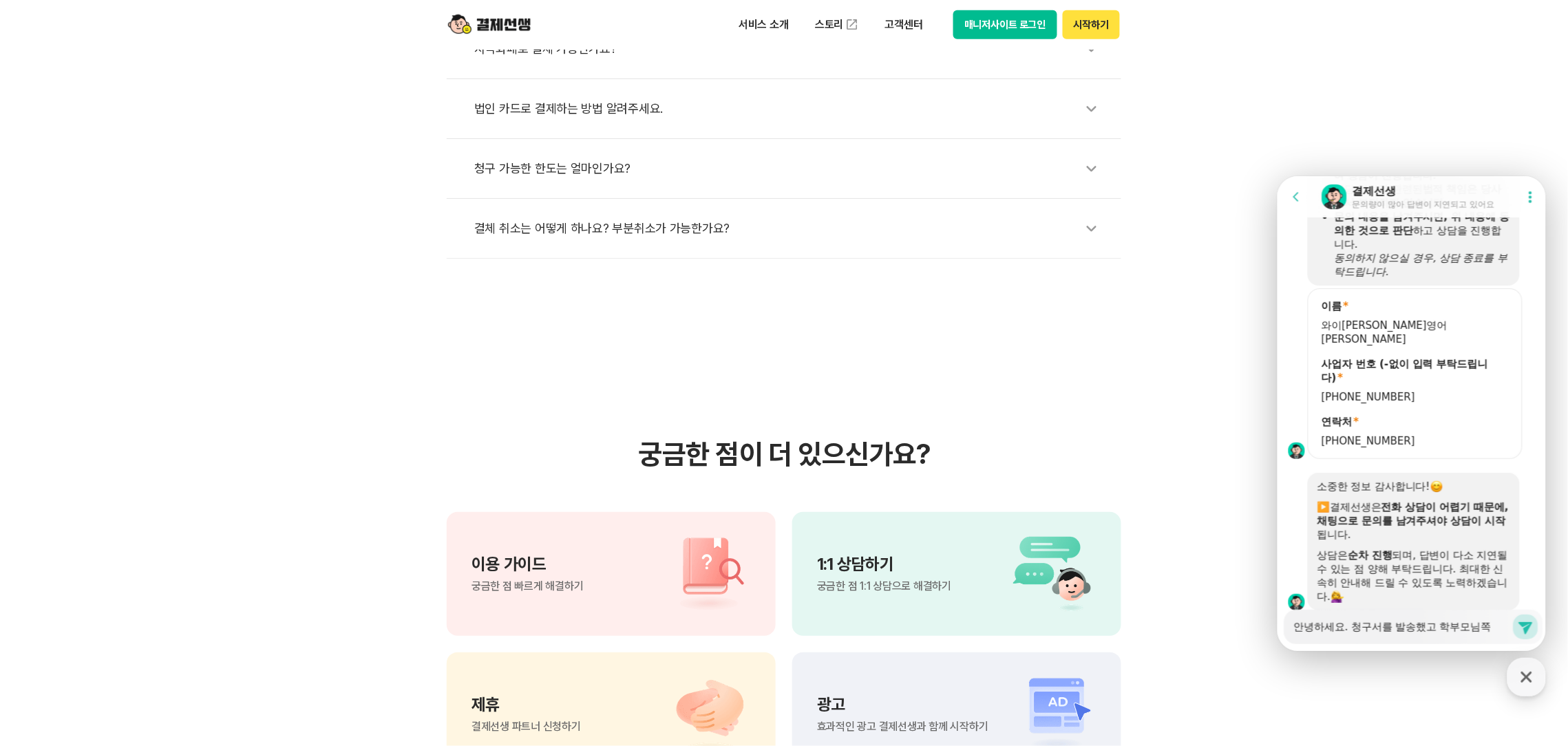
type textarea "안녕하세요. 청구서를 발송했고 학부모님쪽ㅇ"
type textarea "x"
type textarea "안녕하세요. 청구서를 발송했고 학부모님쪽에"
type textarea "x"
type textarea "안녕하세요. 청구서를 발송했고 학부모님쪽엣"
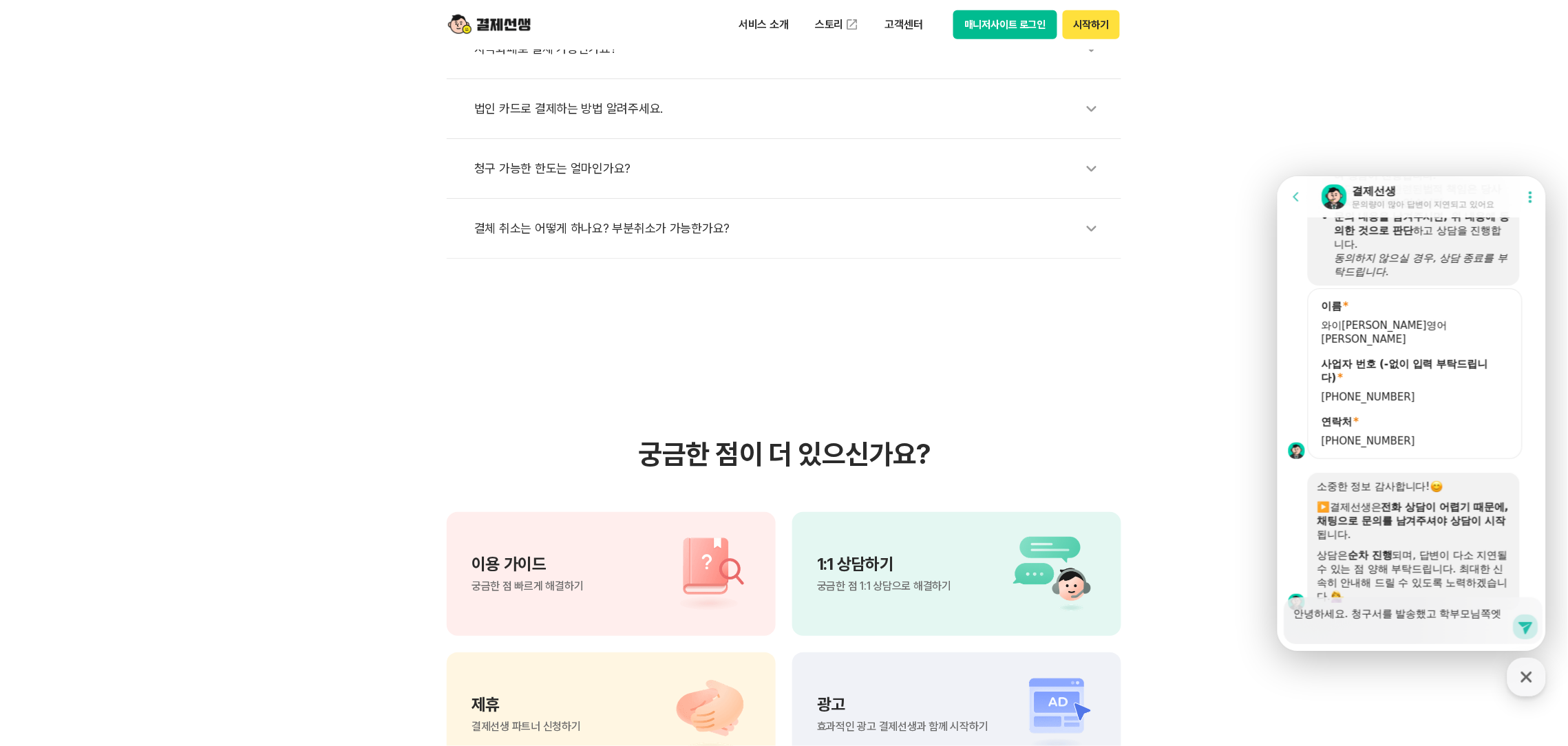
type textarea "x"
type textarea "안녕하세요. 청구서를 발송했고 학부모님쪽에서"
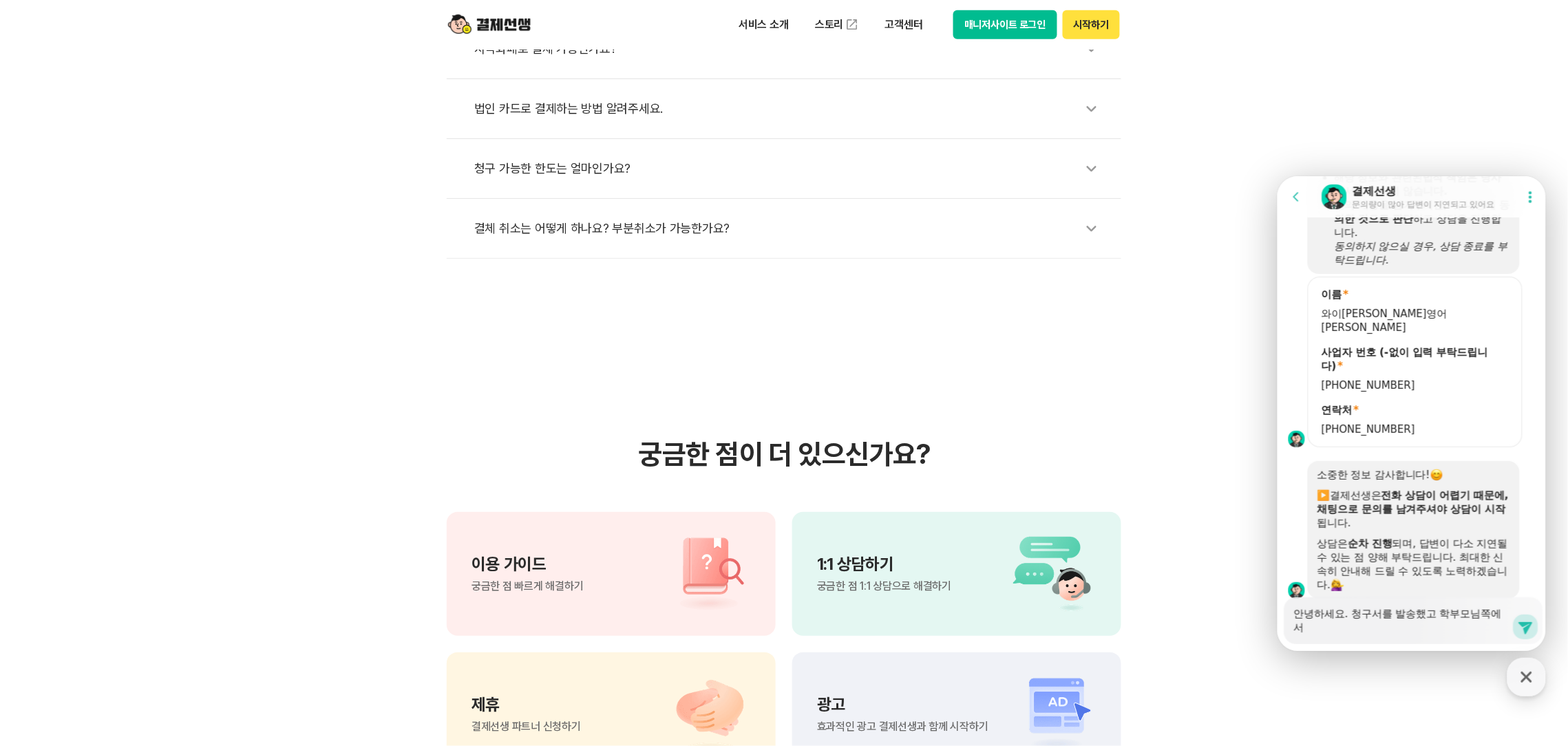
type textarea "x"
type textarea "안녕하세요. 청구서를 발송했고 학부모님쪽[PERSON_NAME]"
type textarea "x"
type textarea "안녕하세요. 청구서를 발송했고 학부모님쪽에서"
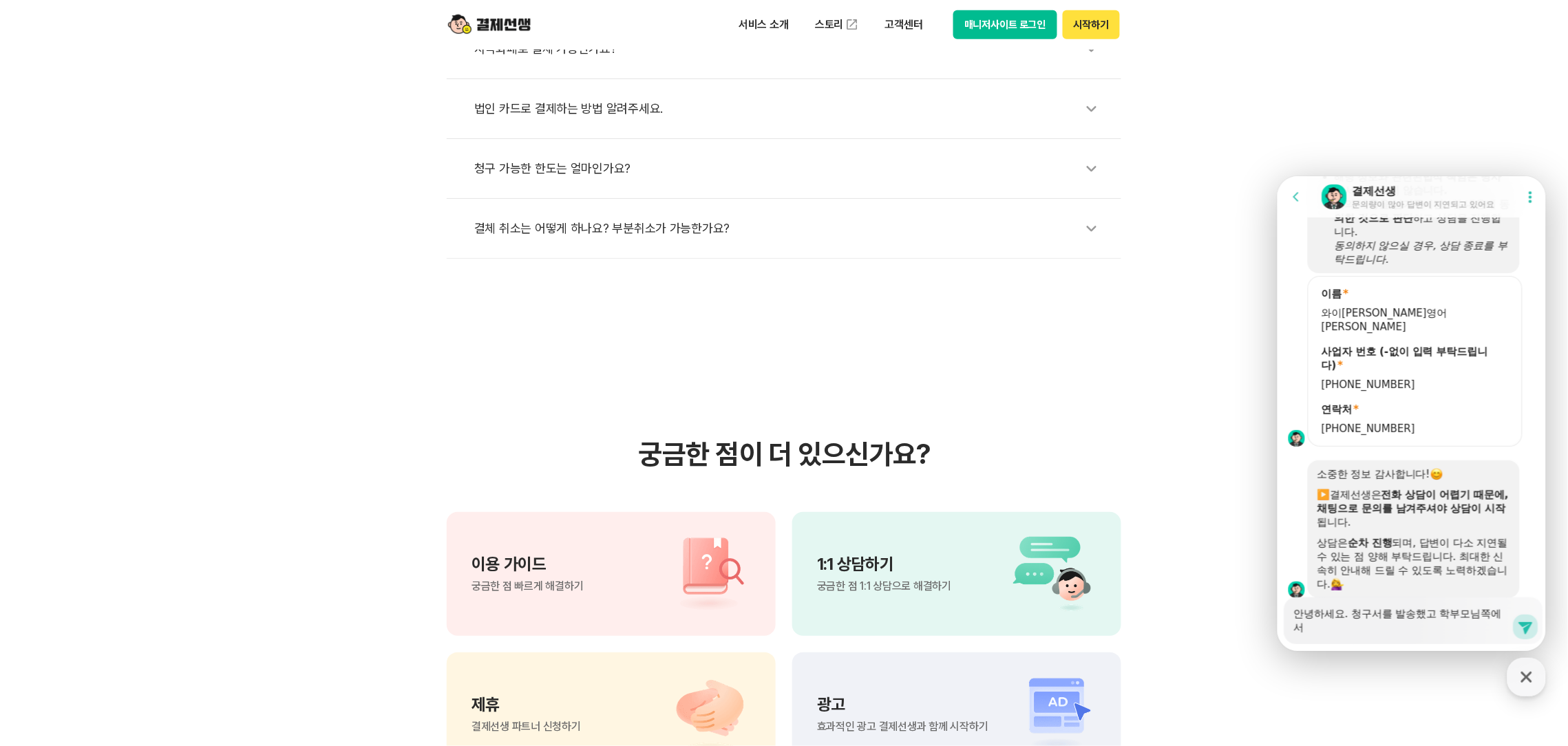
type textarea "x"
type textarea "안녕하세요. 청구서를 발송했고 학부모님쪽[PERSON_NAME]"
type textarea "x"
type textarea "안녕하세요. 청구서를 발송했고 학부모님쪽에서도"
type textarea "x"
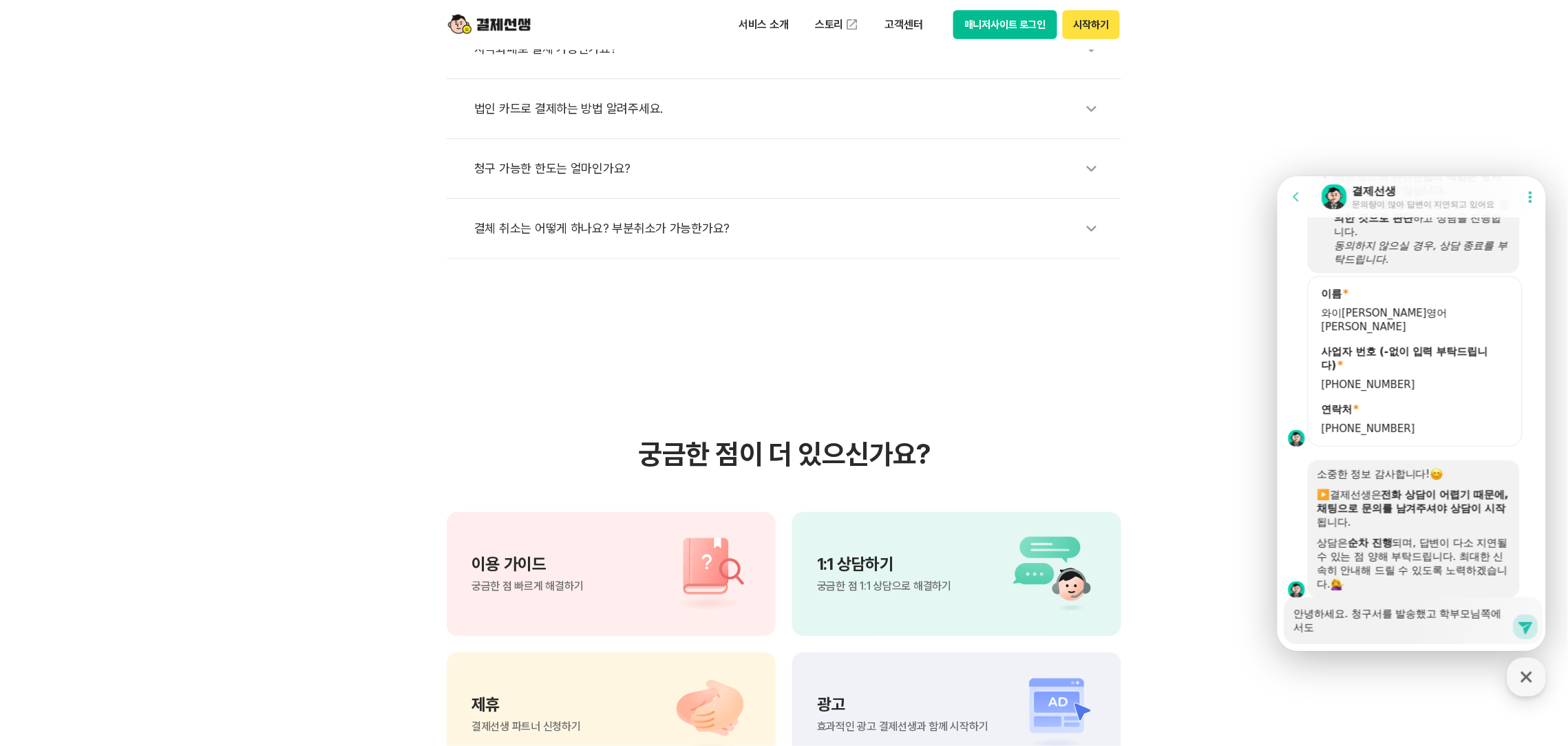
type textarea "안녕하세요. 청구서를 발송했고 학부모님쪽에서도"
type textarea "x"
type textarea "안녕하세요. 청구서를 발송했고 학부모님쪽에서도 ㅎ"
type textarea "x"
type textarea "안녕하세요. 청구서를 발송했고 학부모님쪽에서도 핻"
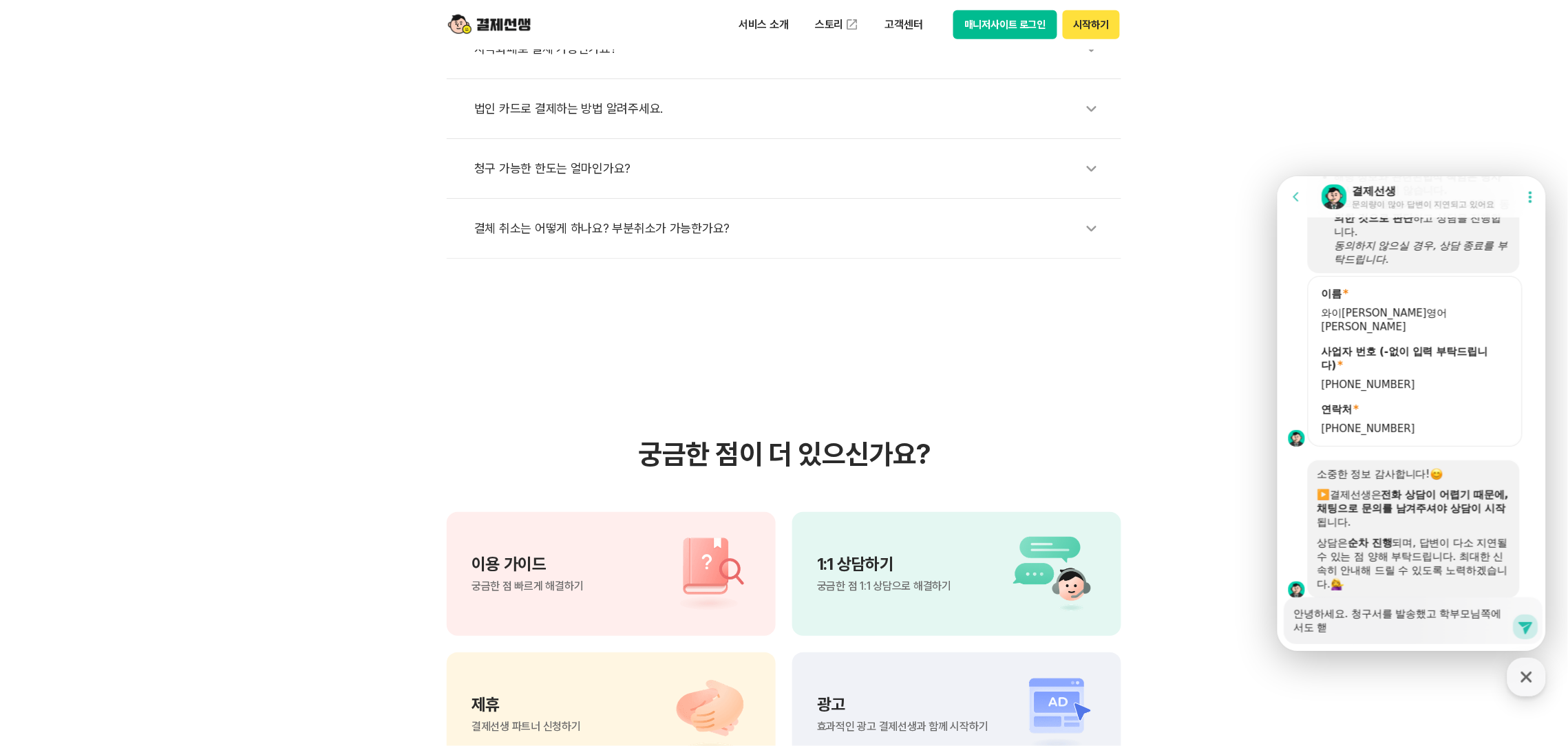
type textarea "x"
type textarea "안녕하세요. 청구서를 발송했고 학부모님쪽에서도 해"
type textarea "x"
type textarea "안녕하세요. 청구서를 발송했고 학부모님쪽에서도 ㅎ"
type textarea "x"
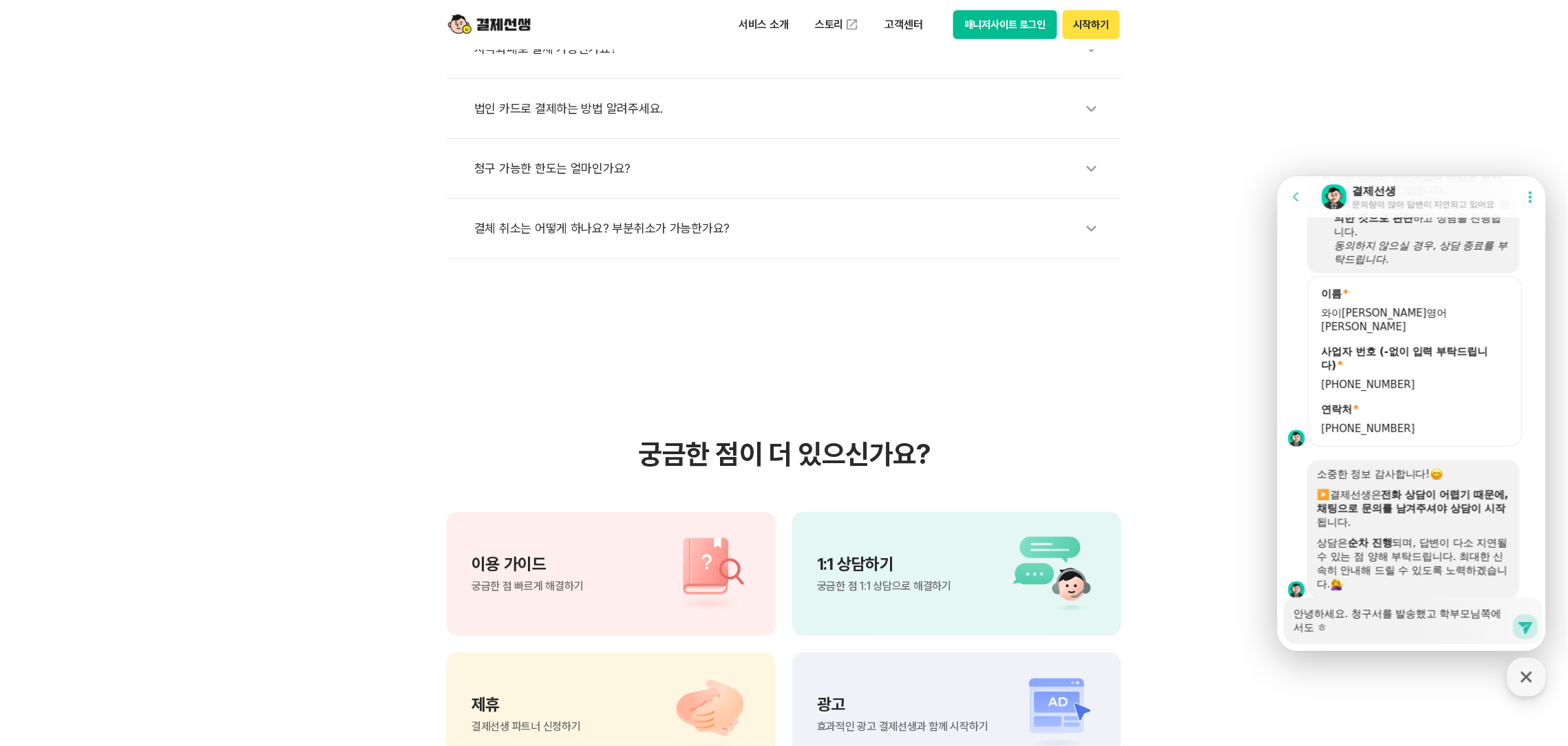
type textarea "안녕하세요. 청구서를 발송했고 학부모님쪽에서도"
type textarea "x"
type textarea "안녕하세요. 청구서를 발송했고 학부모님쪽에서도 ㅊ"
type textarea "x"
type textarea "안녕하세요. 청구서를 발송했고 학부모님쪽에서도 처"
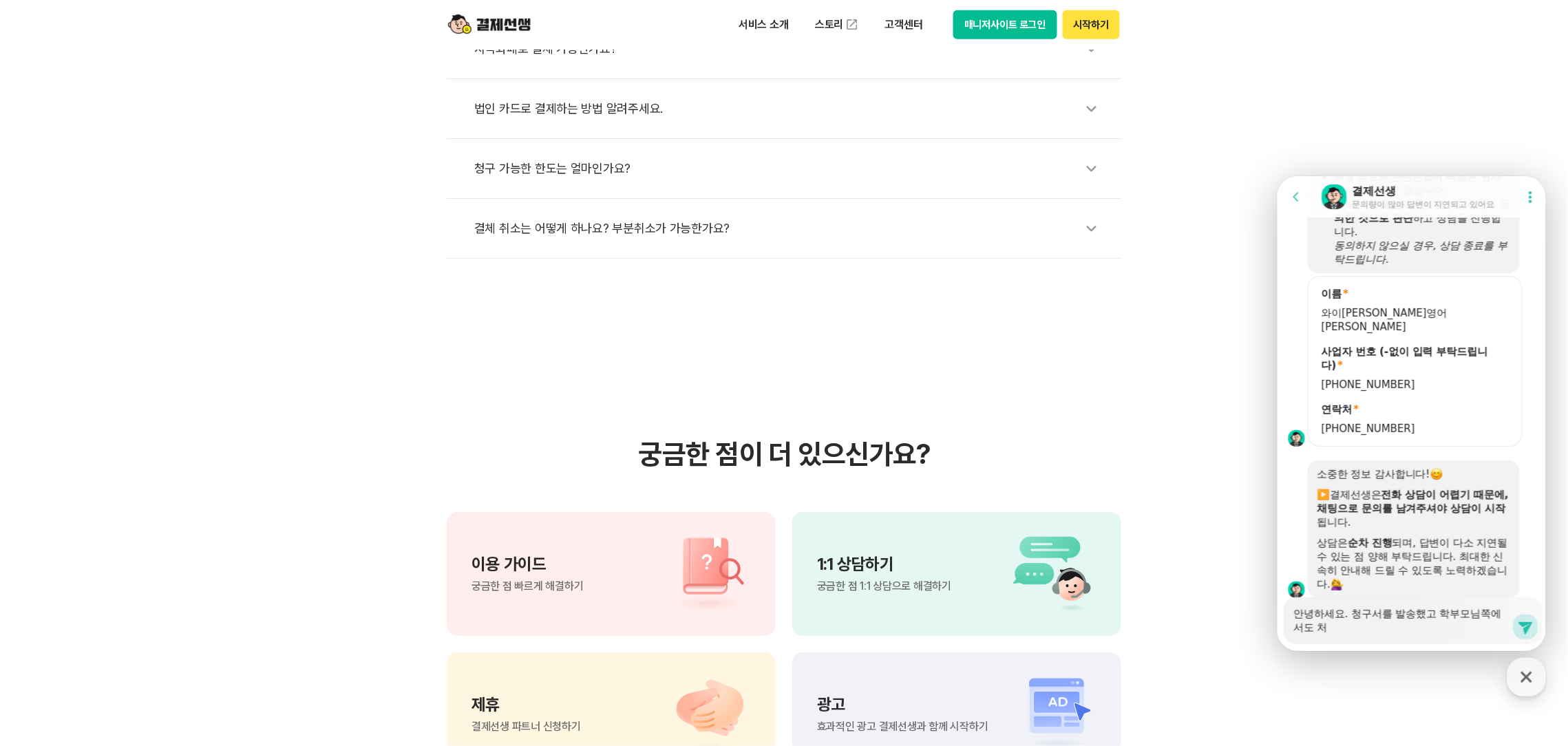
type textarea "x"
type textarea "안녕하세요. 청구서를 발송했고 학부모님쪽에서도 청"
type textarea "x"
type textarea "안녕하세요. 청구서를 발송했고 학부모님쪽에서도 청ㄱ"
type textarea "x"
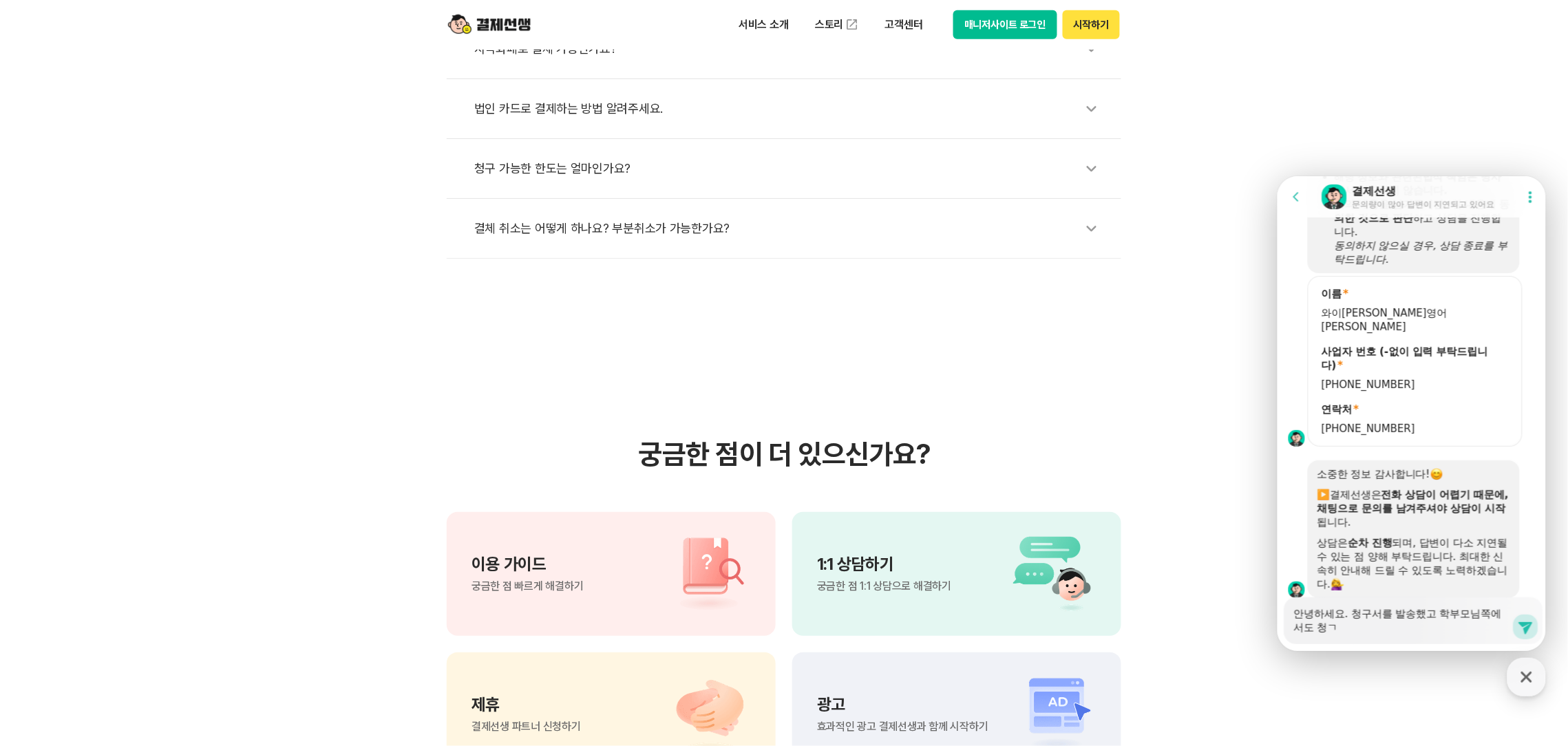
type textarea "안녕하세요. 청구서를 발송했고 학부모님쪽에서도 청구"
type textarea "x"
type textarea "안녕하세요. 청구서를 발송했고 학부모님쪽에서도 청굿"
type textarea "x"
type textarea "안녕하세요. 청구서를 발송했고 학부모님쪽에서도 청구서"
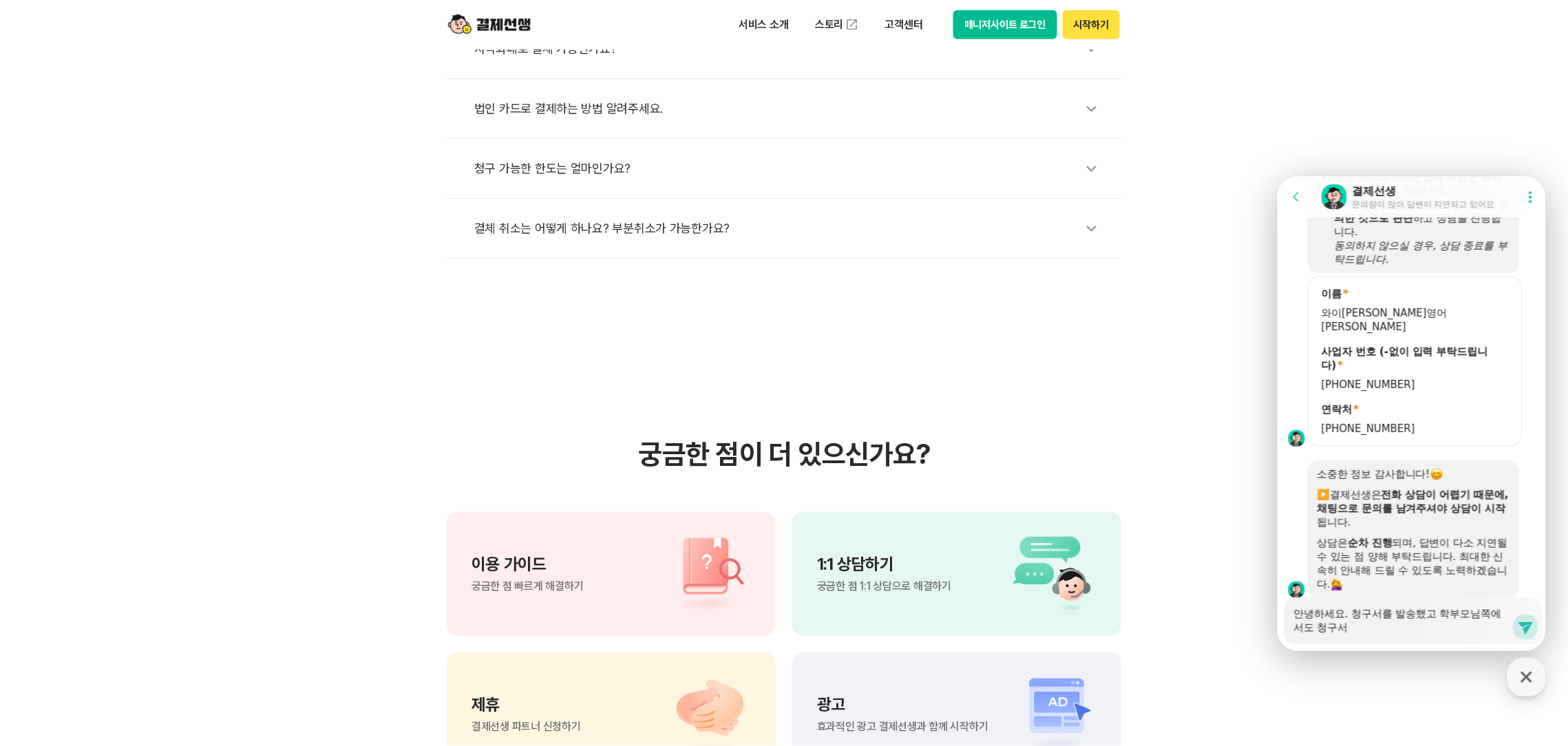
type textarea "x"
type textarea "안녕하세요. 청구서를 발송했고 학부모님쪽에서도 청구서"
type textarea "x"
type textarea "안녕하세요. 청구서를 발송했고 학부모님쪽에서도 청구서 ㅌ"
type textarea "x"
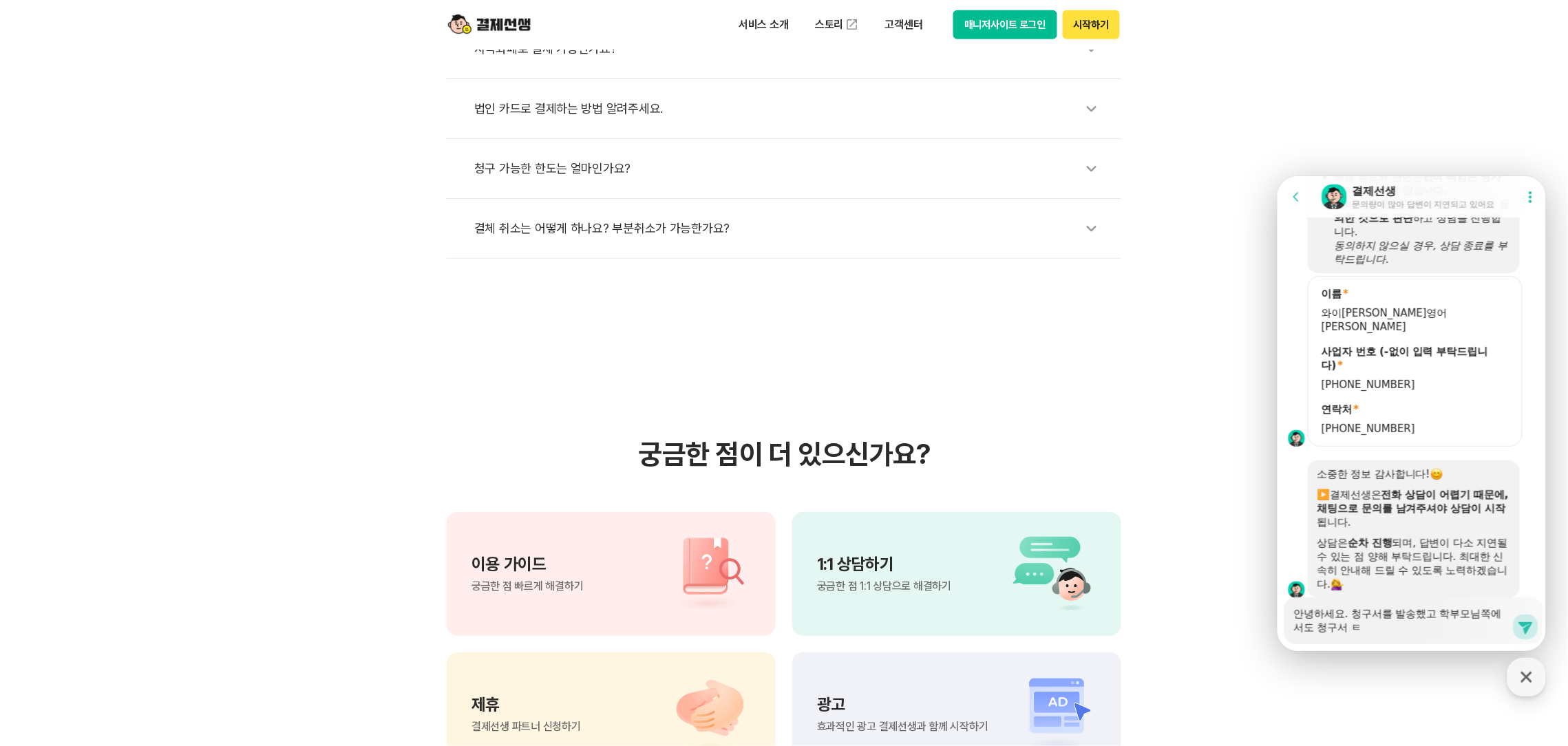
type textarea "안녕하세요. 청구서를 발송했고 학부모님쪽에서도 청구서 토"
type textarea "x"
type textarea "안녕하세요. 청구서를 발송했고 학부모님쪽에서도 청구서 통"
type textarea "x"
type textarea "안녕하세요. 청구서를 발송했고 학부모님쪽에서도 청구서 통ㅎ"
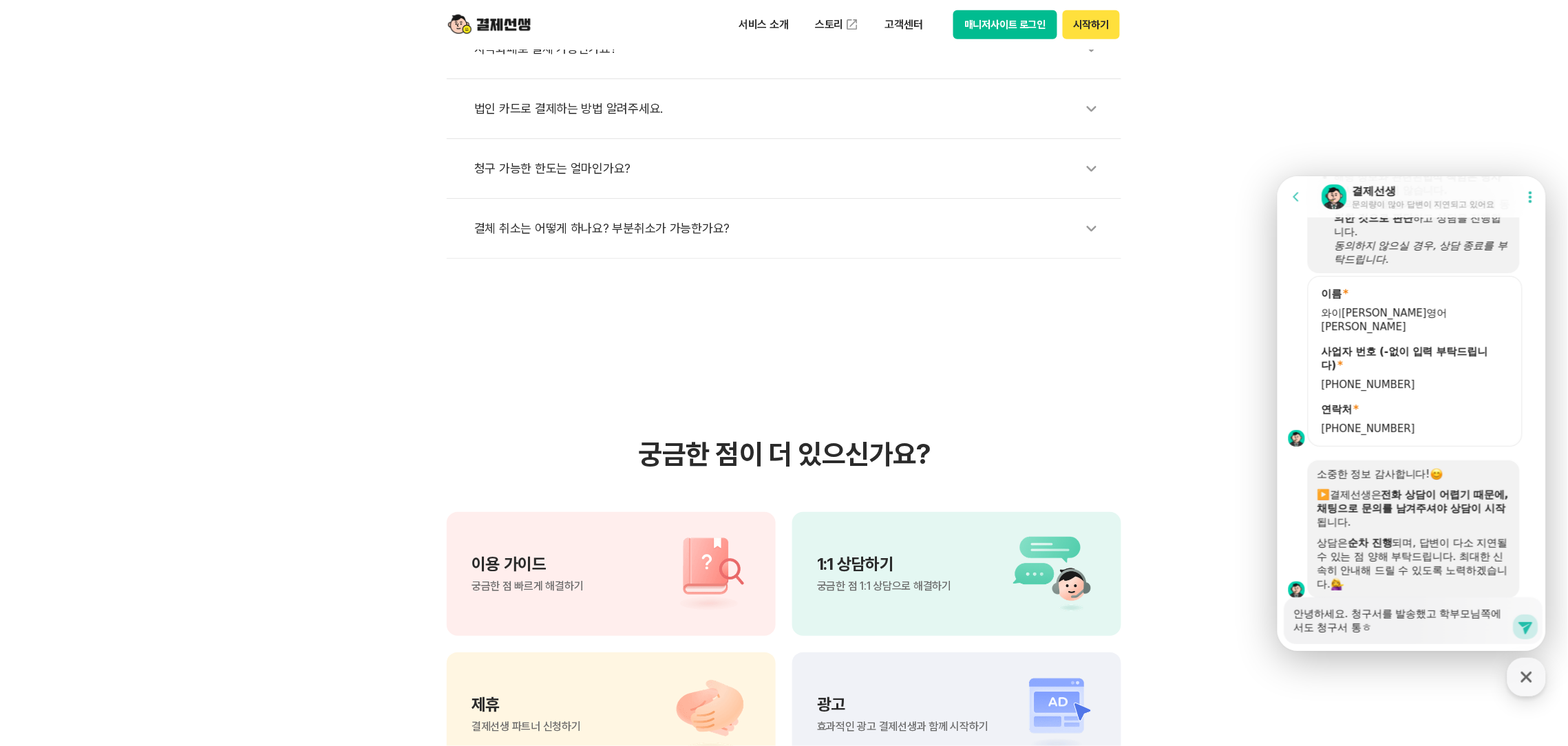
type textarea "x"
type textarea "안녕하세요. 청구서를 발송했고 학부모님쪽에서도 청구서 통해"
type textarea "x"
type textarea "안녕하세요. 청구서를 발송했고 학부모님쪽에서도 청구서 통햇"
type textarea "x"
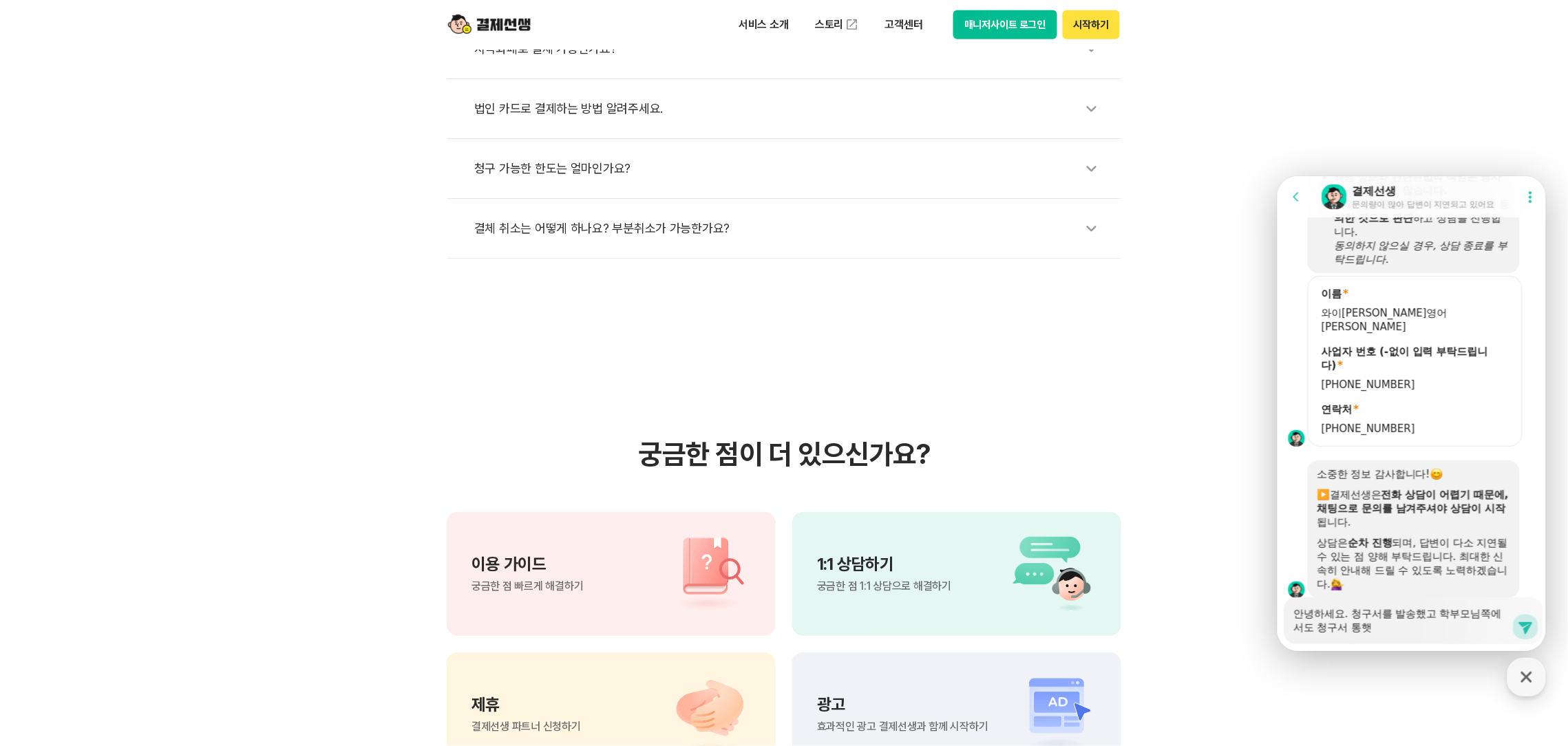
type textarea "안녕하세요. 청구서를 발송했고 학부모님쪽에서도 청구서 통해서"
type textarea "x"
type textarea "안녕하세요. 청구서를 발송했고 학부모님쪽에서도 청구서 통해서"
type textarea "x"
type textarea "안녕하세요. 청구서를 발송했고 학부모님쪽에서도 청구서 통해서 ㄱ"
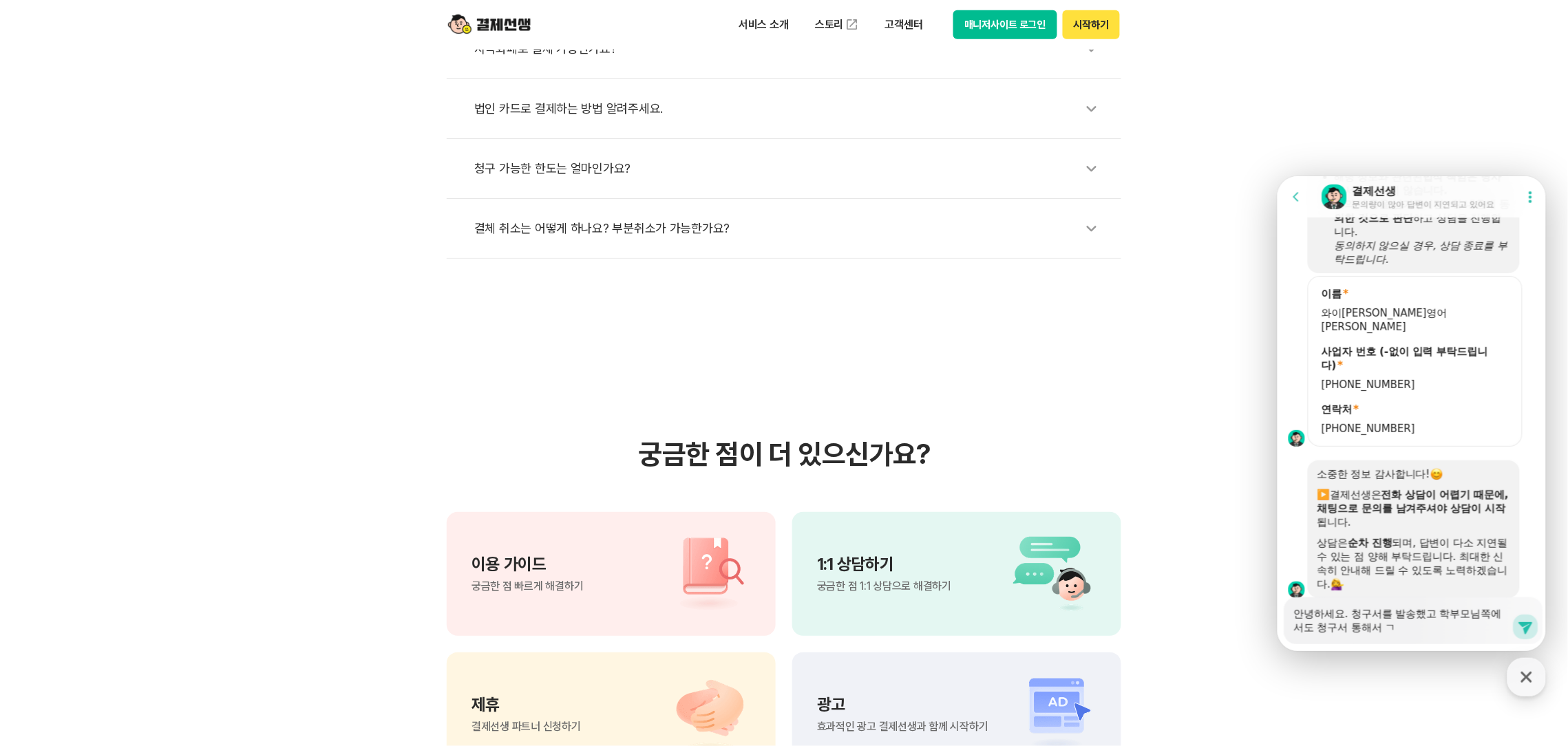
type textarea "x"
type textarea "안녕하세요. 청구서를 발송했고 학부모님쪽에서도 청구서 통해서 겨"
type textarea "x"
type textarea "안녕하세요. 청구서를 발송했고 학부모님쪽에서도 청구서 통해서 결"
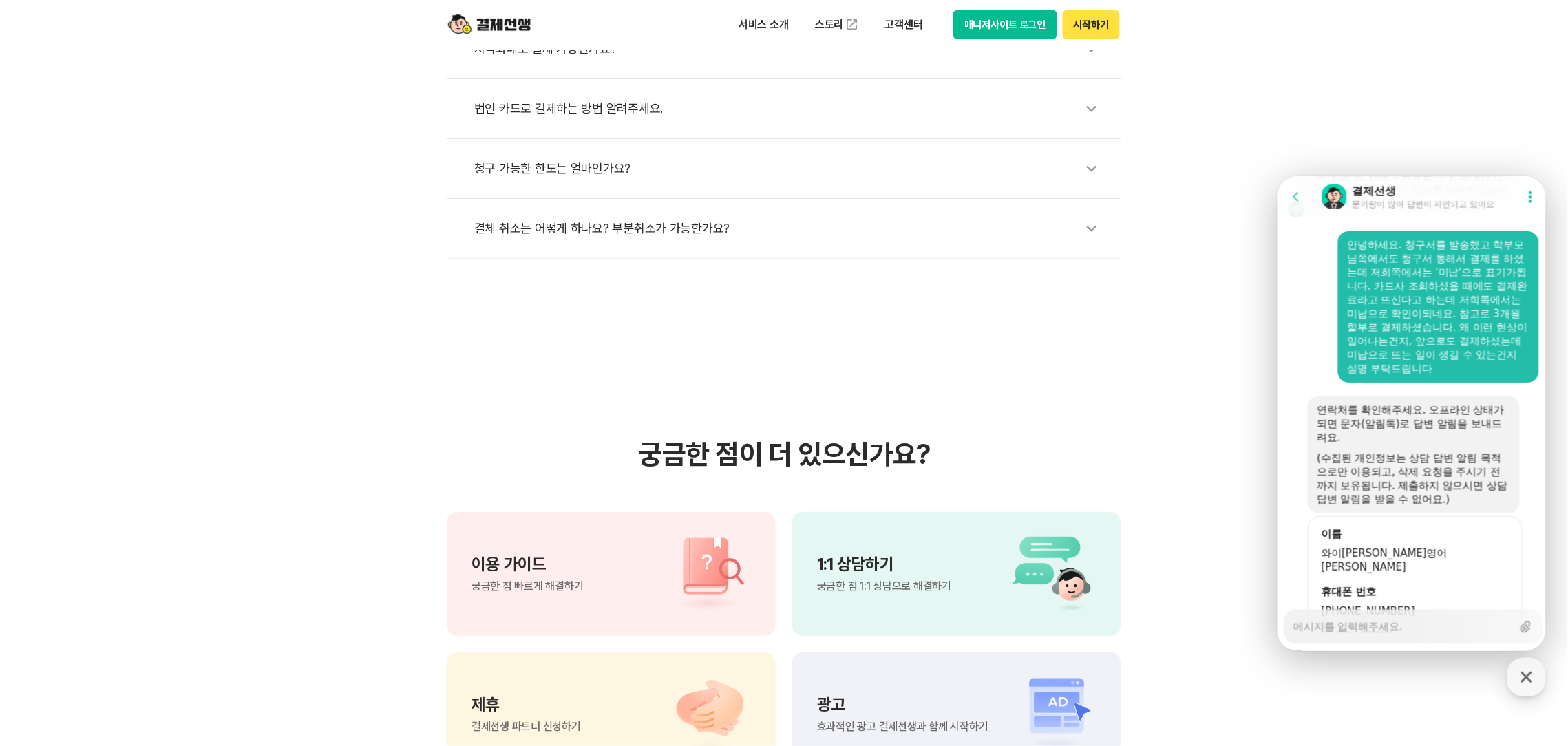
scroll to position [2426, 0]
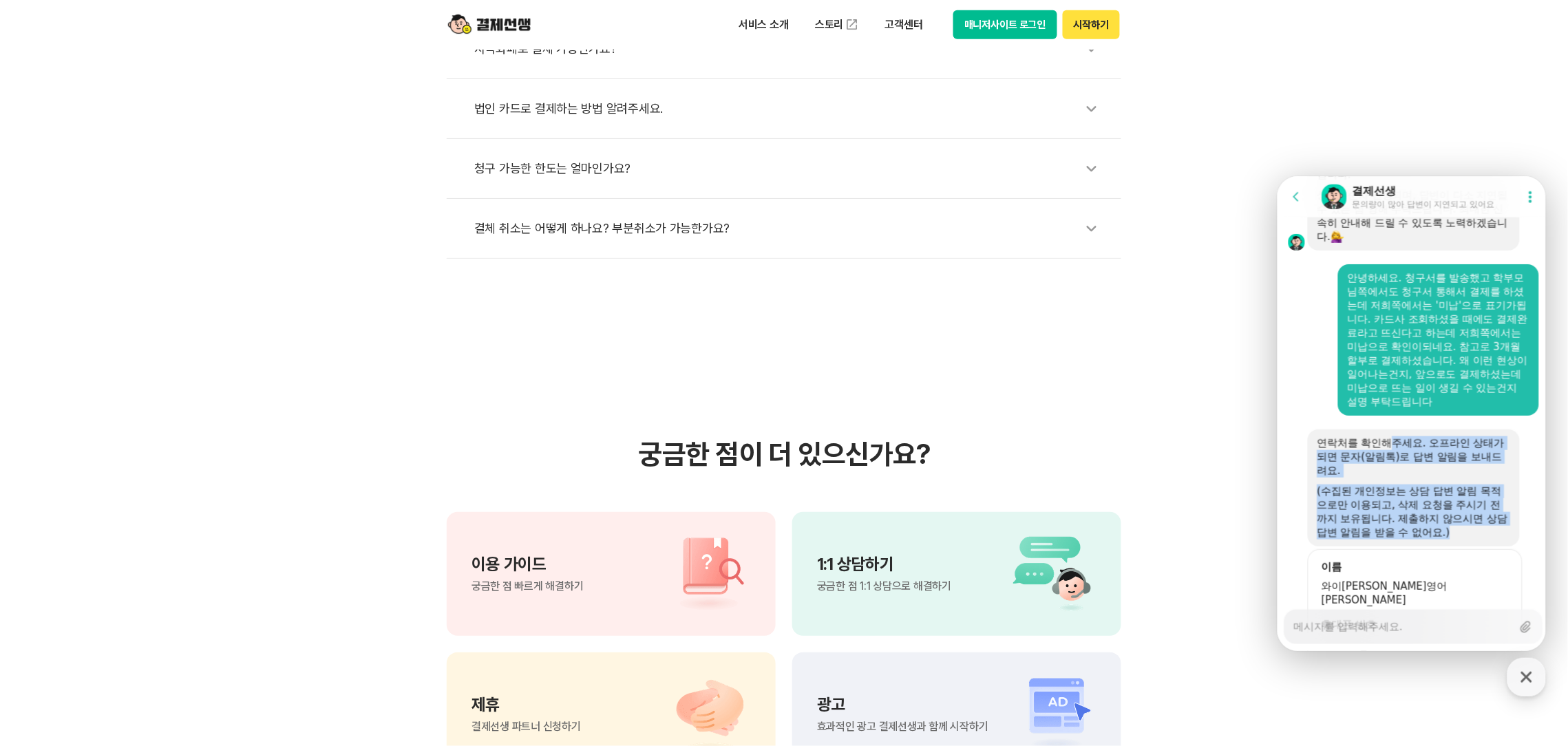
drag, startPoint x: 1389, startPoint y: 386, endPoint x: 1486, endPoint y: 502, distance: 151.2
click at [1486, 502] on div "연락처를 확인해주세요. 오프라인 상태가 되면 문자(알림톡)로 답변 알림을 보내드려요. (수집된 개인정보는 상담 답변 알림 목적으로만 이용되고,…" at bounding box center [1413, 486] width 212 height 117
click at [1484, 492] on div "(수집된 개인정보는 상담 답변 알림 목적으로만 이용되고, 삭제 요청을 주시기 전까지 보유됩니다. 제출하지 않으시면 상담 답변 알림을 받을 수 …" at bounding box center [1413, 512] width 192 height 55
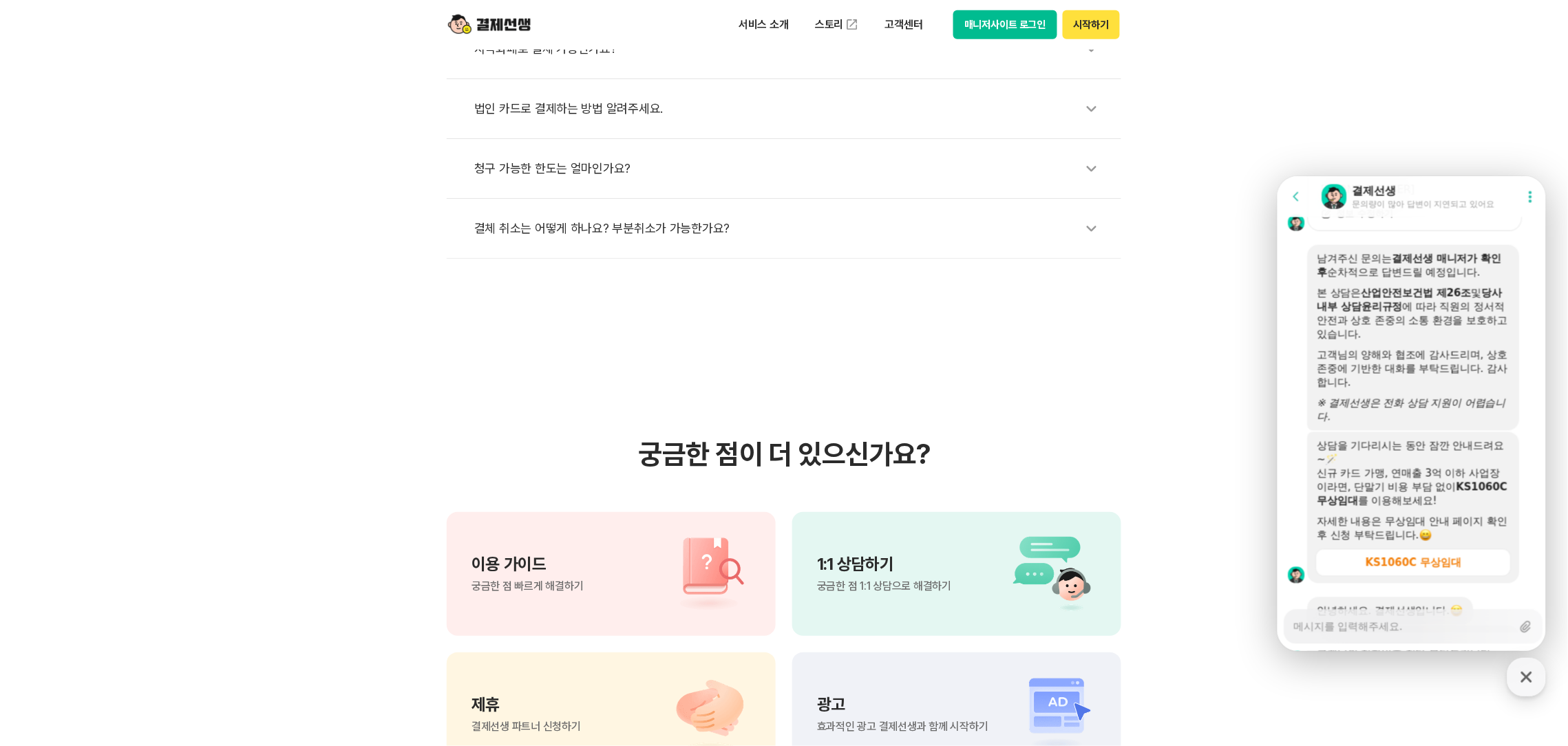
scroll to position [2923, 0]
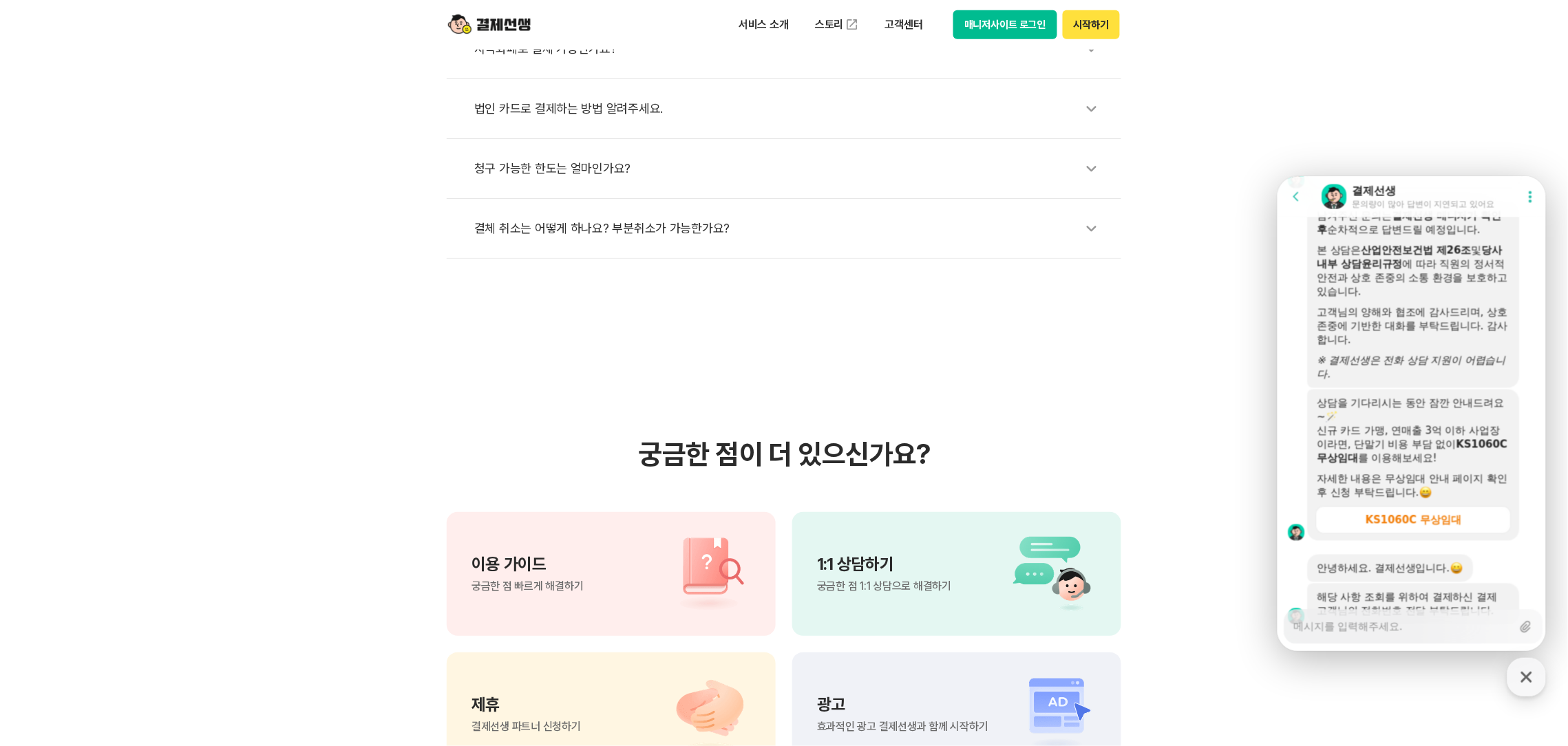
click at [1441, 624] on textarea "Messenger Input Textarea" at bounding box center [1402, 622] width 218 height 24
drag, startPoint x: 1354, startPoint y: 538, endPoint x: 1485, endPoint y: 566, distance: 134.0
click at [1485, 589] on div "해당 사항 조회를 위하여 결제하신 결제 고객님의 전화번호 전달 부탁드립니다." at bounding box center [1413, 602] width 192 height 28
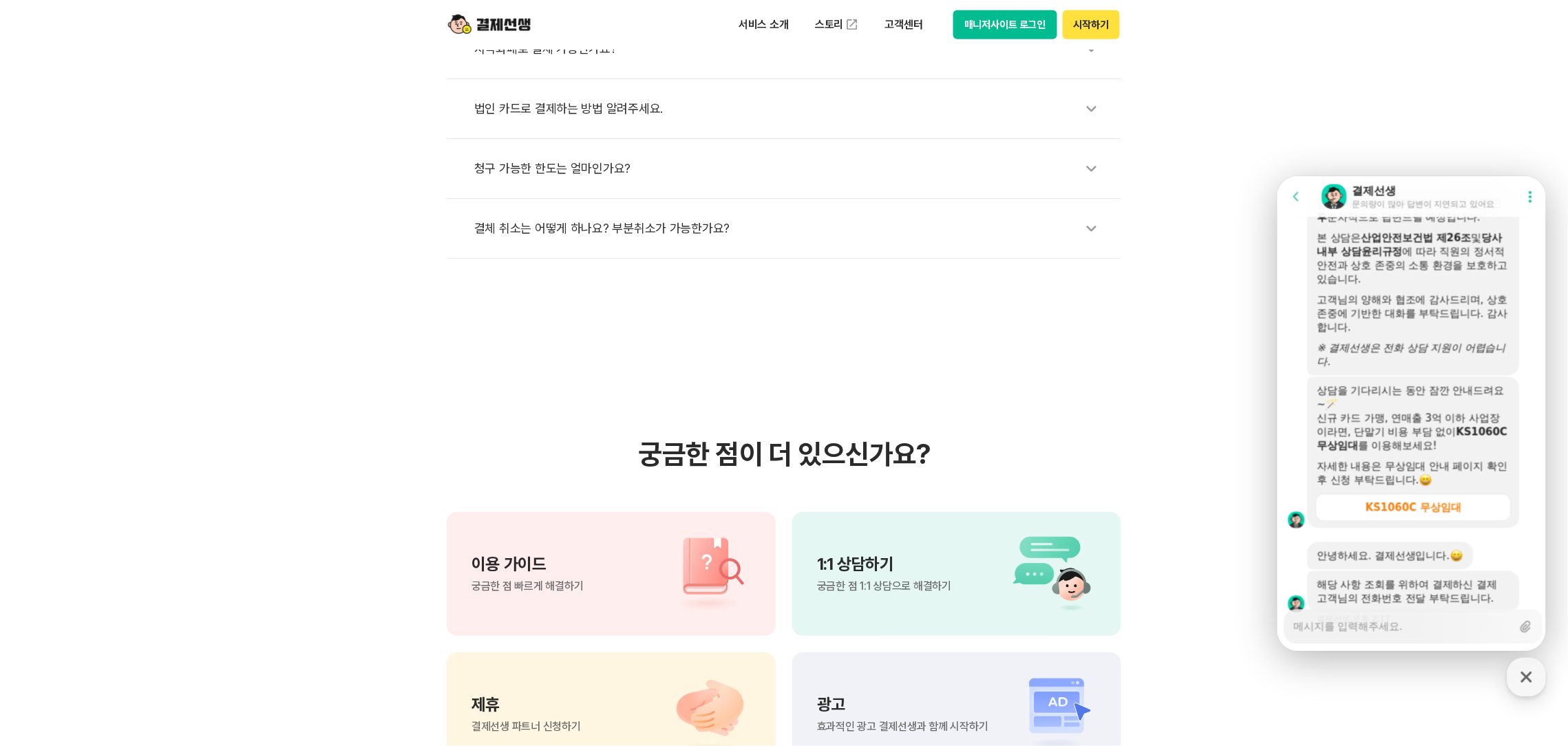
scroll to position [2935, 0]
click at [1450, 633] on textarea "Messenger Input Textarea" at bounding box center [1402, 622] width 218 height 24
click at [1450, 622] on textarea "Messenger Input Textarea" at bounding box center [1402, 622] width 218 height 24
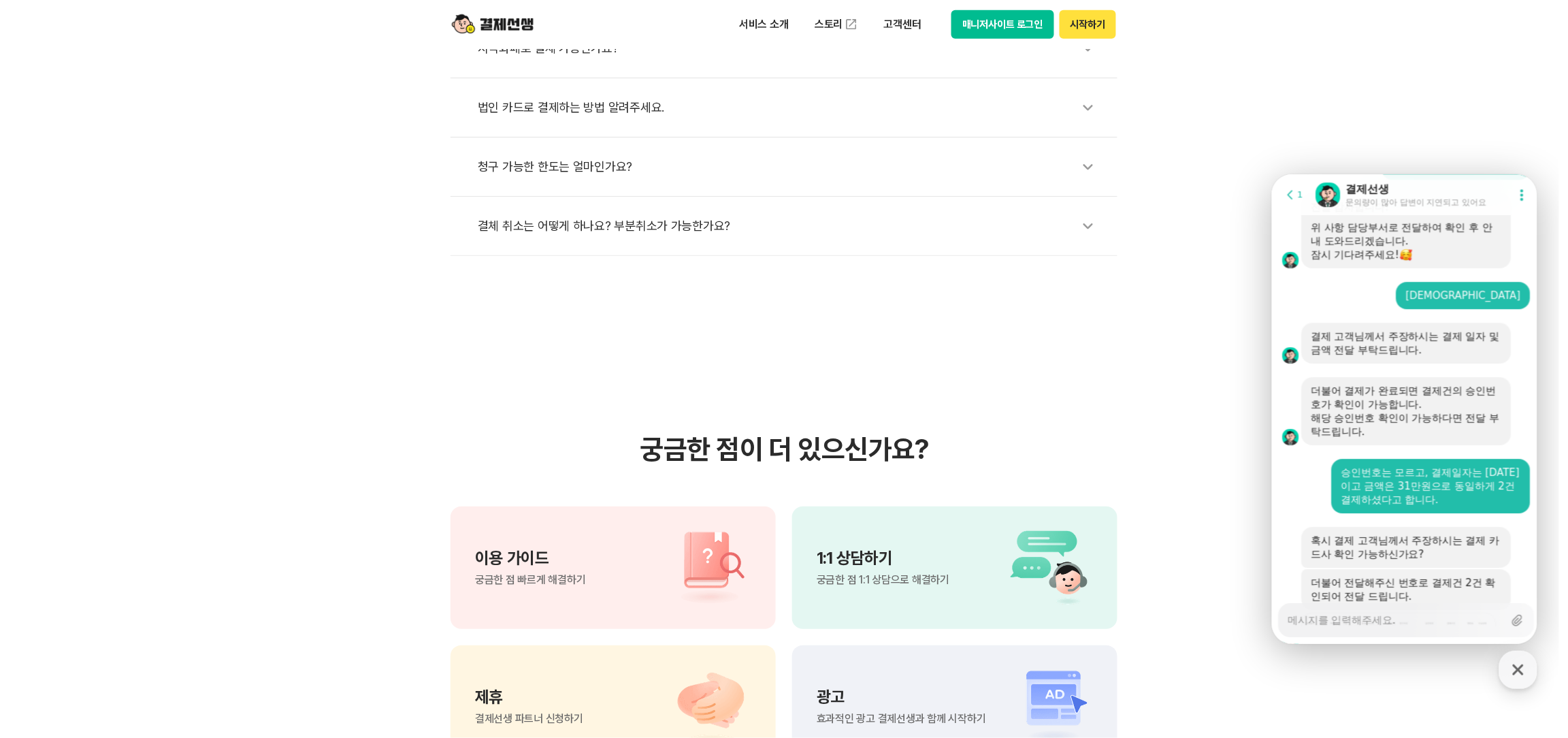
scroll to position [3649, 0]
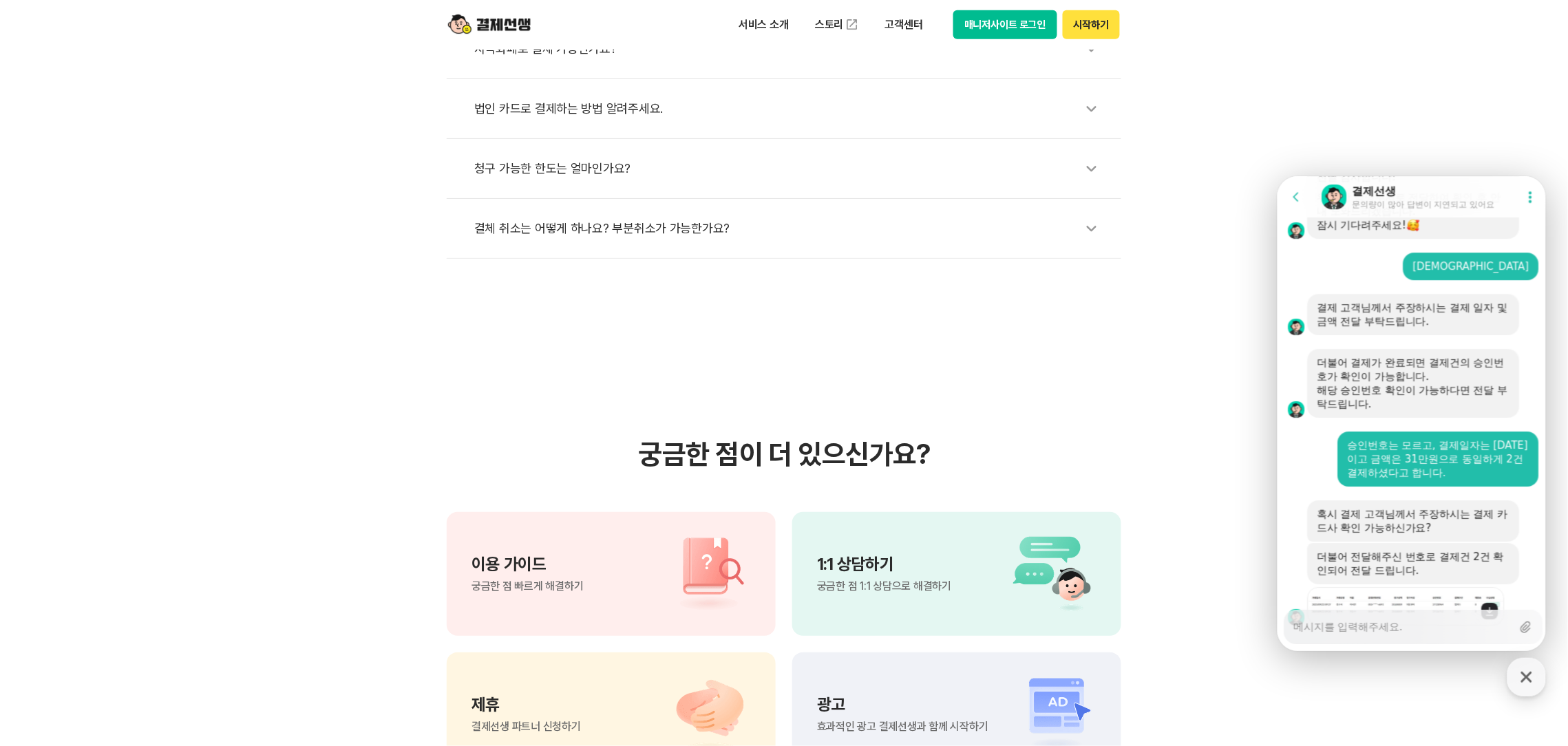
click at [1408, 595] on img at bounding box center [1405, 605] width 196 height 21
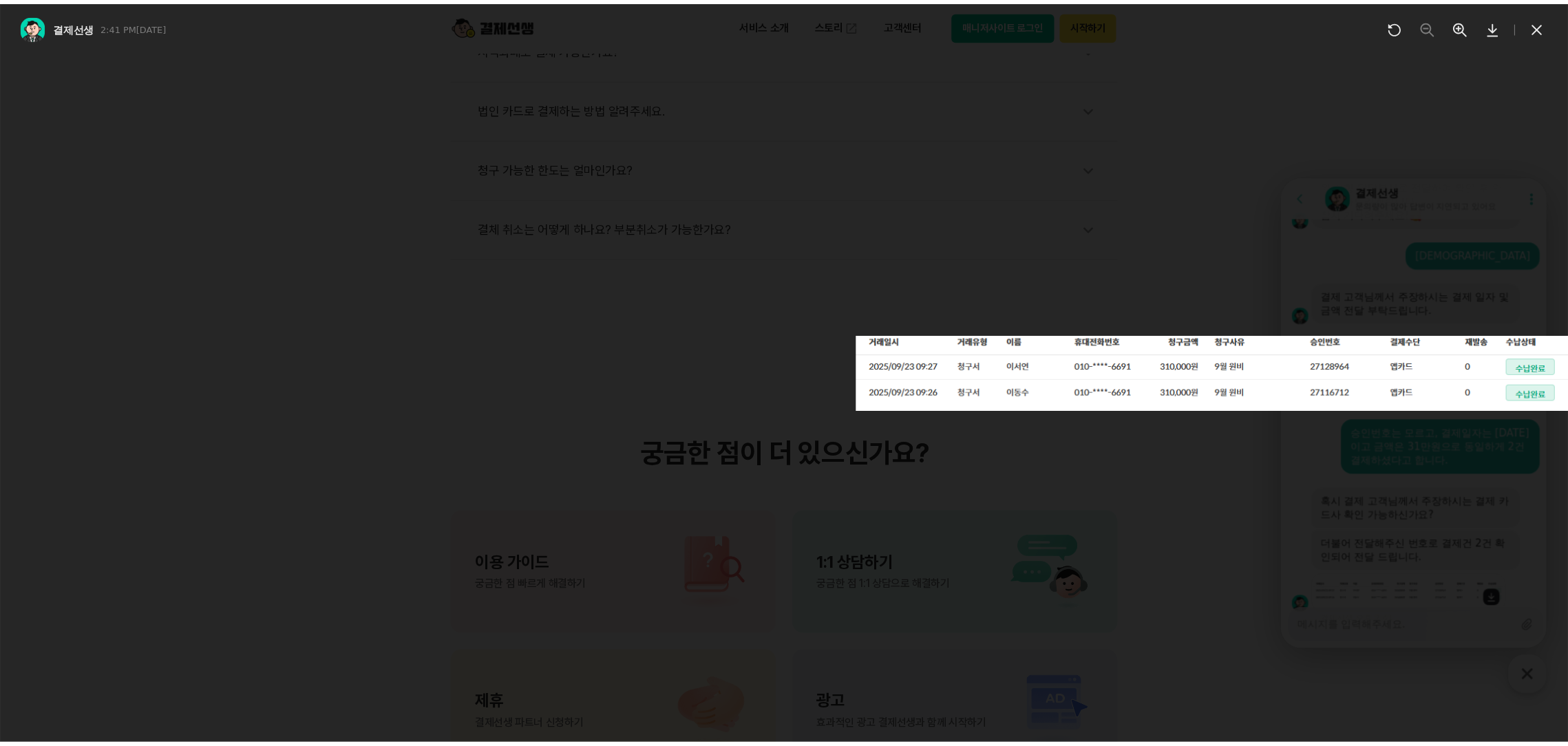
scroll to position [3701, 0]
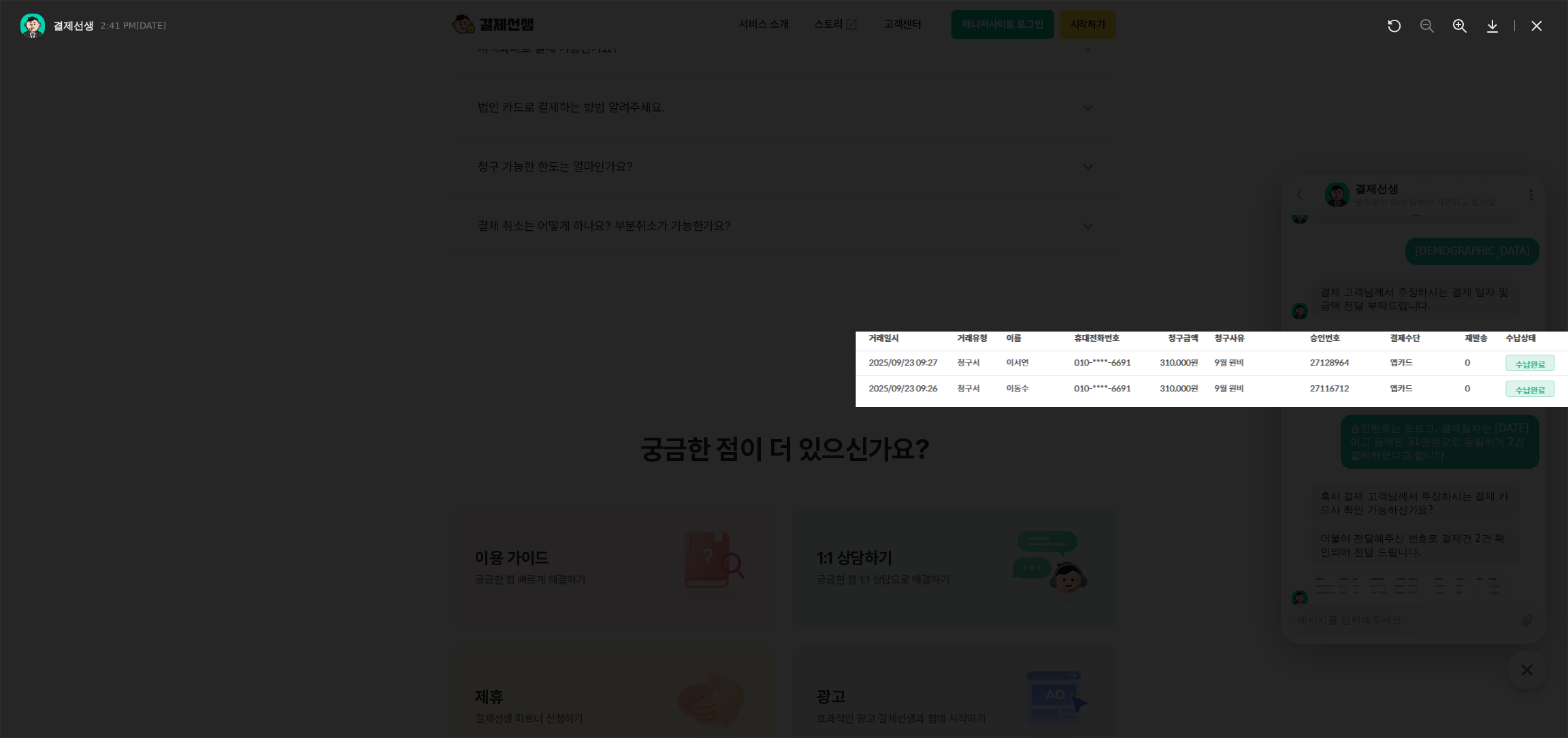
click at [1096, 212] on div at bounding box center [784, 369] width 1568 height 738
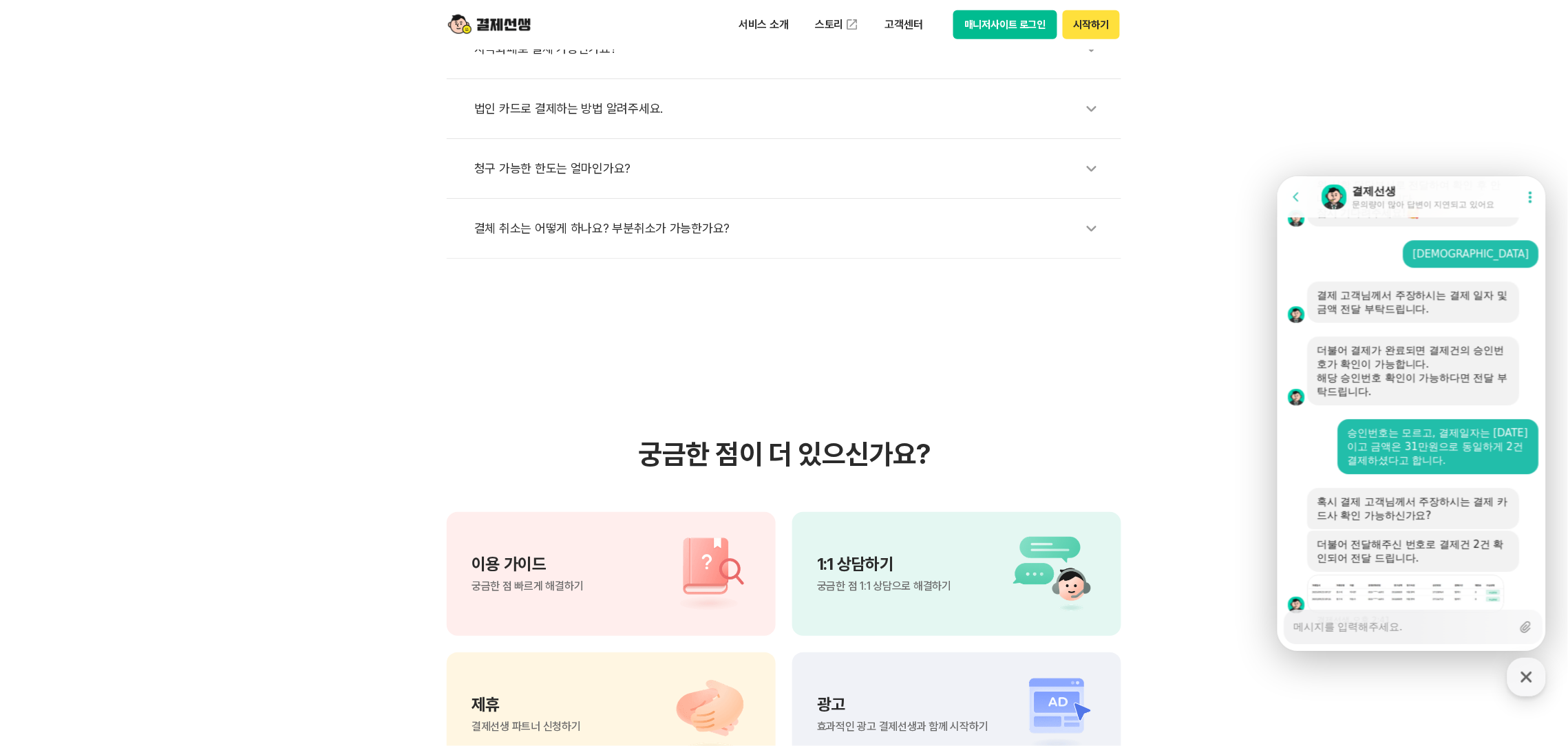
click at [1376, 634] on div "Messenger Input Textarea" at bounding box center [1402, 626] width 218 height 33
click at [985, 21] on button "매니저사이트 로그인" at bounding box center [1005, 24] width 104 height 29
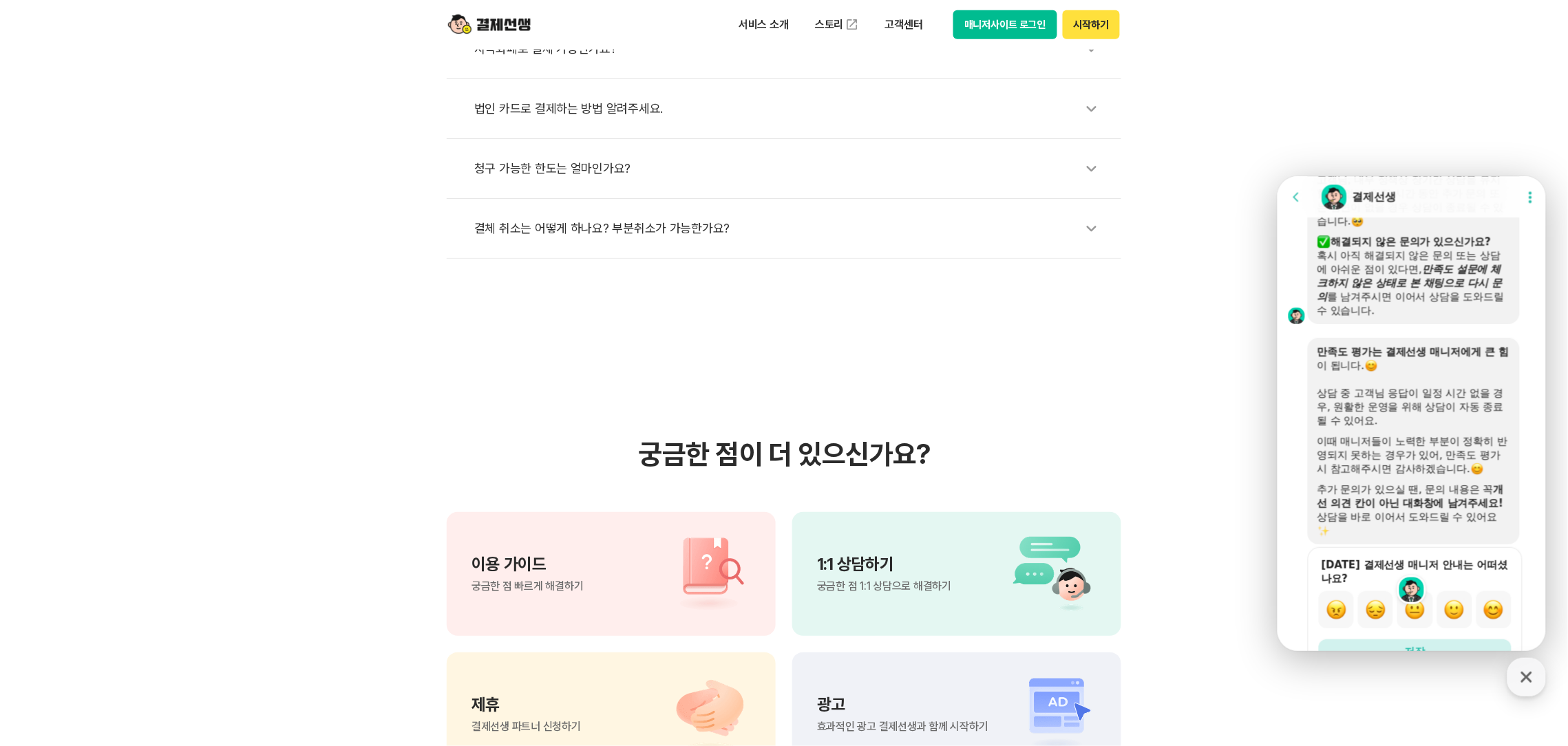
scroll to position [5289, 0]
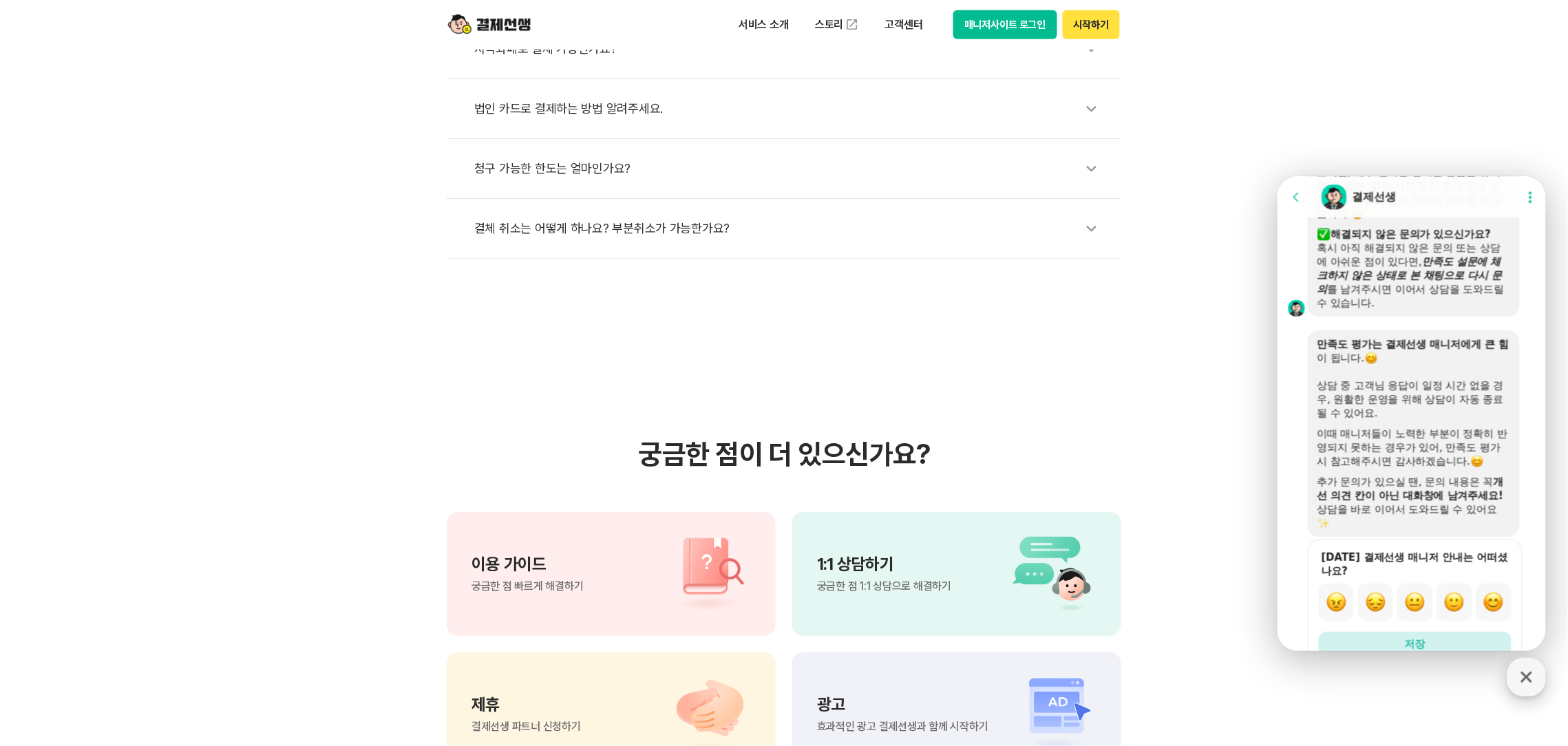
click at [1529, 690] on div "button" at bounding box center [1527, 677] width 39 height 39
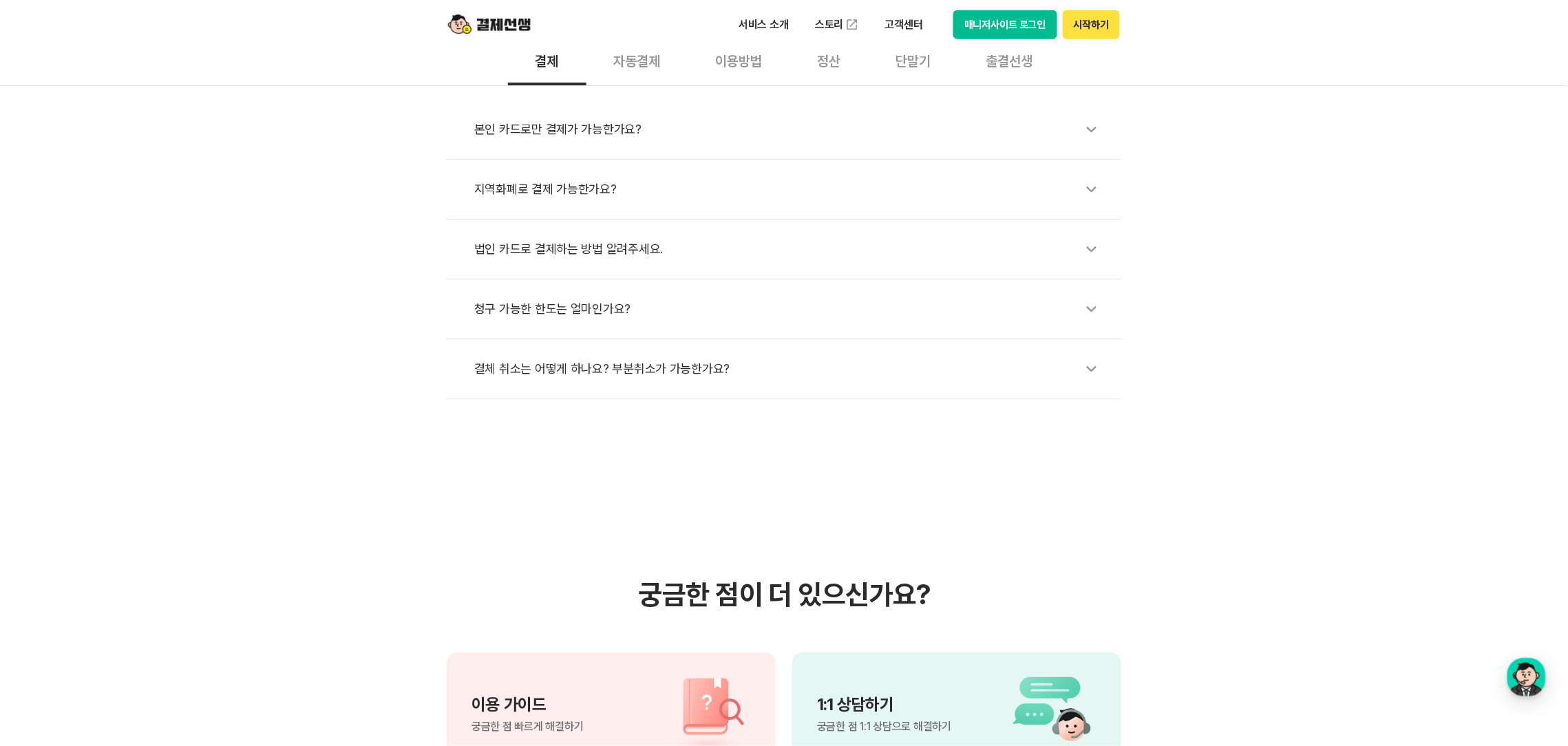
scroll to position [309, 0]
